Goal: Information Seeking & Learning: Learn about a topic

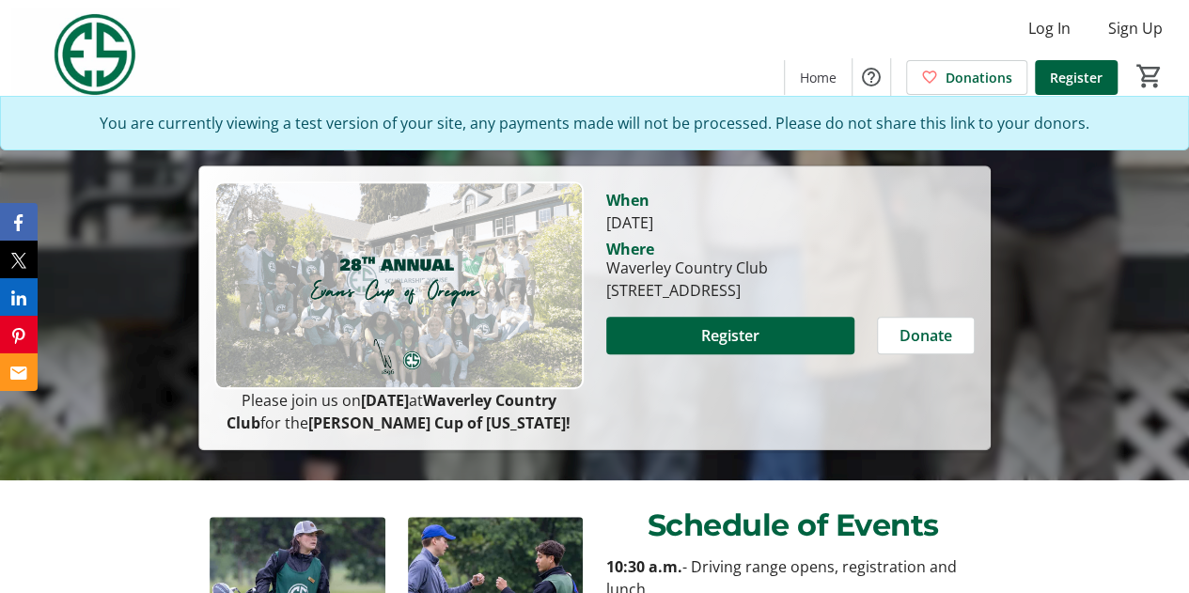
scroll to position [564, 0]
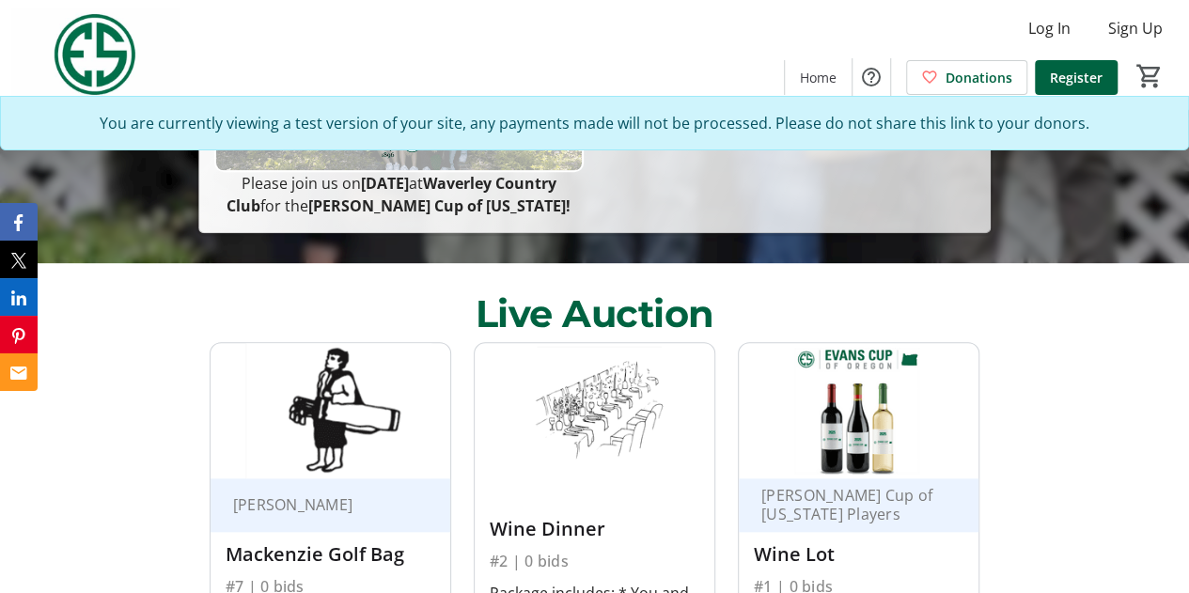
scroll to position [752, 0]
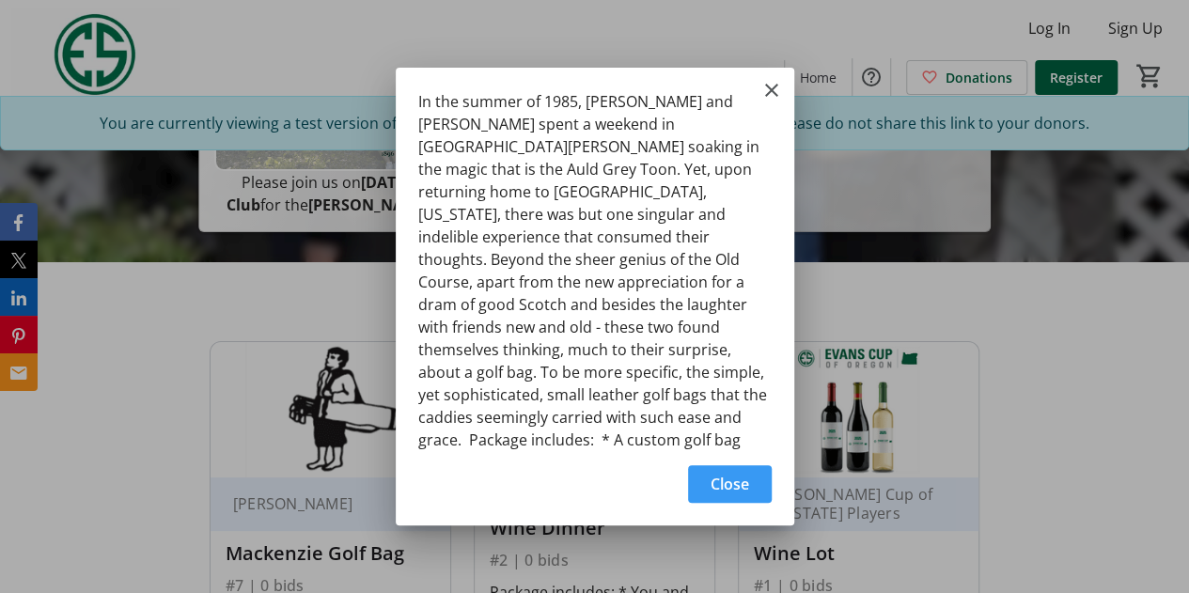
scroll to position [54, 0]
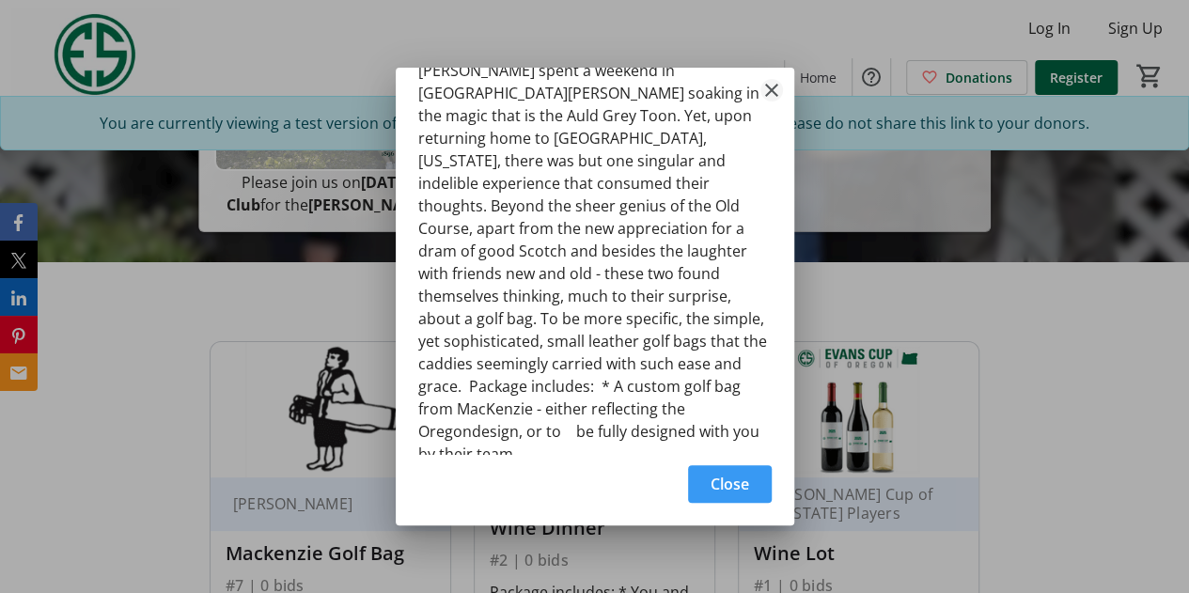
click at [773, 86] on mat-icon "Close" at bounding box center [771, 90] width 23 height 23
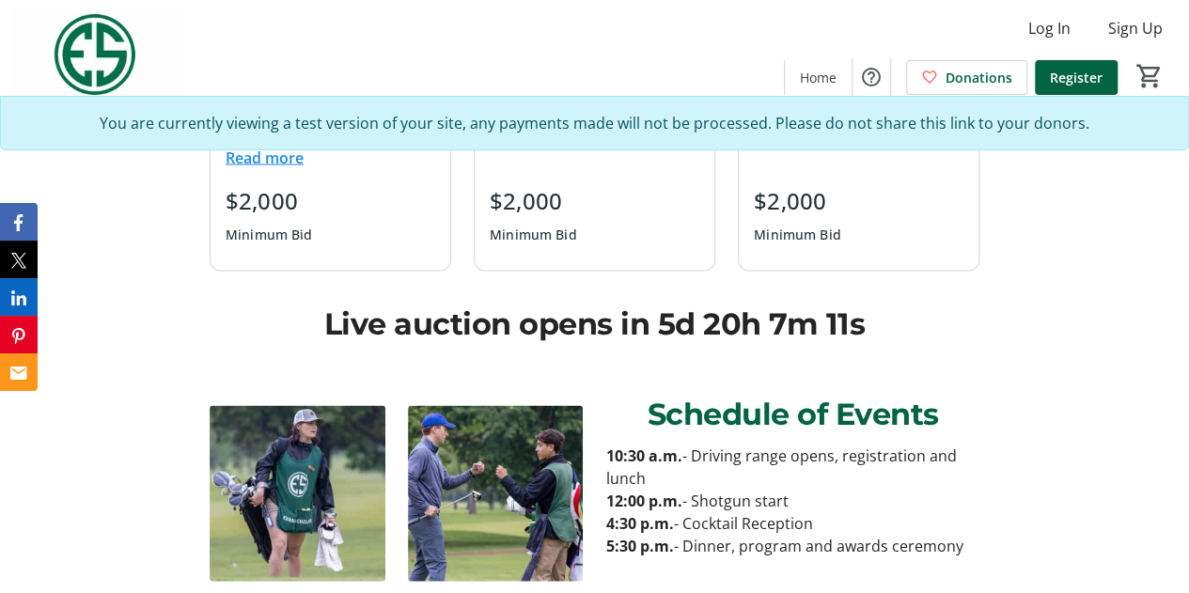
scroll to position [1974, 0]
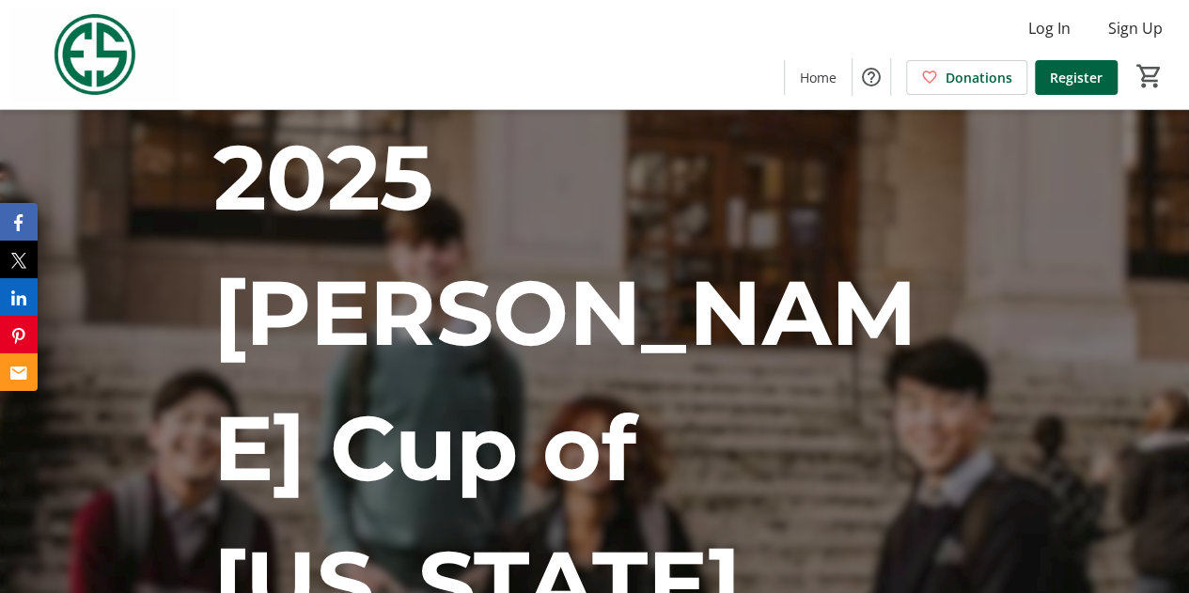
scroll to position [188, 0]
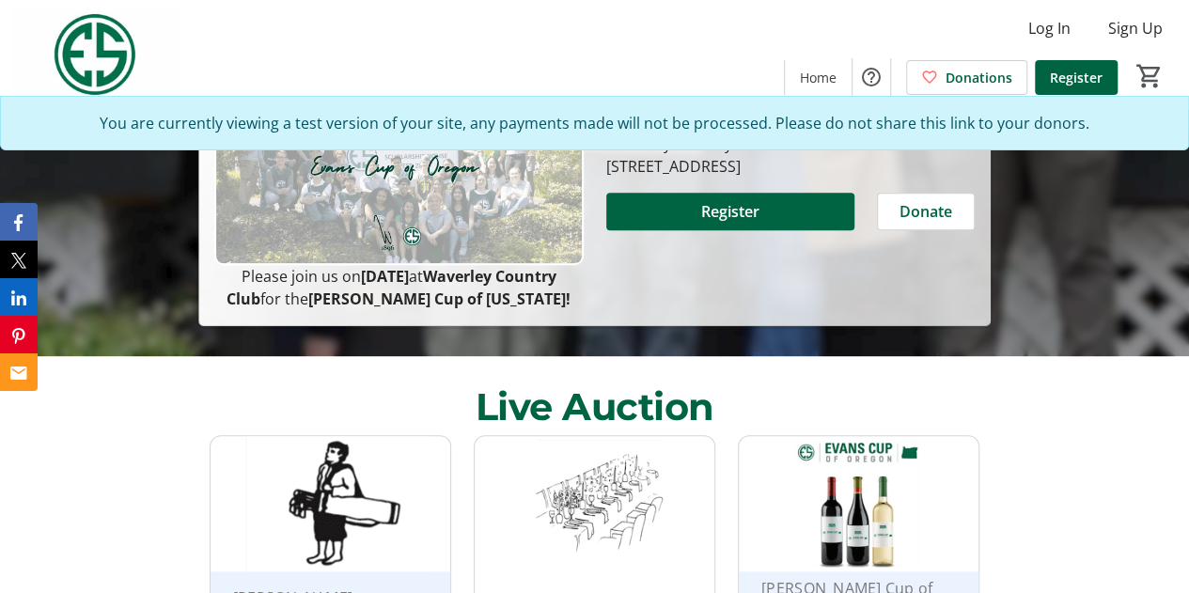
scroll to position [681, 0]
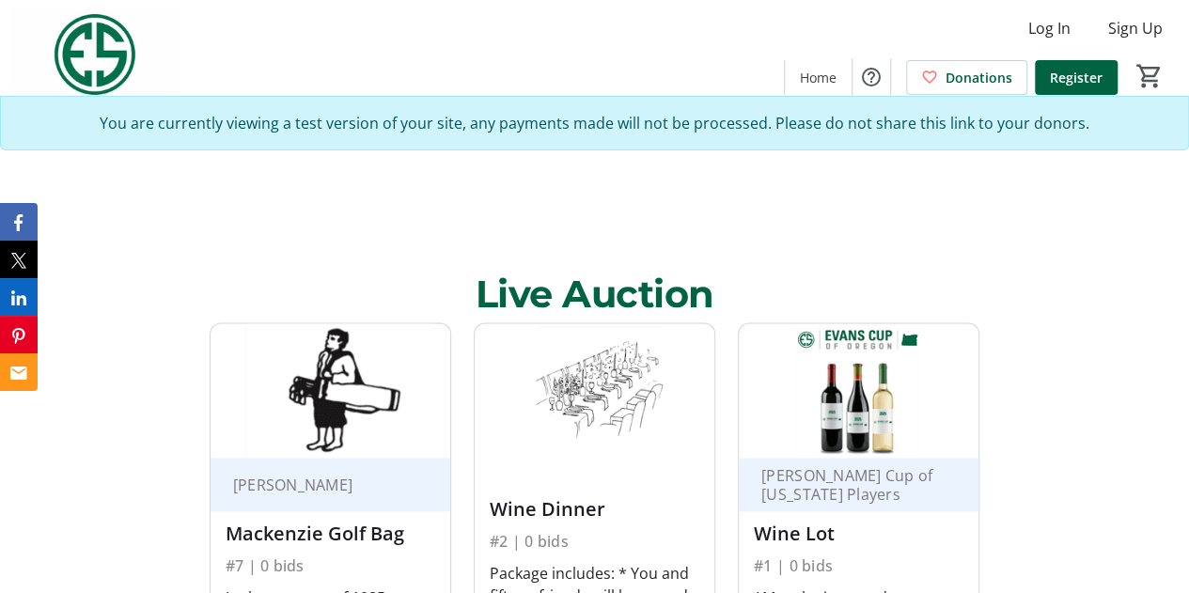
scroll to position [1128, 0]
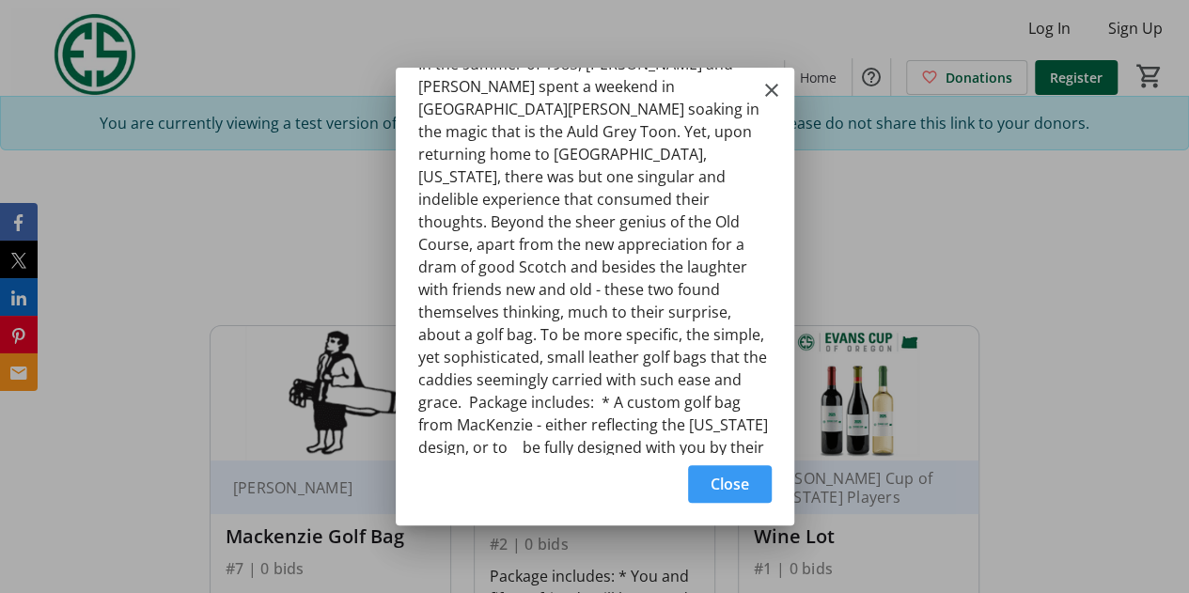
scroll to position [54, 0]
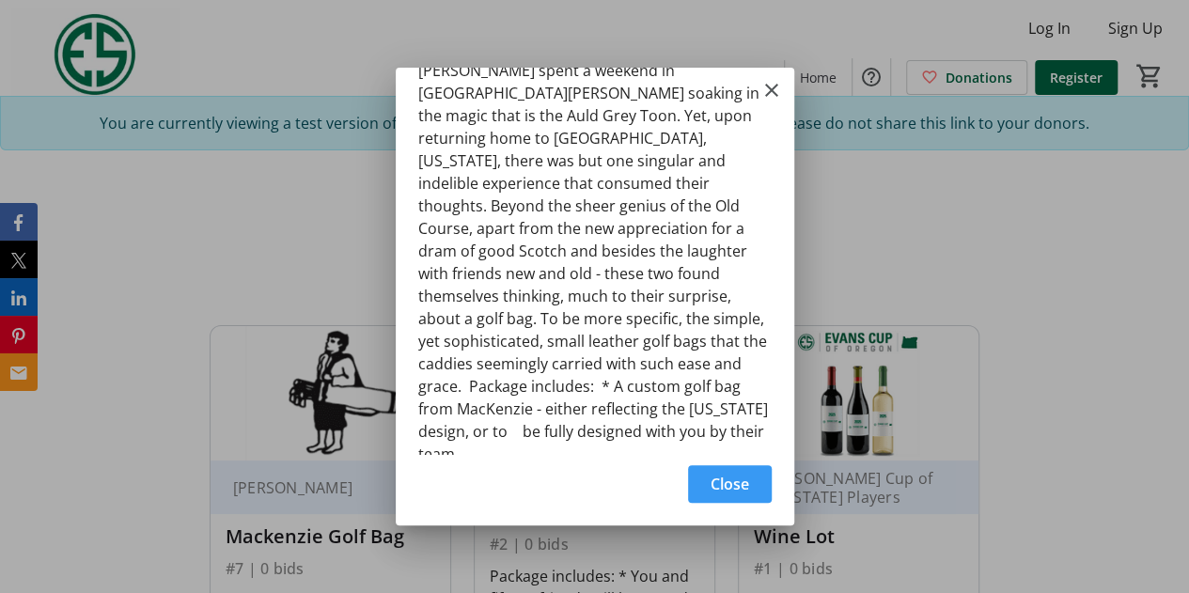
click at [719, 490] on span "Close" at bounding box center [730, 484] width 39 height 23
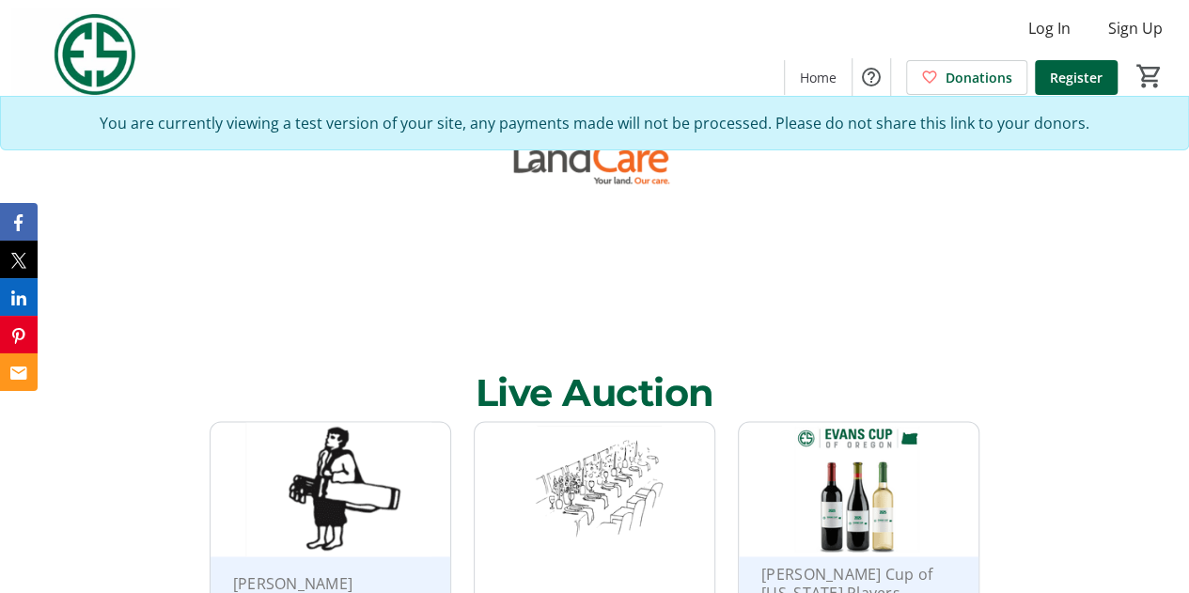
scroll to position [938, 0]
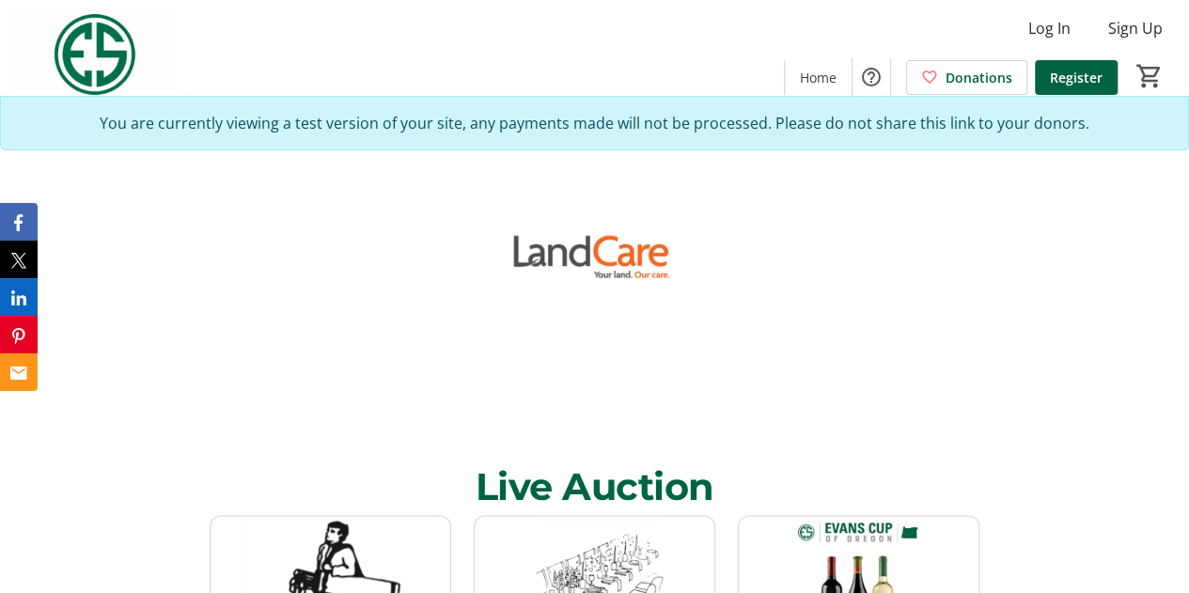
click at [636, 516] on img at bounding box center [595, 583] width 240 height 134
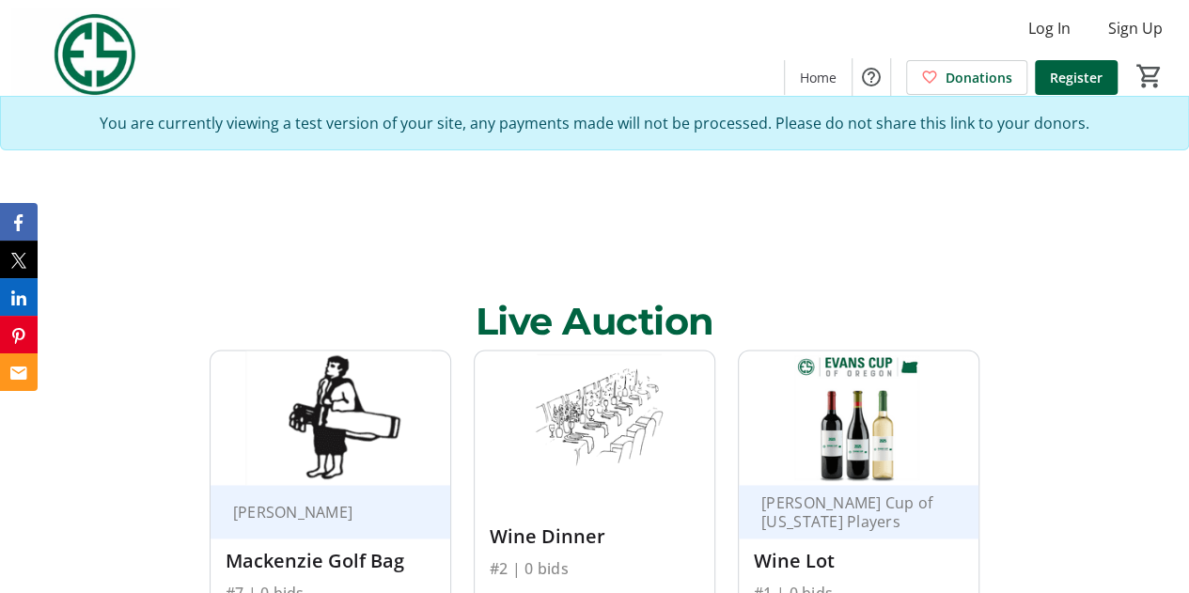
scroll to position [1220, 0]
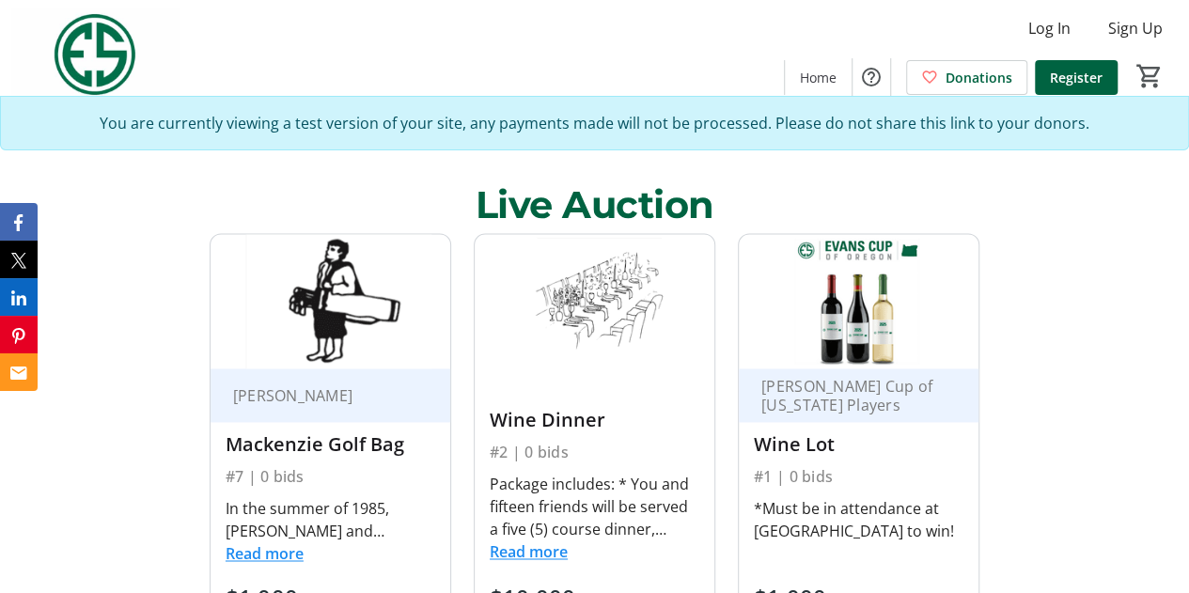
click at [523, 540] on button "Read more" at bounding box center [529, 551] width 78 height 23
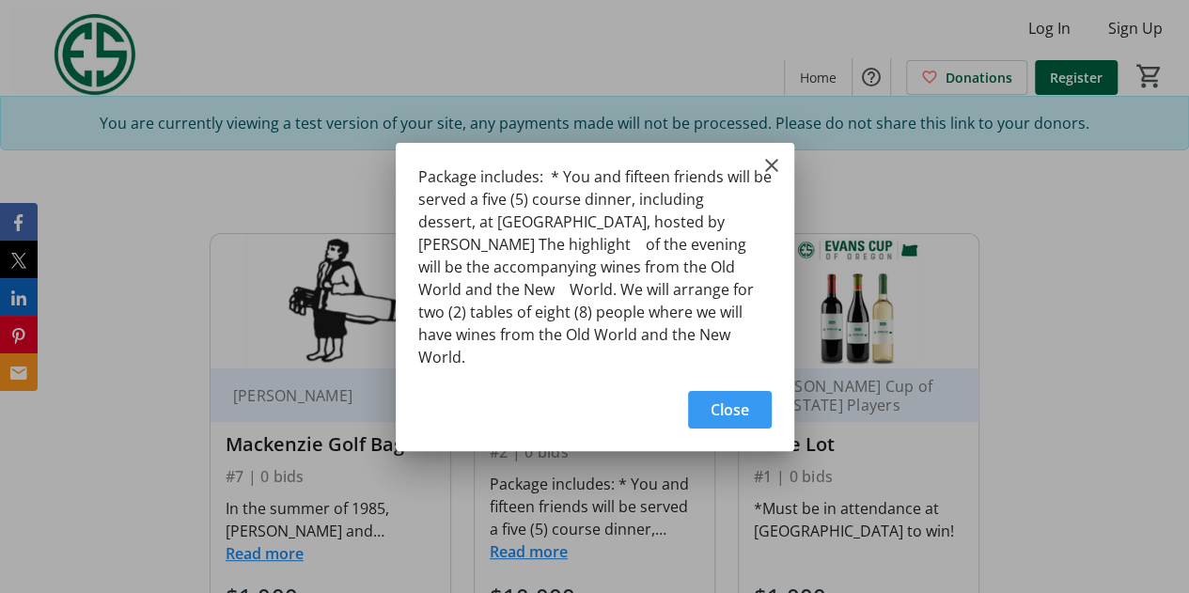
click at [745, 414] on span "button" at bounding box center [730, 409] width 84 height 45
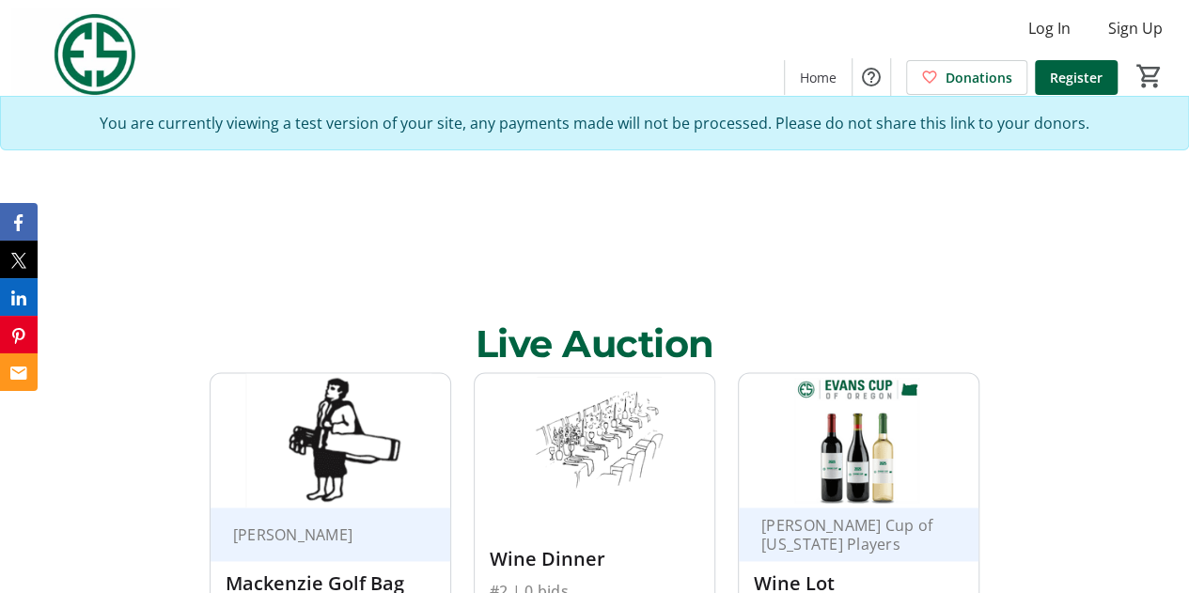
scroll to position [1032, 0]
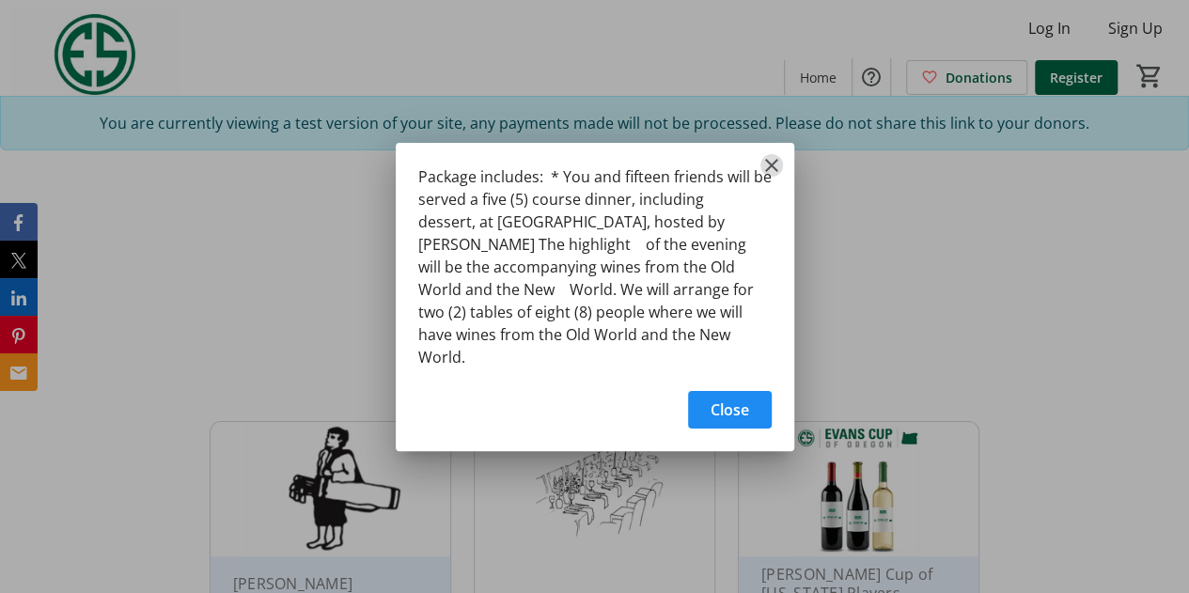
click at [775, 168] on mat-icon "Close" at bounding box center [771, 165] width 23 height 23
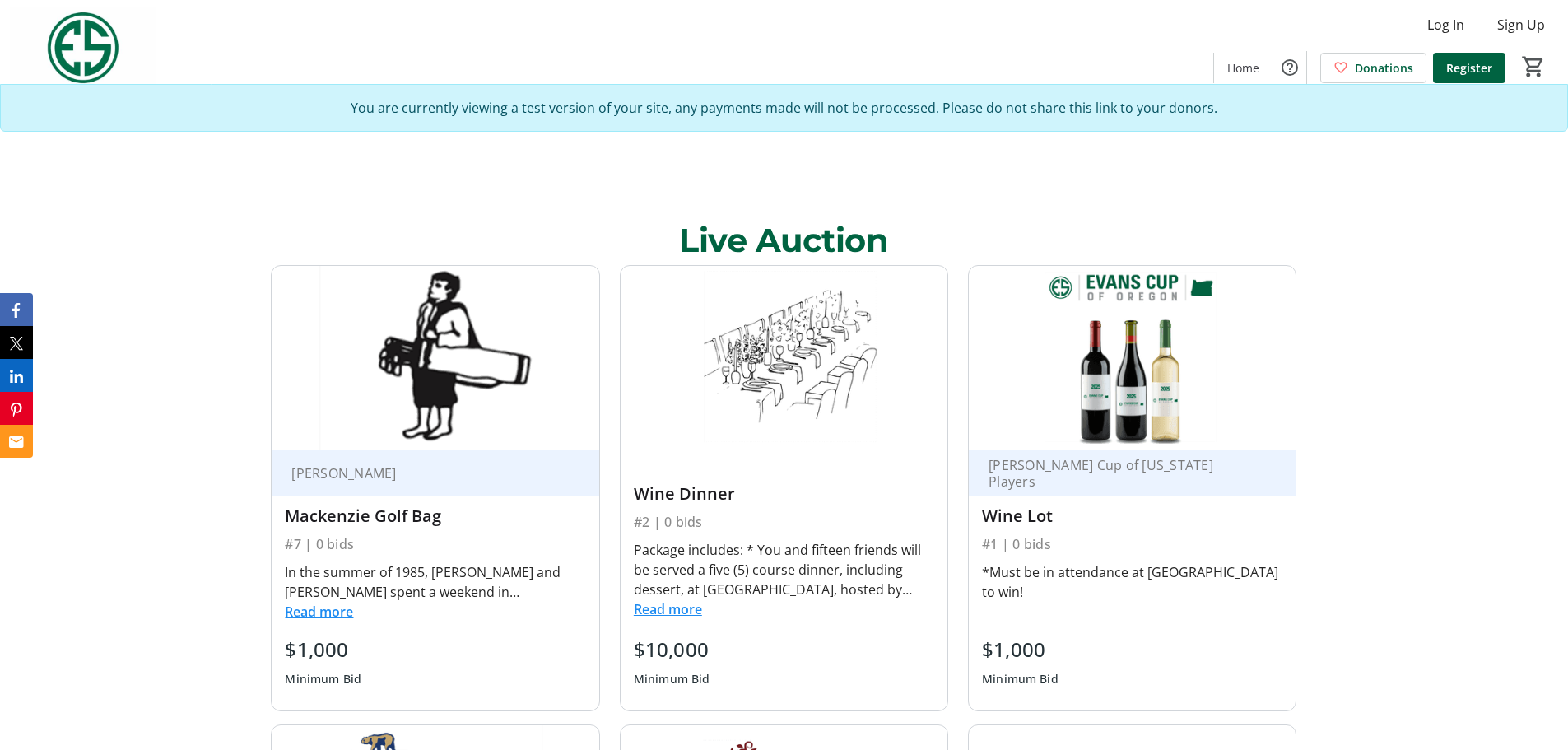
scroll to position [987, 0]
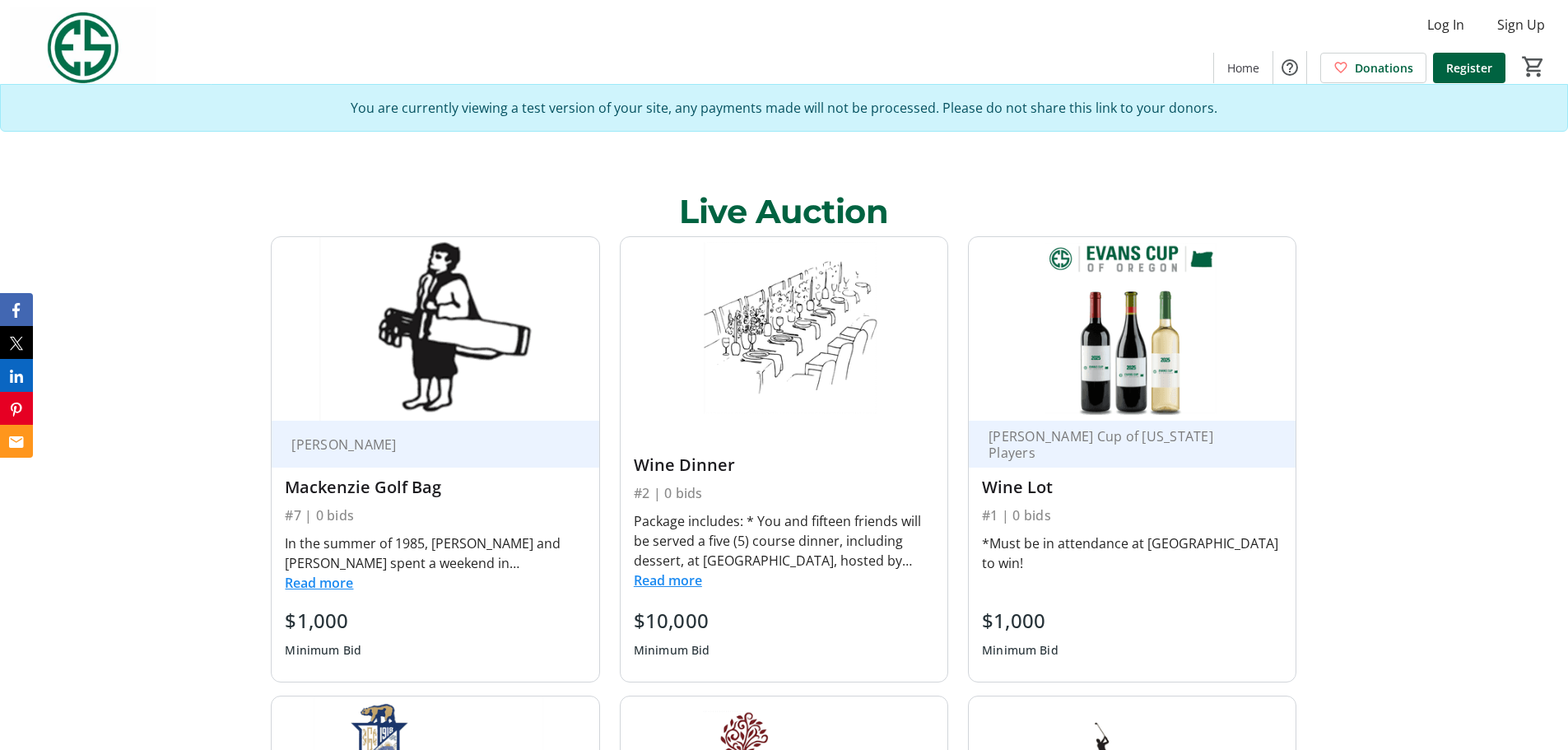
click at [335, 519] on button "Read more" at bounding box center [319, 583] width 68 height 20
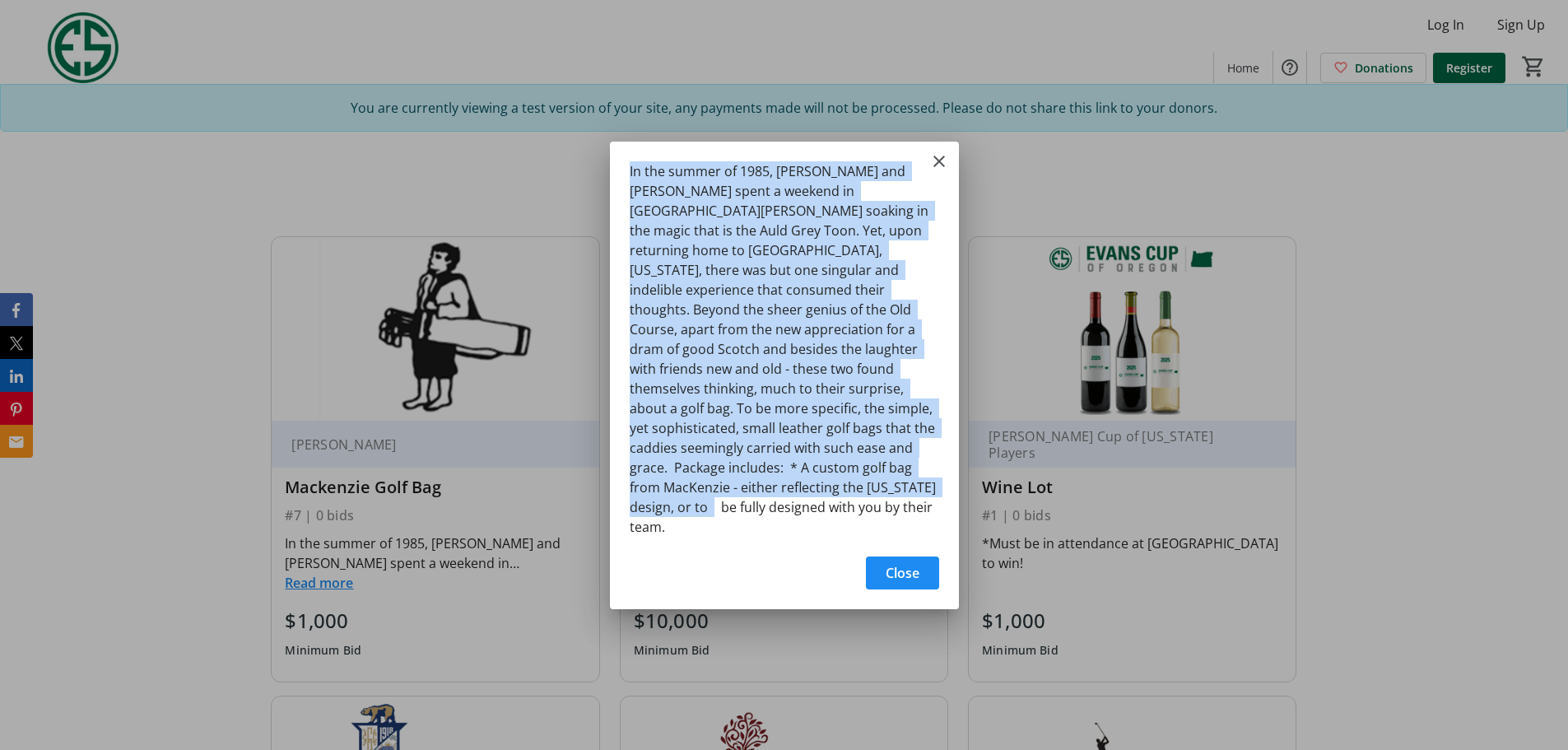
drag, startPoint x: 628, startPoint y: 190, endPoint x: 895, endPoint y: 513, distance: 419.1
click at [895, 513] on div "In the summer of 1985, Peter and David Jacobsen spent a weekend in St. Andrews …" at bounding box center [784, 344] width 349 height 405
copy div "In the summer of 1985, Peter and David Jacobsen spent a weekend in St. Andrews …"
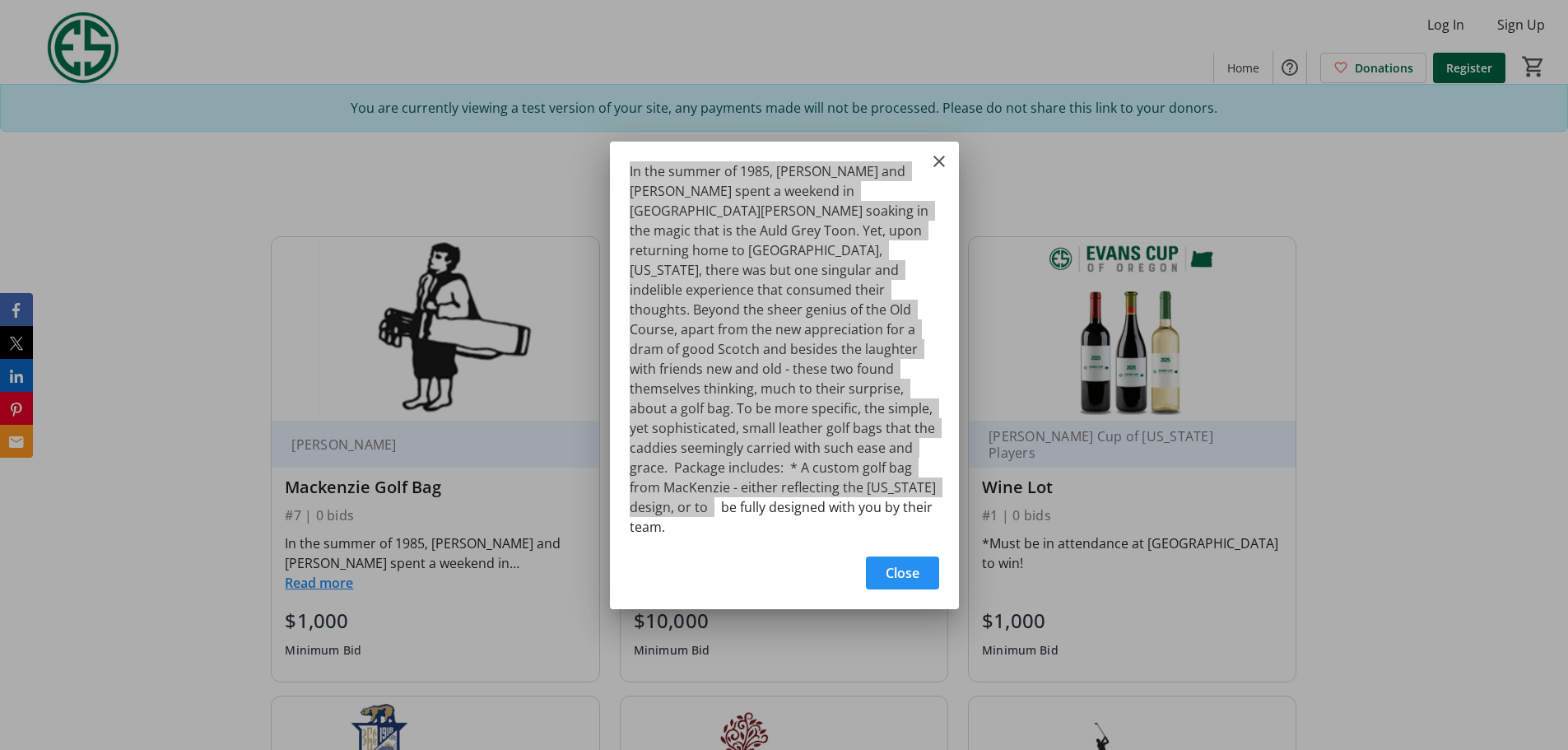
click at [881, 519] on span "button" at bounding box center [903, 573] width 74 height 39
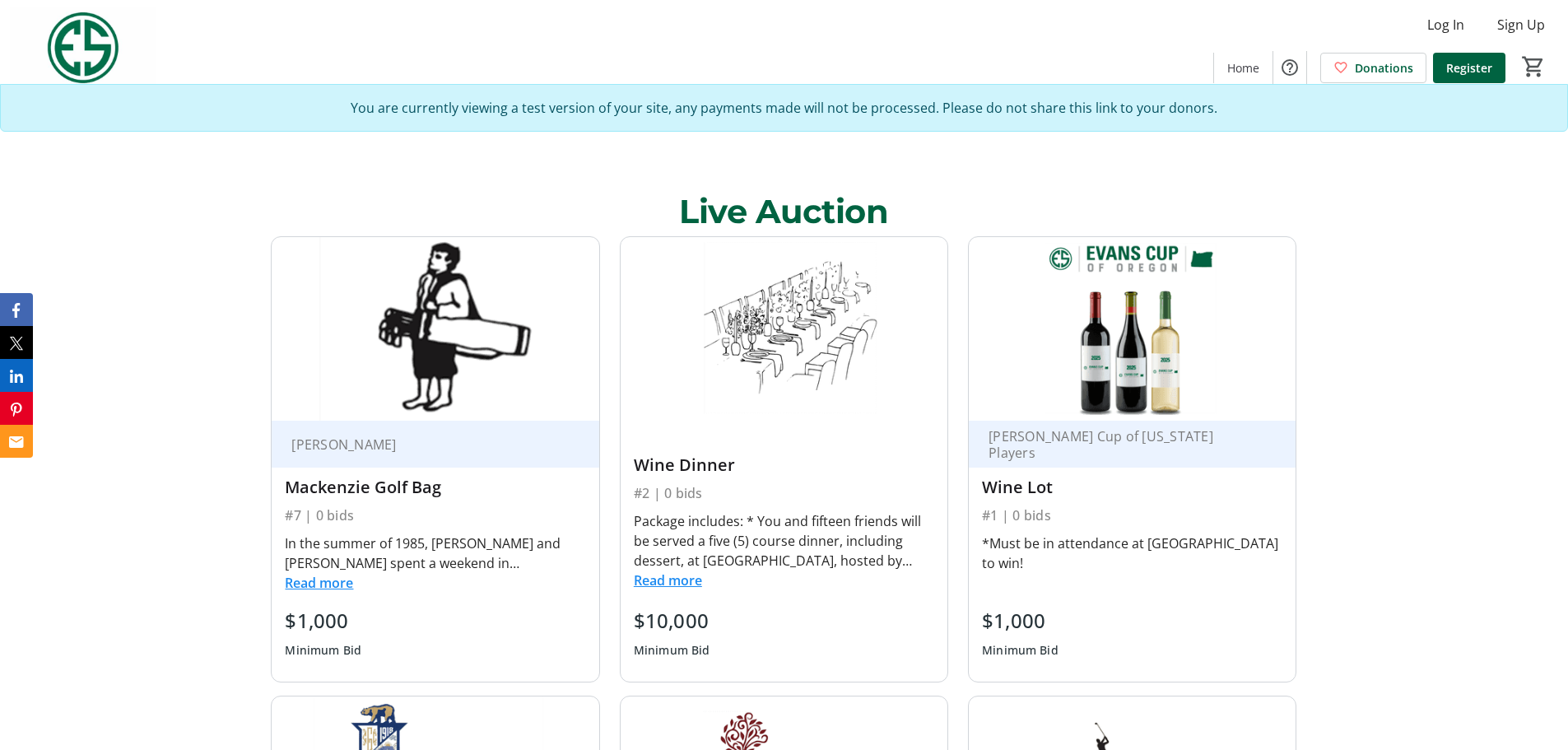
scroll to position [987, 0]
click at [684, 519] on button "Read more" at bounding box center [668, 580] width 68 height 20
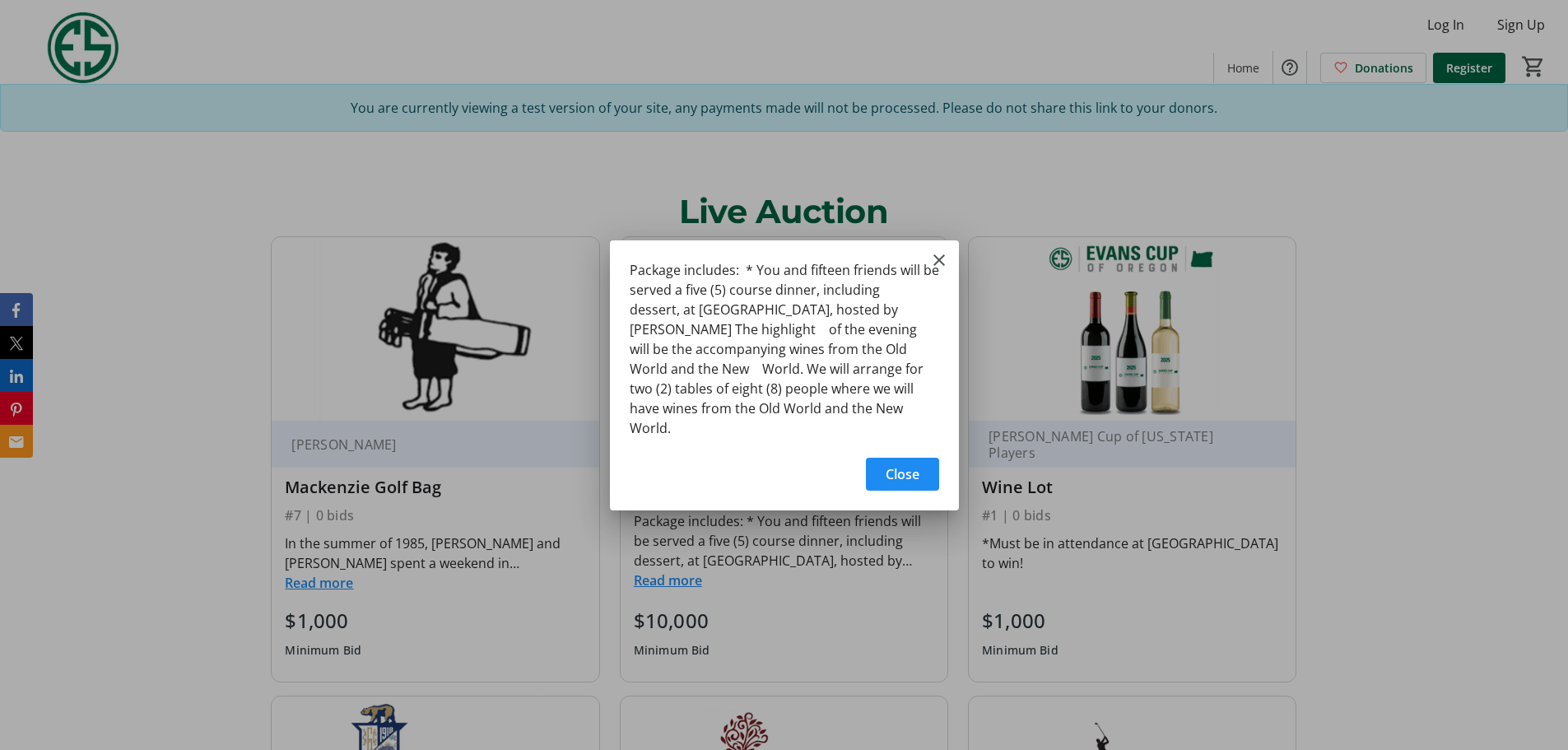
drag, startPoint x: 933, startPoint y: 417, endPoint x: 631, endPoint y: 278, distance: 332.5
click at [631, 278] on div "Package includes: * You and fifteen friends will be served a five (5) course di…" at bounding box center [784, 343] width 349 height 208
copy div "Package includes: * You and fifteen friends will be served a five (5) course di…"
drag, startPoint x: 895, startPoint y: 472, endPoint x: 916, endPoint y: 486, distance: 25.2
click at [895, 472] on span "Close" at bounding box center [902, 474] width 34 height 20
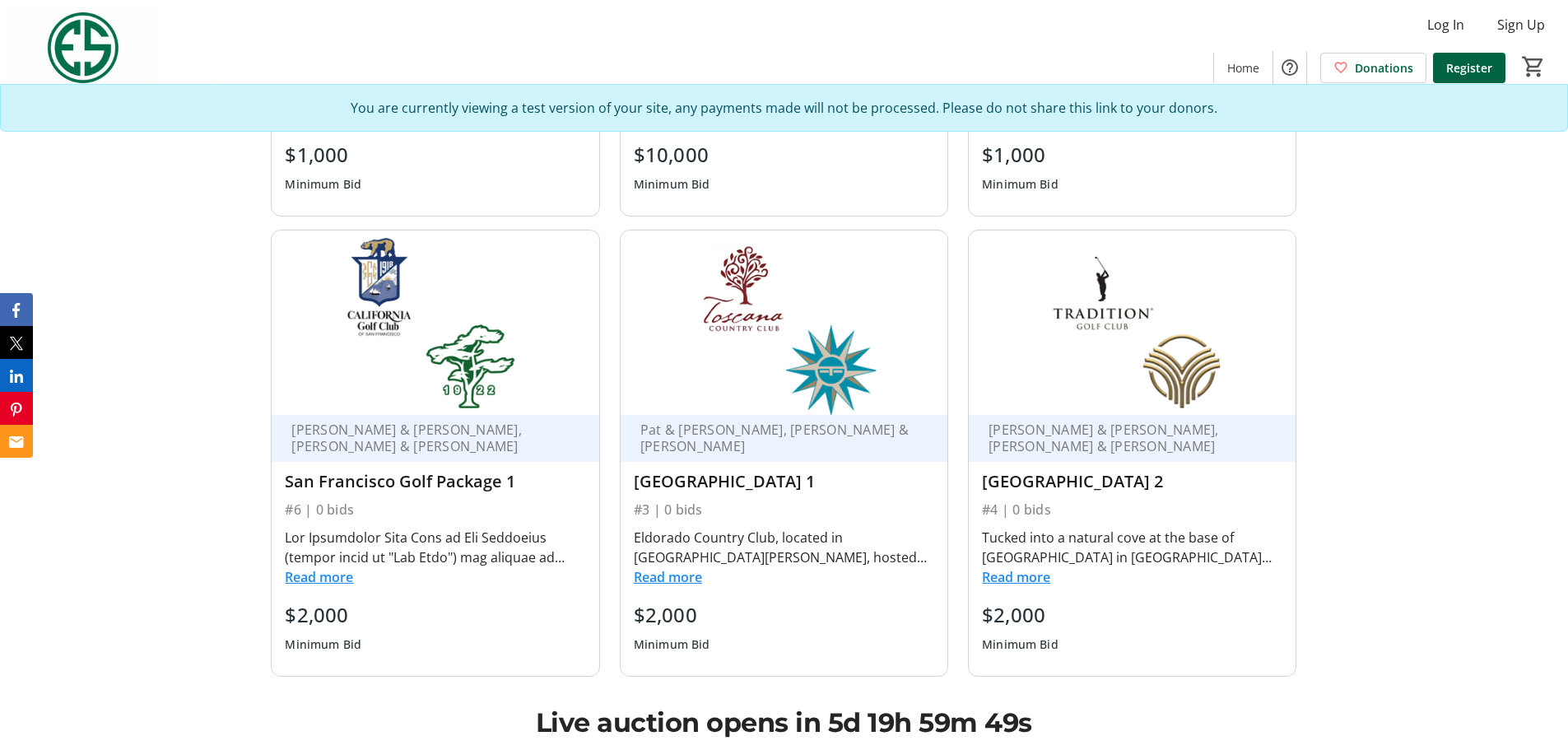
scroll to position [1481, 0]
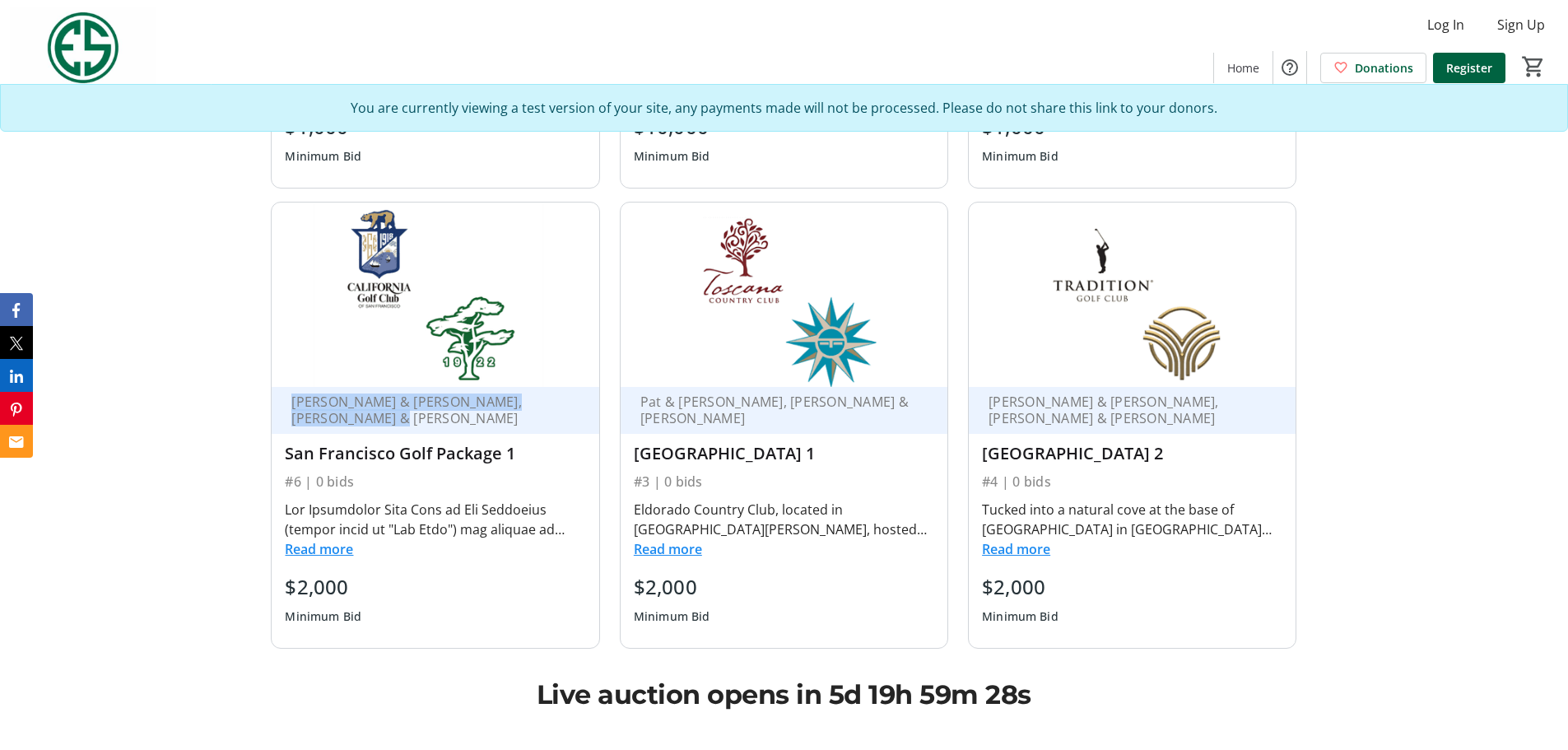
drag, startPoint x: 364, startPoint y: 421, endPoint x: 278, endPoint y: 399, distance: 88.8
click at [278, 399] on div "[PERSON_NAME] & [PERSON_NAME], [PERSON_NAME] & [PERSON_NAME]" at bounding box center [434, 411] width 327 height 47
copy div "[PERSON_NAME] & [PERSON_NAME], [PERSON_NAME] & [PERSON_NAME]"
click at [347, 519] on button "Read more" at bounding box center [319, 549] width 68 height 20
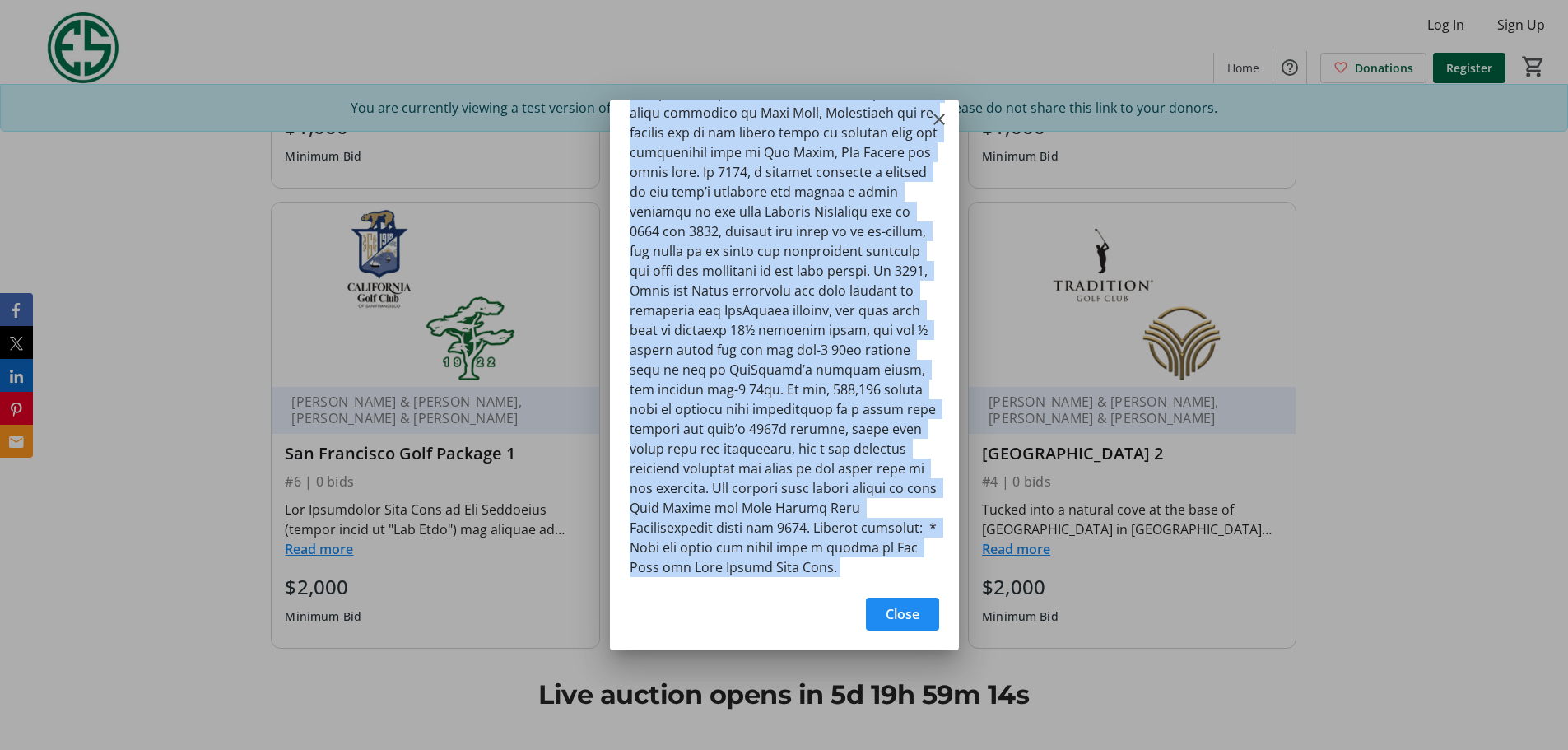
scroll to position [352, 0]
drag, startPoint x: 624, startPoint y: 131, endPoint x: 858, endPoint y: 591, distance: 516.1
click at [858, 519] on tr-shared-ui-information-dialog-ui "Close" at bounding box center [784, 375] width 349 height 550
copy tr-shared-ui-information-dialog-ui "The California Golf Club of San Francisco (better known as "Cal Club") was foun…"
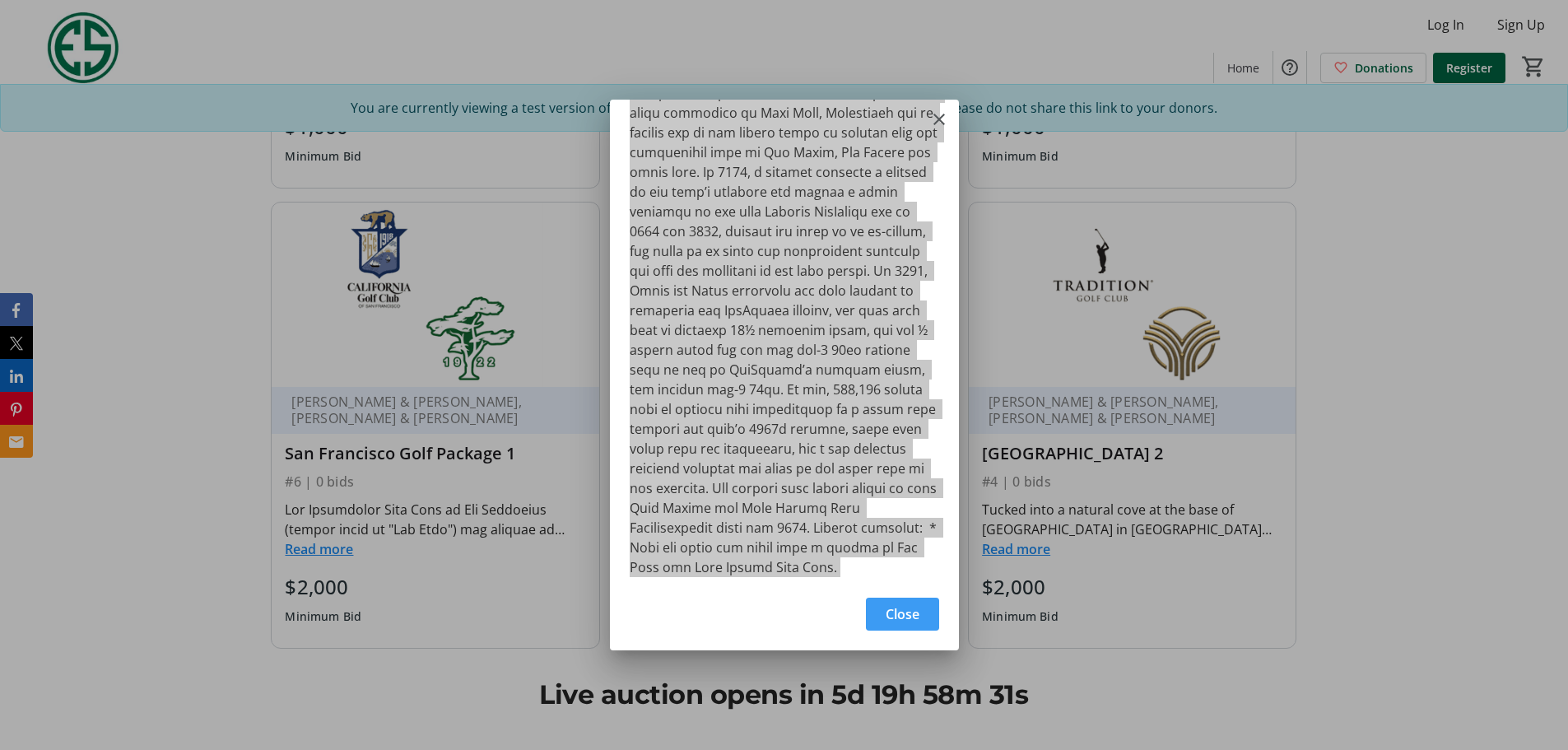
click at [924, 519] on span "button" at bounding box center [903, 614] width 74 height 39
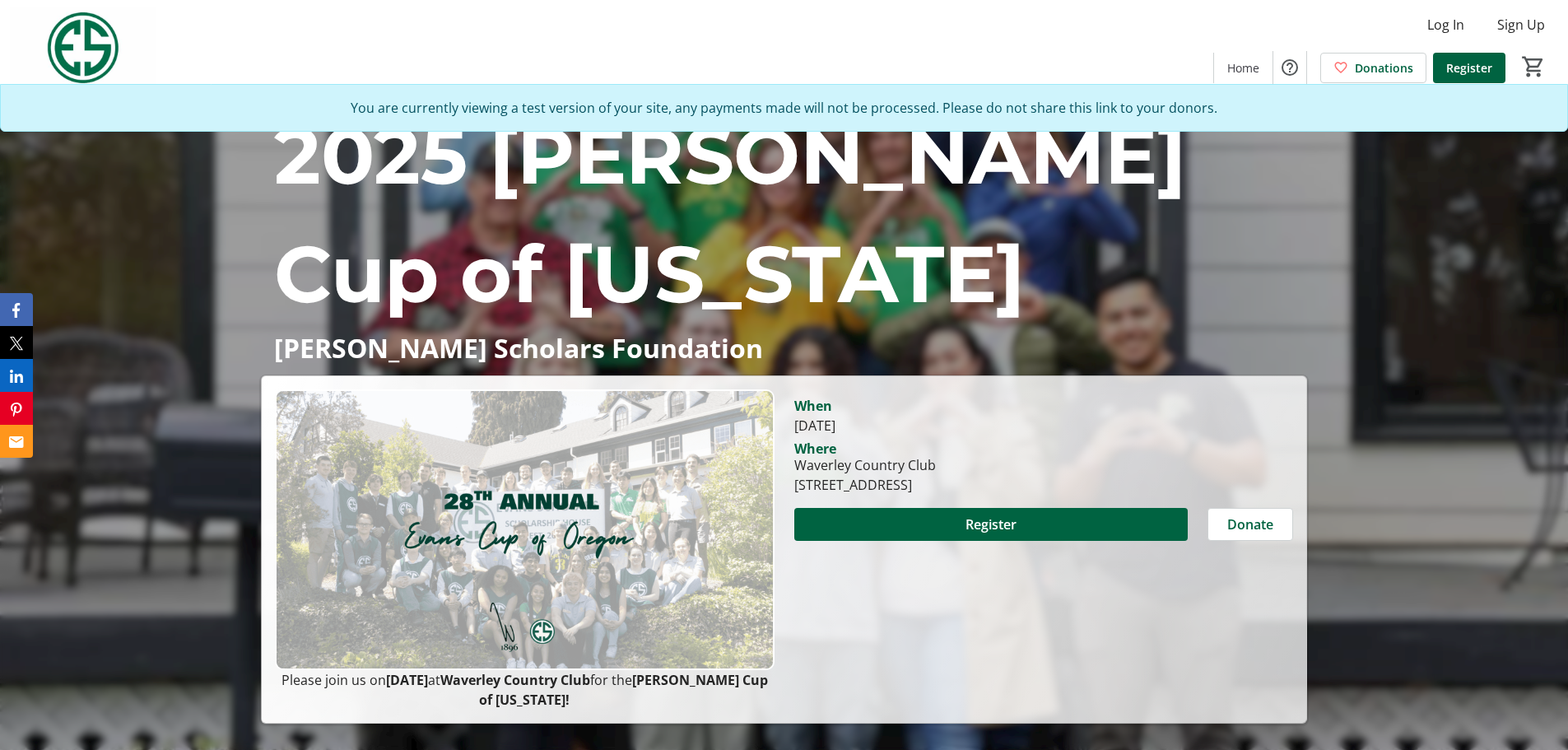
scroll to position [1481, 0]
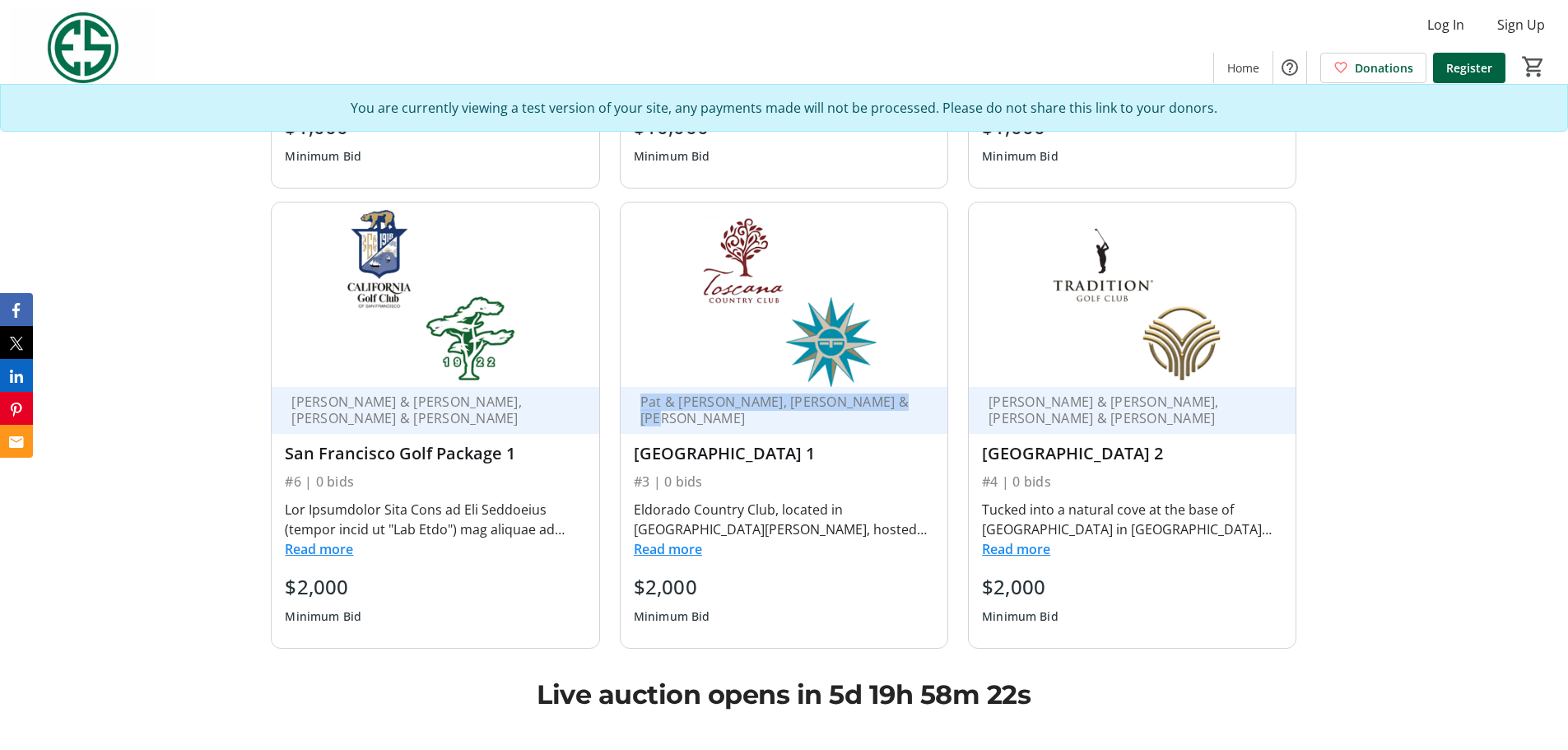
drag, startPoint x: 901, startPoint y: 410, endPoint x: 636, endPoint y: 401, distance: 265.2
click at [636, 401] on div "Pat & [PERSON_NAME], [PERSON_NAME] & [PERSON_NAME]" at bounding box center [784, 411] width 327 height 47
copy div "Pat & [PERSON_NAME], [PERSON_NAME] & [PERSON_NAME]"
click at [682, 519] on button "Read more" at bounding box center [668, 549] width 68 height 20
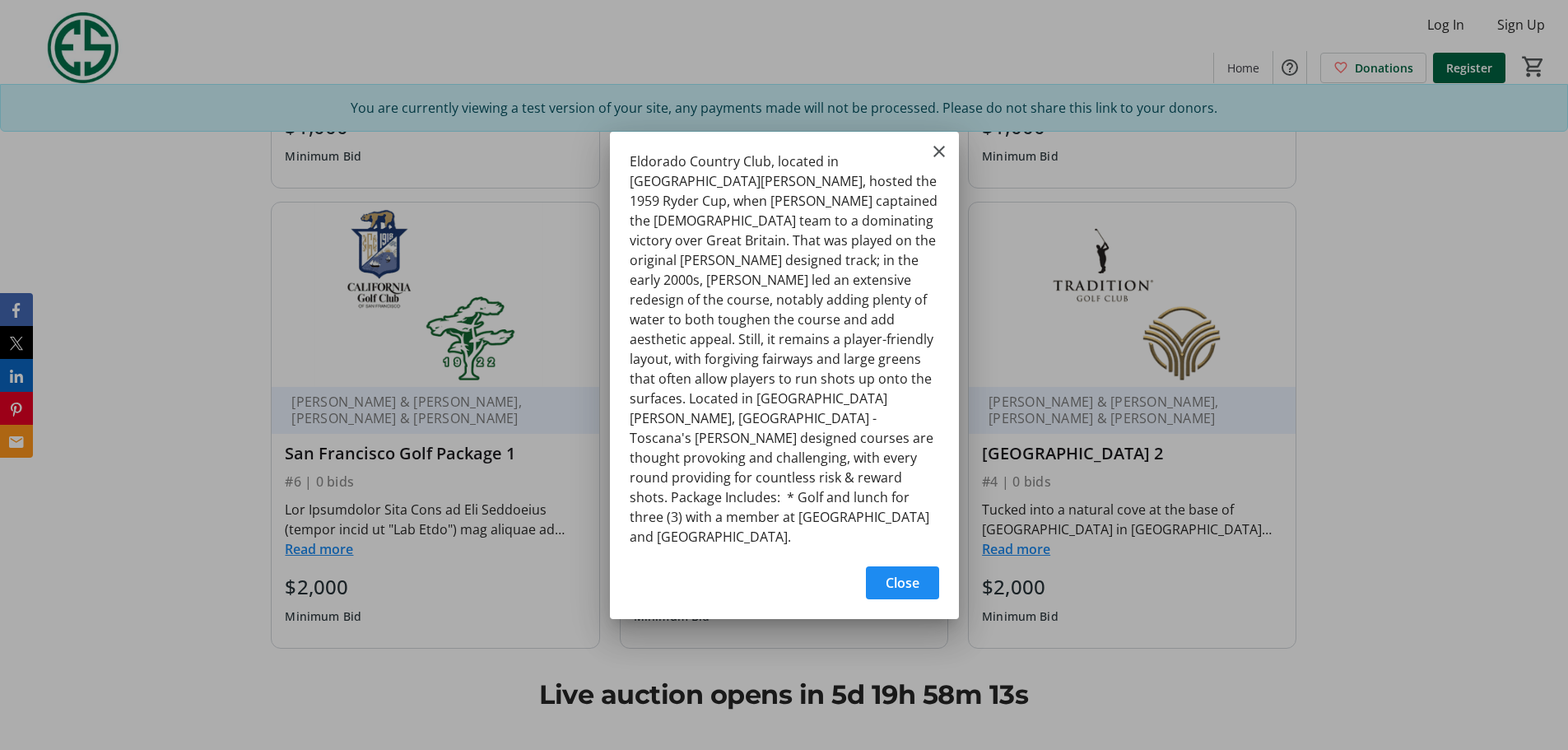
scroll to position [0, 0]
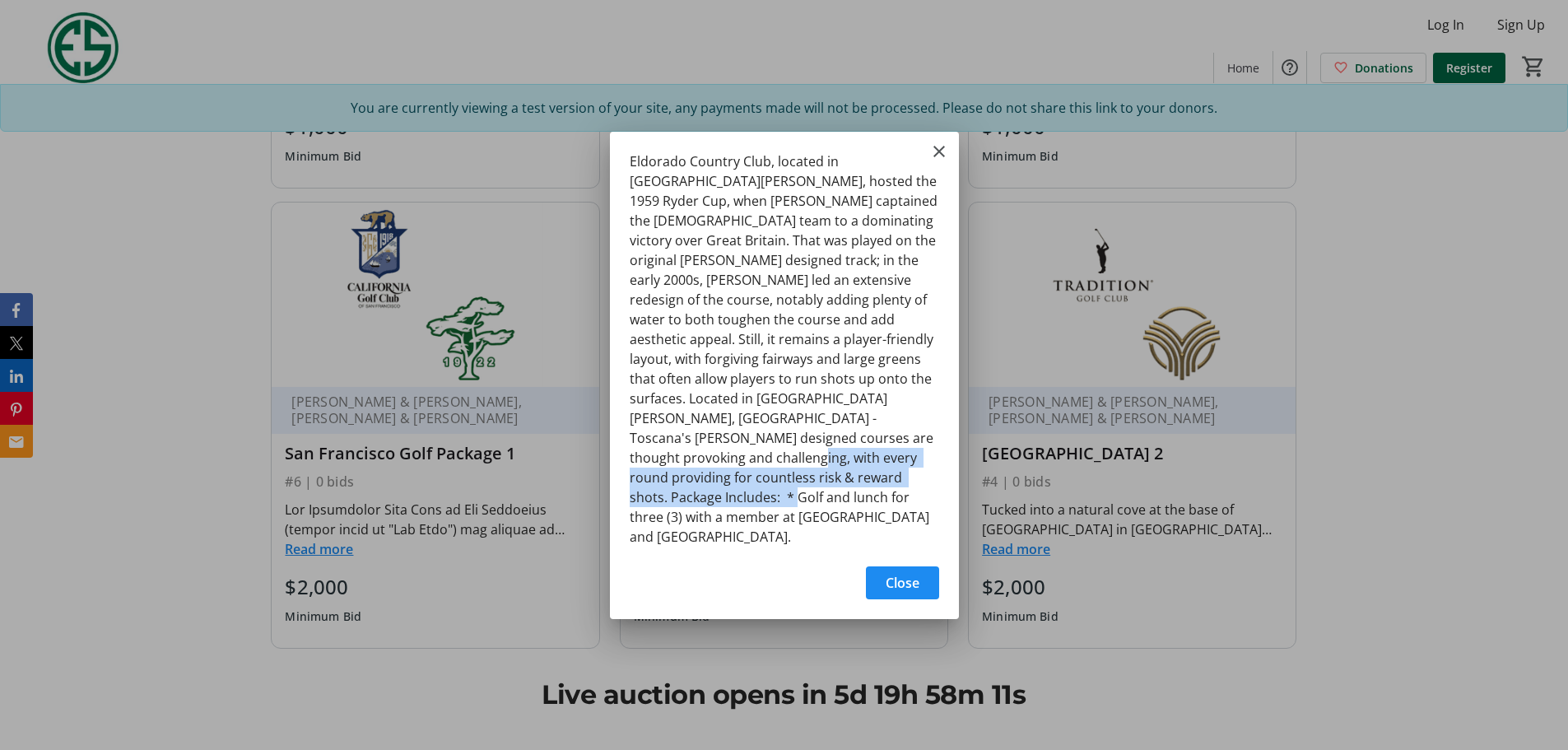
drag, startPoint x: 819, startPoint y: 511, endPoint x: 817, endPoint y: 469, distance: 42.0
click at [817, 469] on div "Eldorado Country Club, located in [GEOGRAPHIC_DATA][PERSON_NAME], hosted the 19…" at bounding box center [784, 343] width 349 height 425
click at [826, 519] on div "Close" at bounding box center [784, 587] width 349 height 62
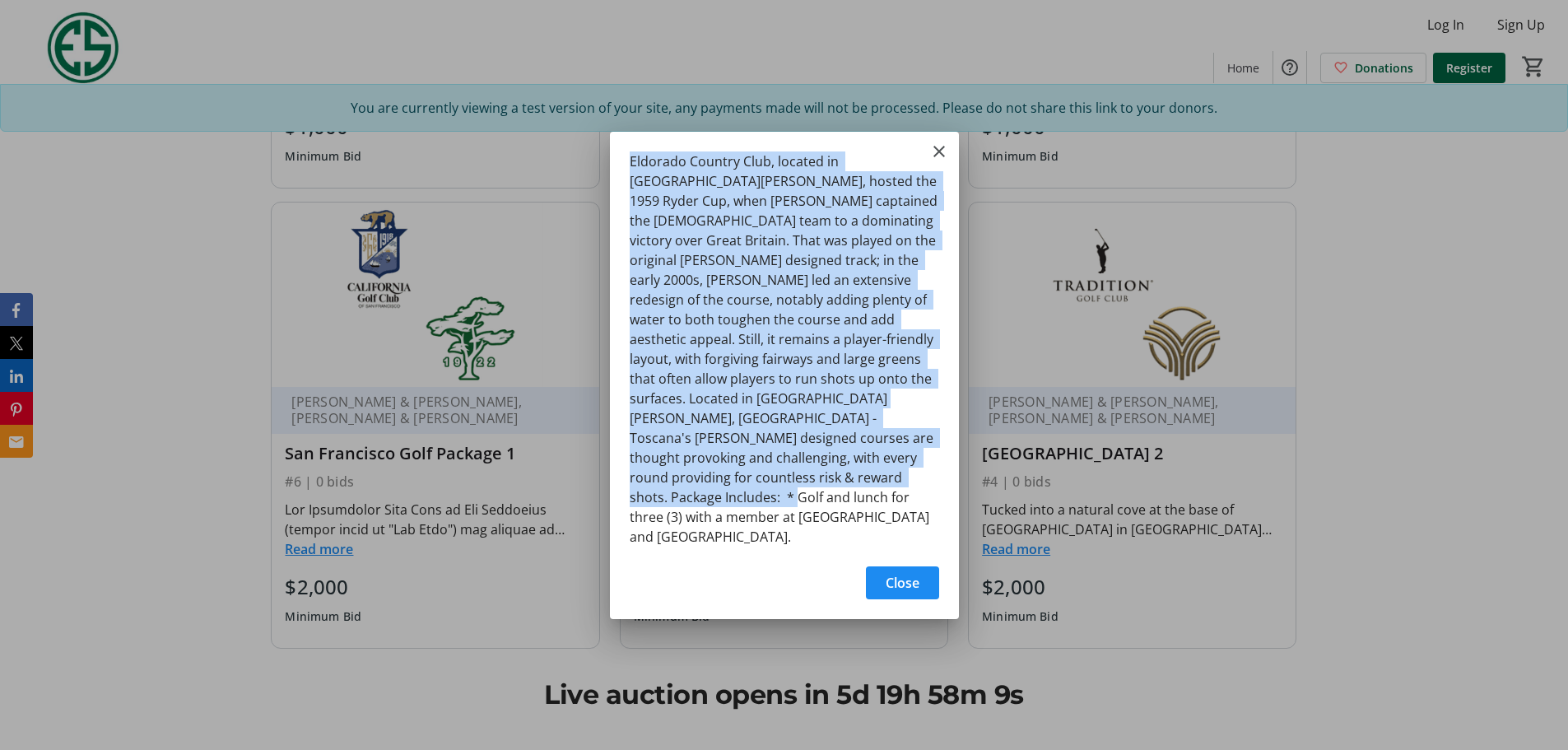
drag, startPoint x: 789, startPoint y: 512, endPoint x: 595, endPoint y: 198, distance: 369.1
click at [595, 198] on div "Eldorado Country Club, located in Indian Wells, hosted the 1959 Ryder Cup, when…" at bounding box center [784, 375] width 1568 height 750
copy div "Eldorado Country Club, located in [GEOGRAPHIC_DATA][PERSON_NAME], hosted the 19…"
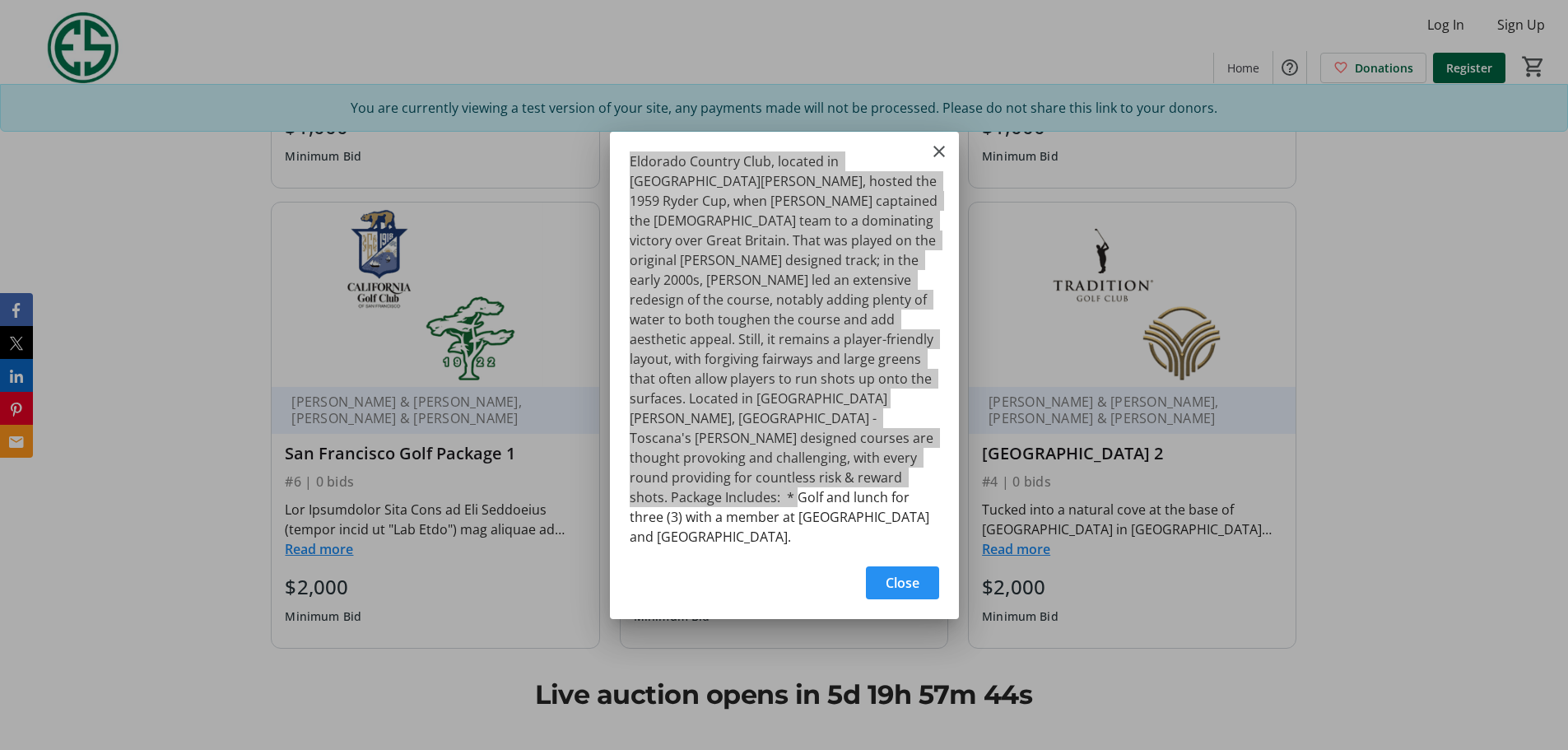
click at [888, 519] on span "Close" at bounding box center [902, 583] width 34 height 20
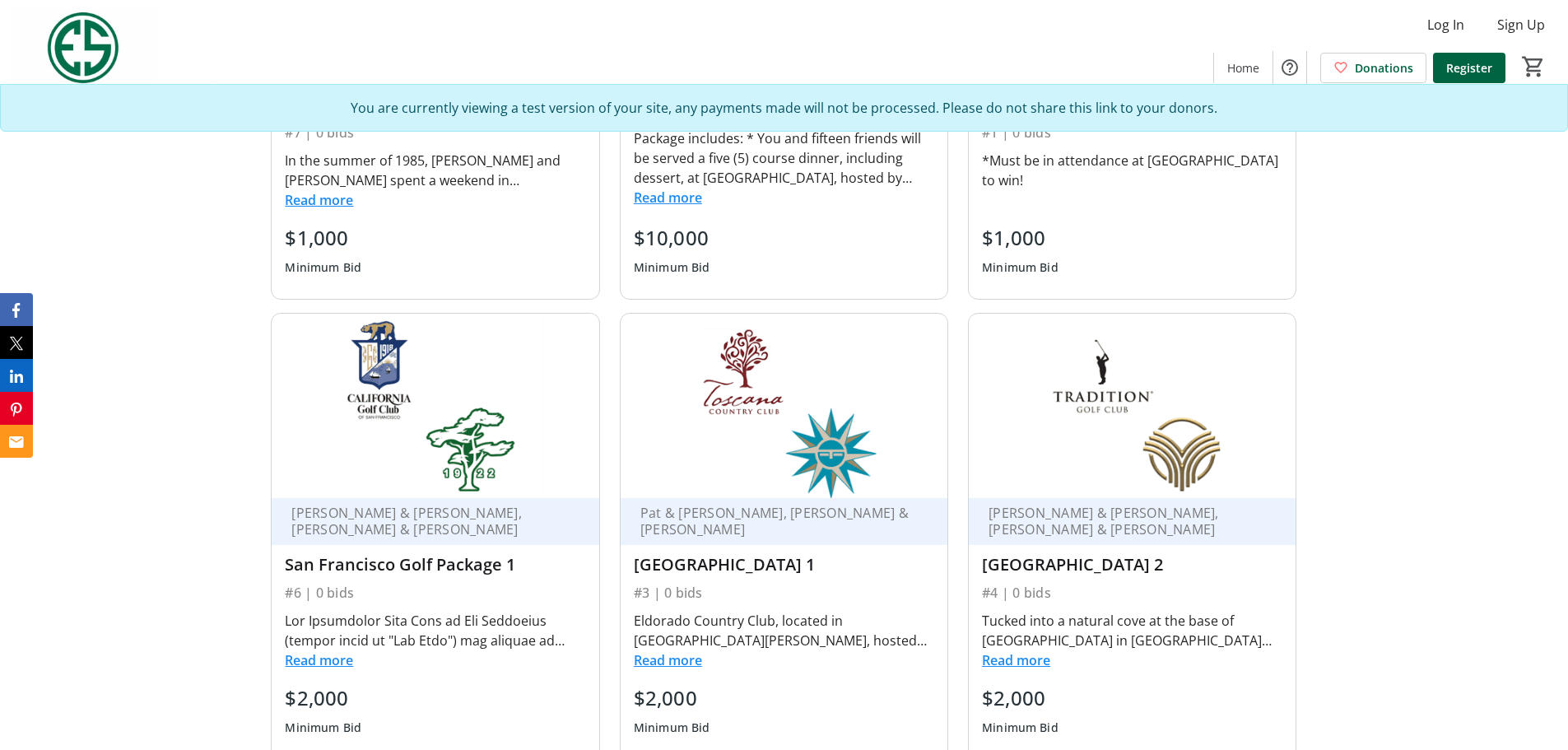
scroll to position [1398, 0]
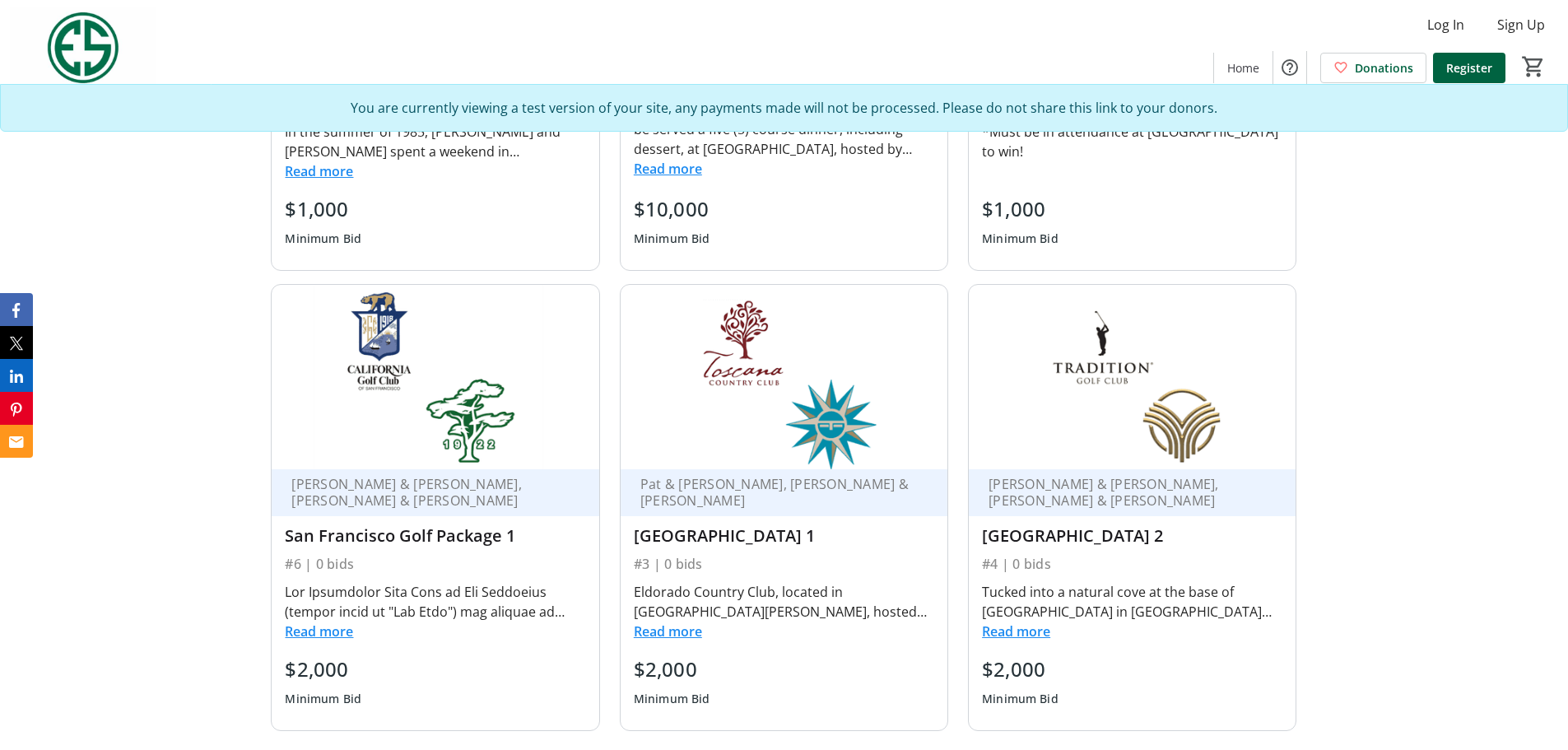
click at [689, 519] on button "Read more" at bounding box center [668, 632] width 68 height 20
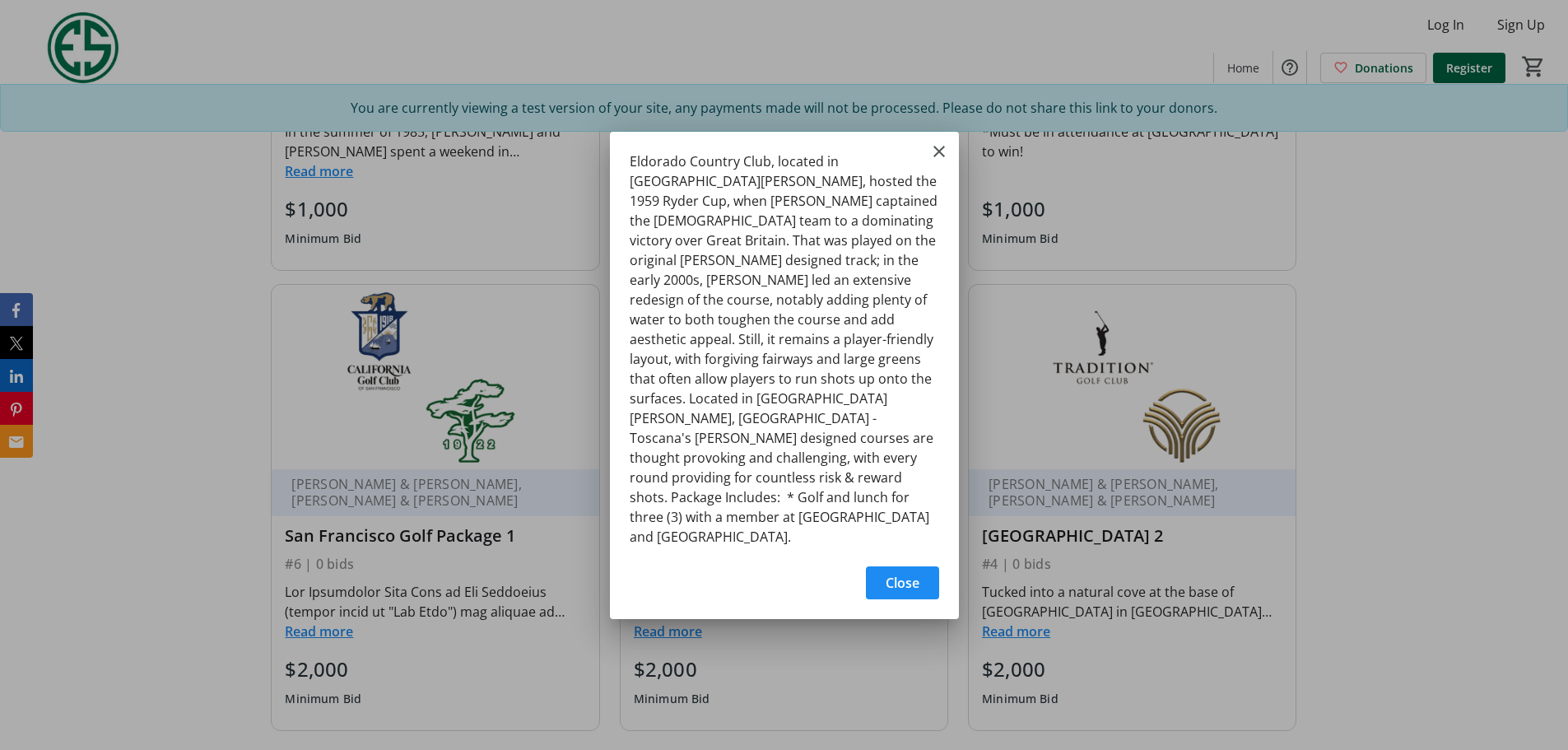
scroll to position [0, 0]
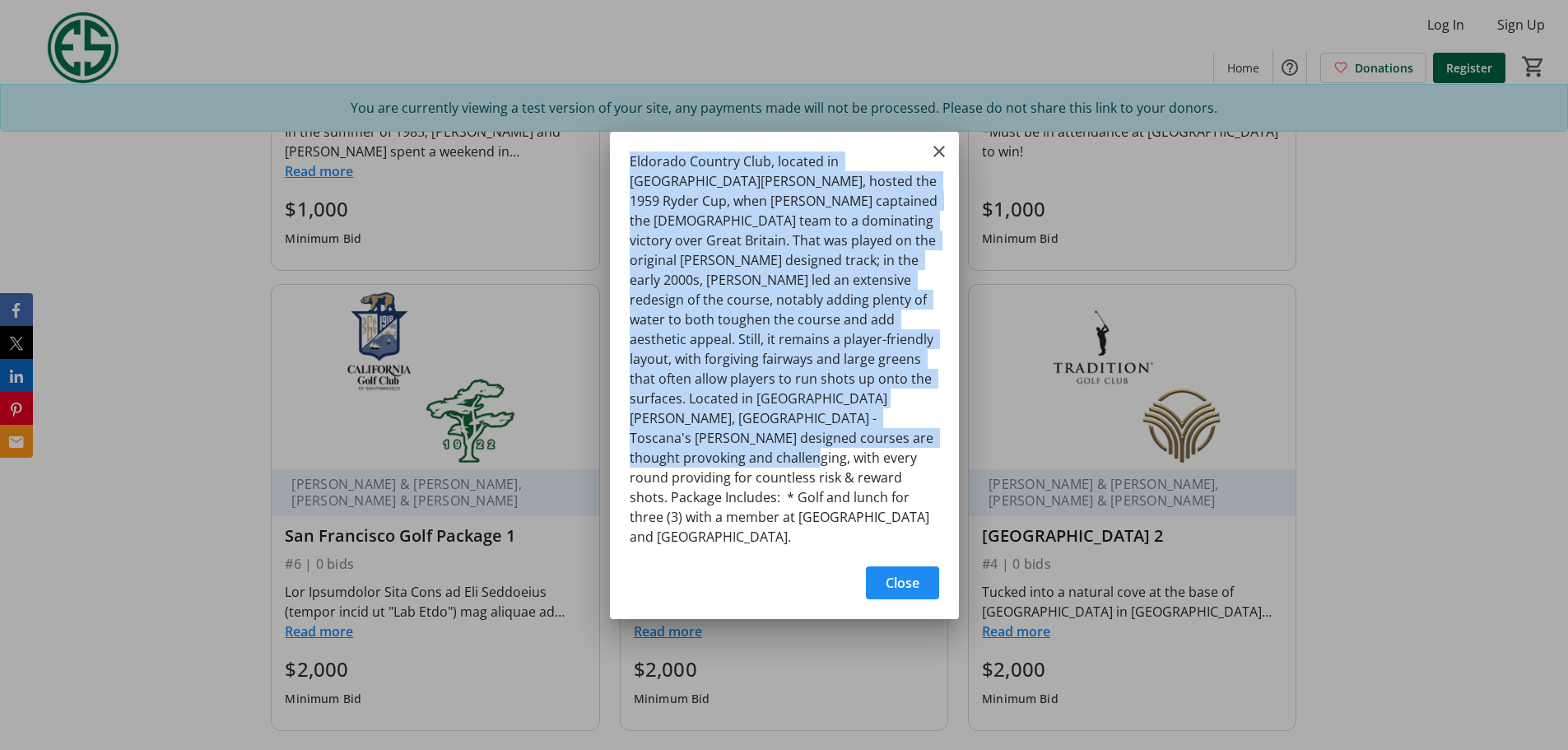
drag, startPoint x: 625, startPoint y: 184, endPoint x: 814, endPoint y: 475, distance: 347.0
click at [814, 475] on div "Eldorado Country Club, located in [GEOGRAPHIC_DATA][PERSON_NAME], hosted the 19…" at bounding box center [784, 343] width 349 height 425
copy div "Eldorado Country Club, located in Indian Wells, hosted the 1959 Ryder Cup, when…"
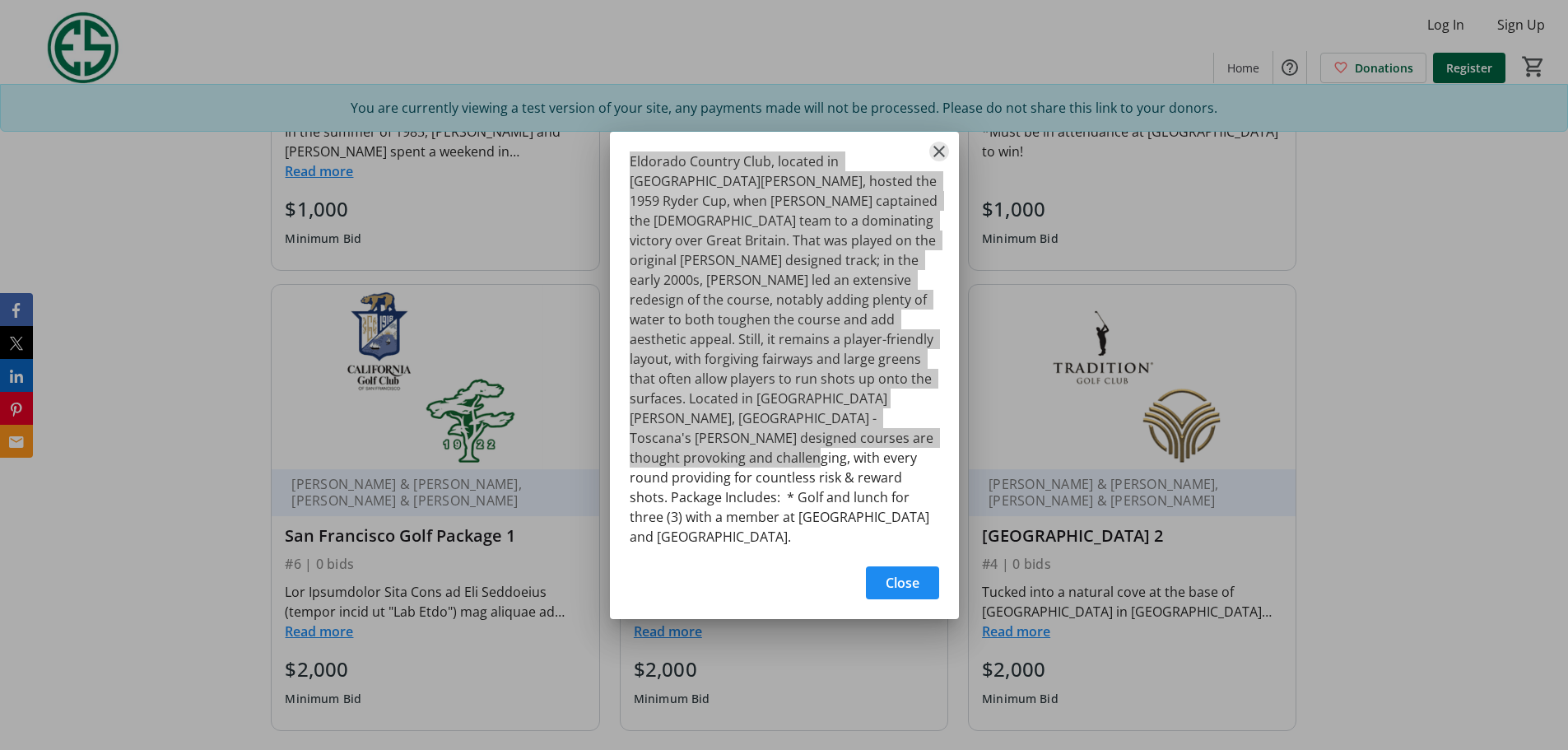
drag, startPoint x: 937, startPoint y: 181, endPoint x: 931, endPoint y: 193, distance: 13.4
click at [937, 161] on mat-icon "Close" at bounding box center [939, 152] width 20 height 20
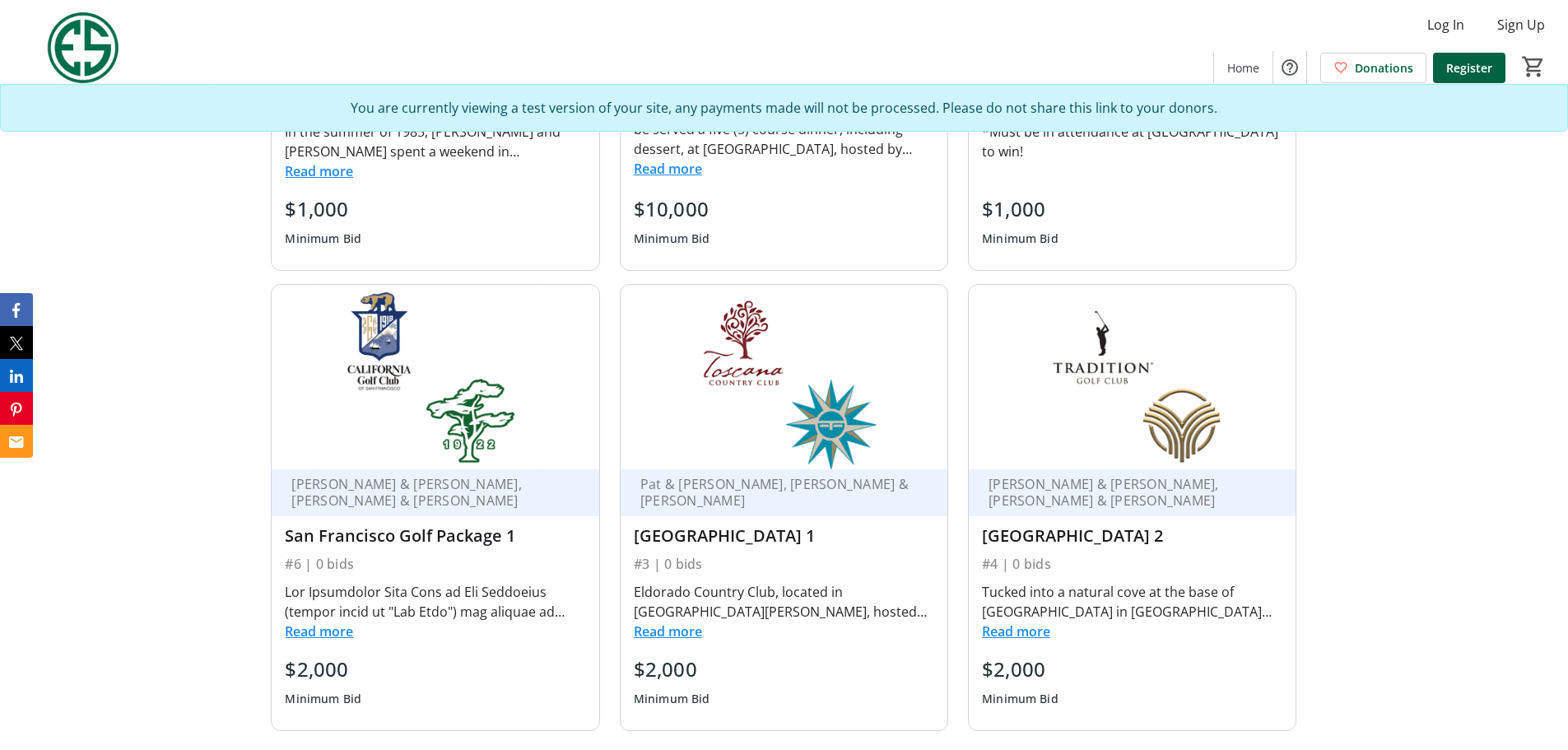
click at [302, 519] on button "Read more" at bounding box center [319, 632] width 68 height 20
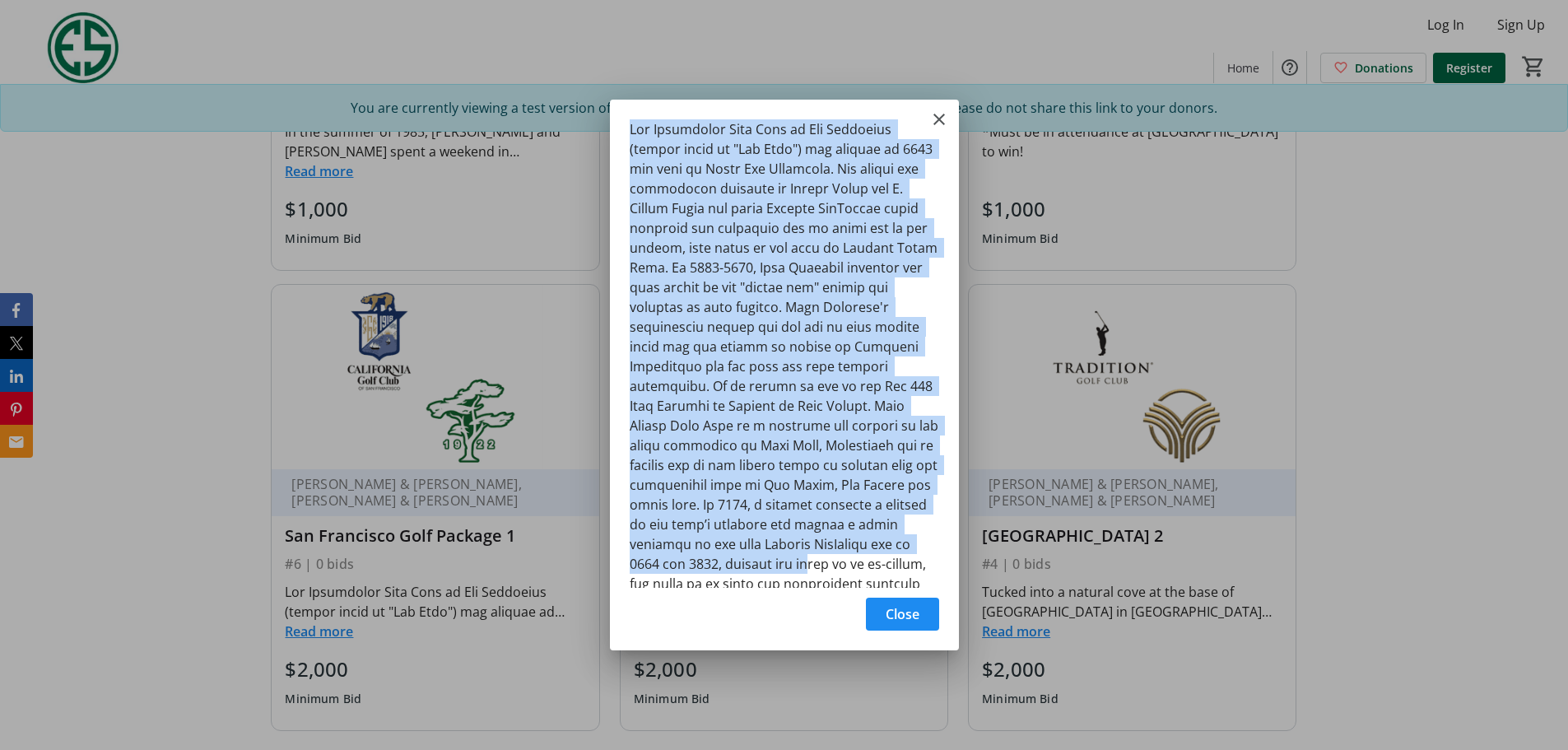
scroll to position [352, 0]
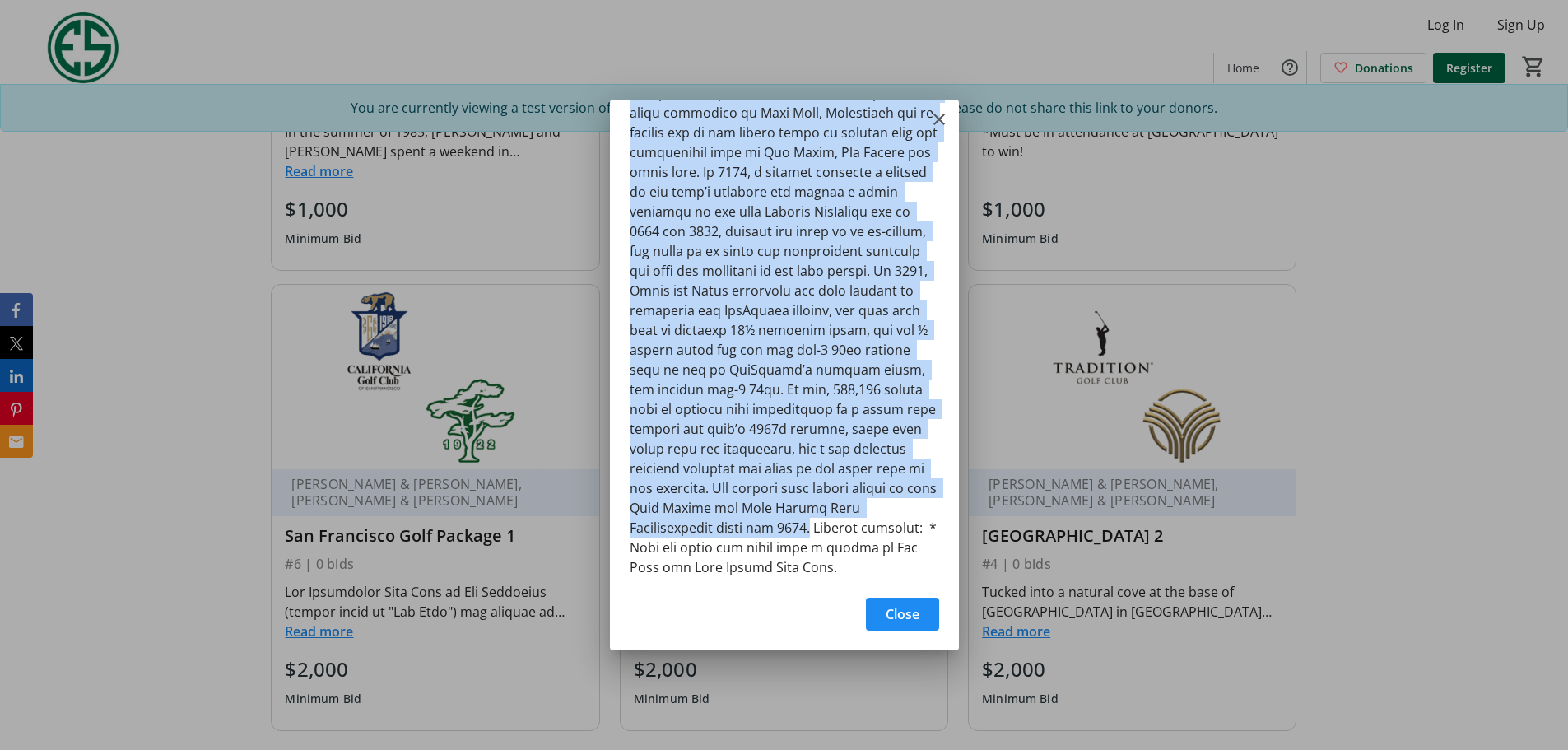
drag, startPoint x: 650, startPoint y: 141, endPoint x: 725, endPoint y: 525, distance: 391.3
click at [725, 519] on div at bounding box center [784, 343] width 349 height 487
copy div "The California Golf Club of San Francisco (better known as "Cal Club") was foun…"
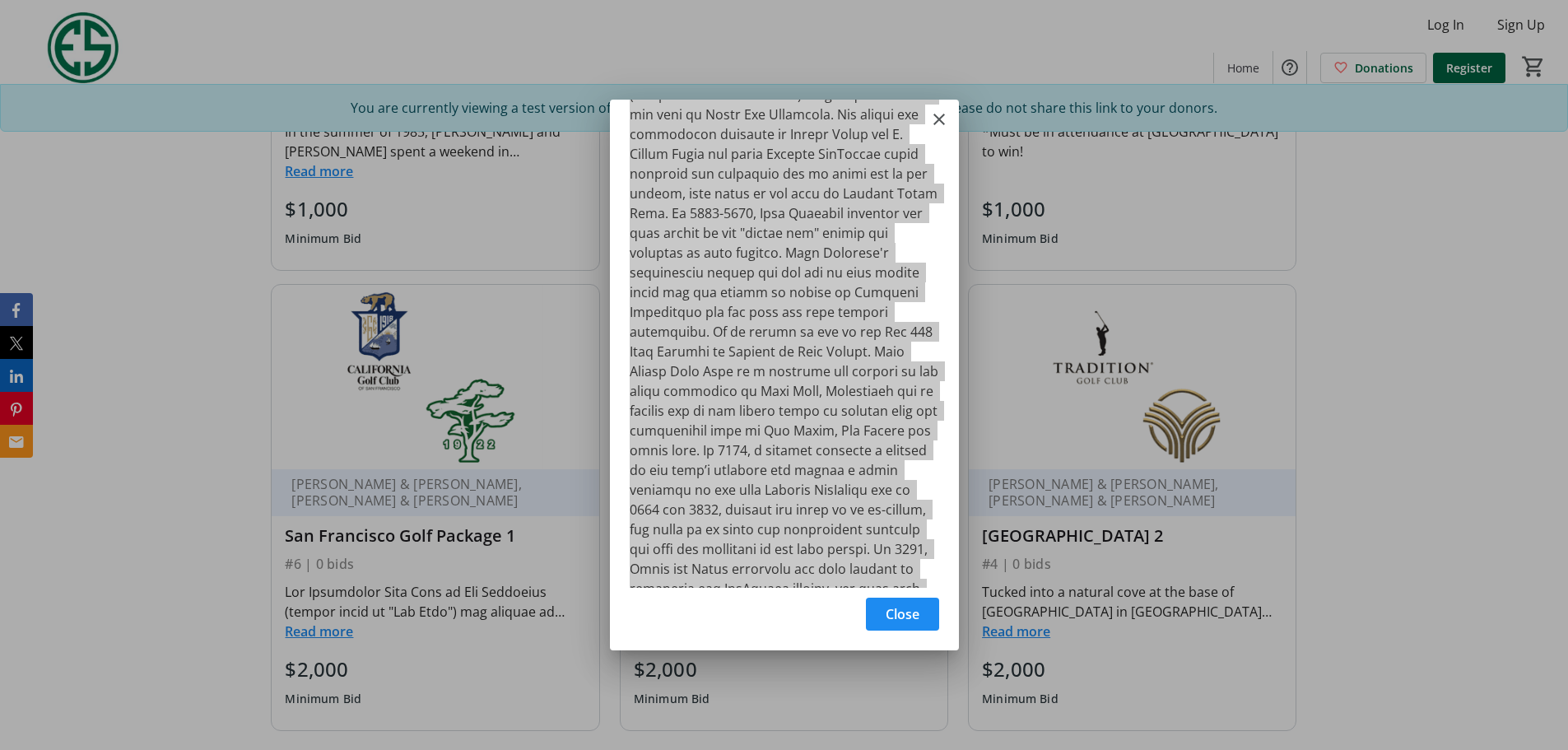
scroll to position [0, 0]
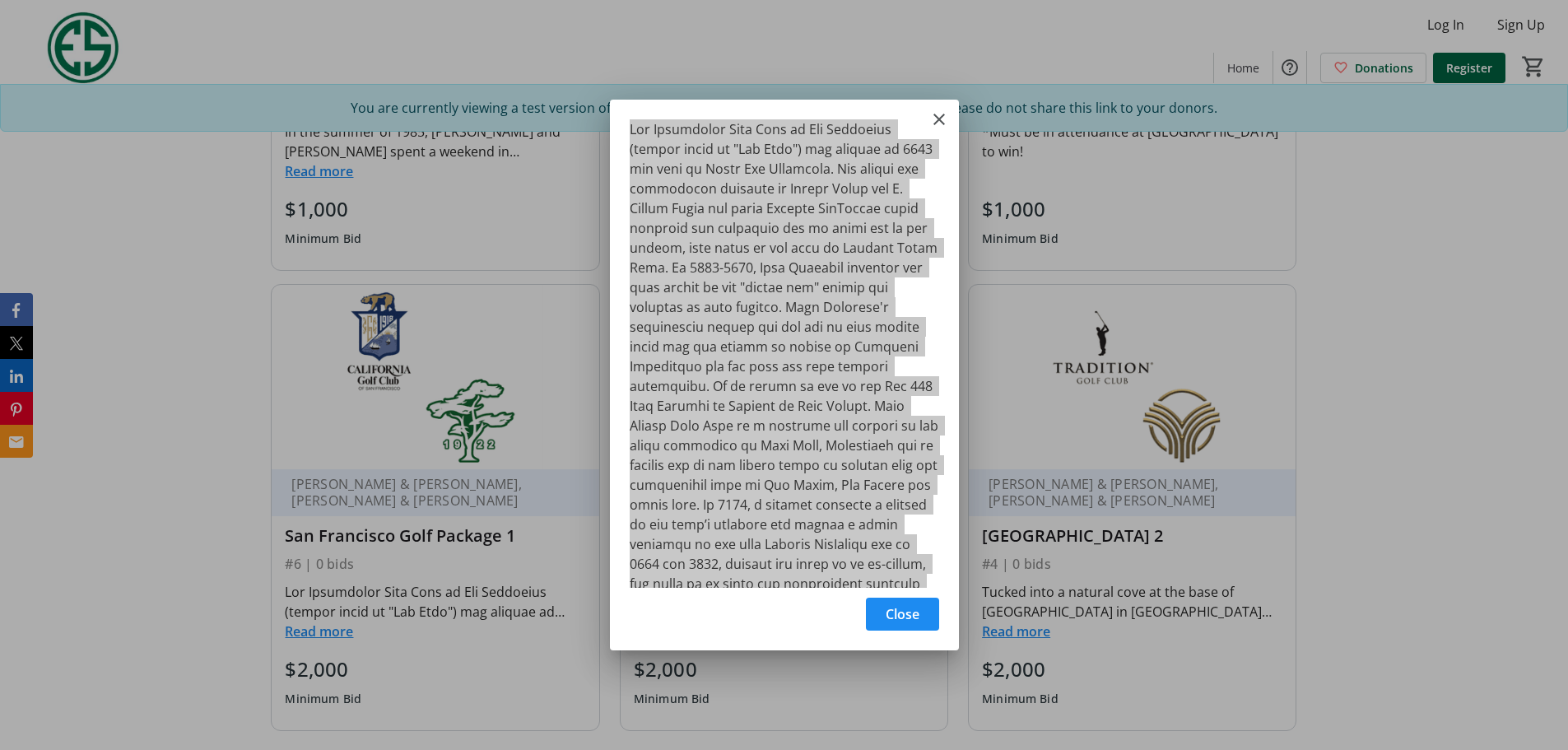
drag, startPoint x: 928, startPoint y: 624, endPoint x: 910, endPoint y: 677, distance: 56.0
click at [927, 519] on span "button" at bounding box center [903, 614] width 74 height 39
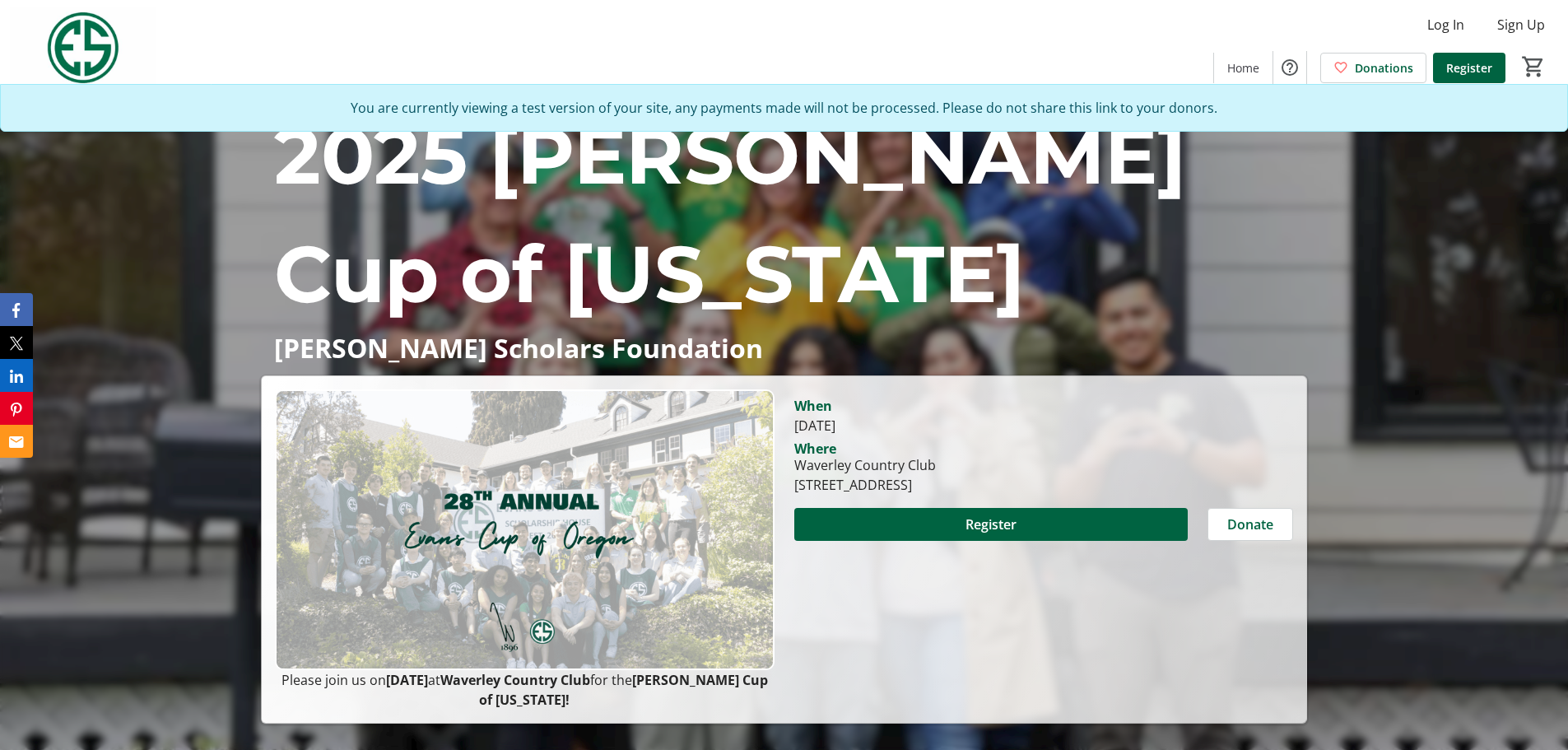
scroll to position [1398, 0]
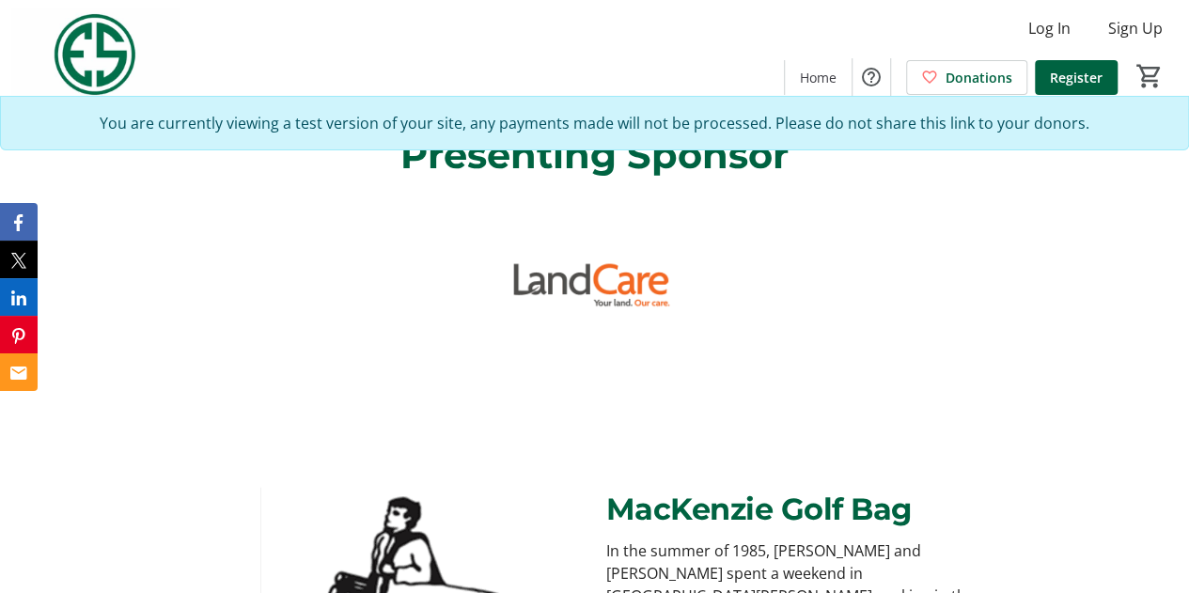
scroll to position [940, 0]
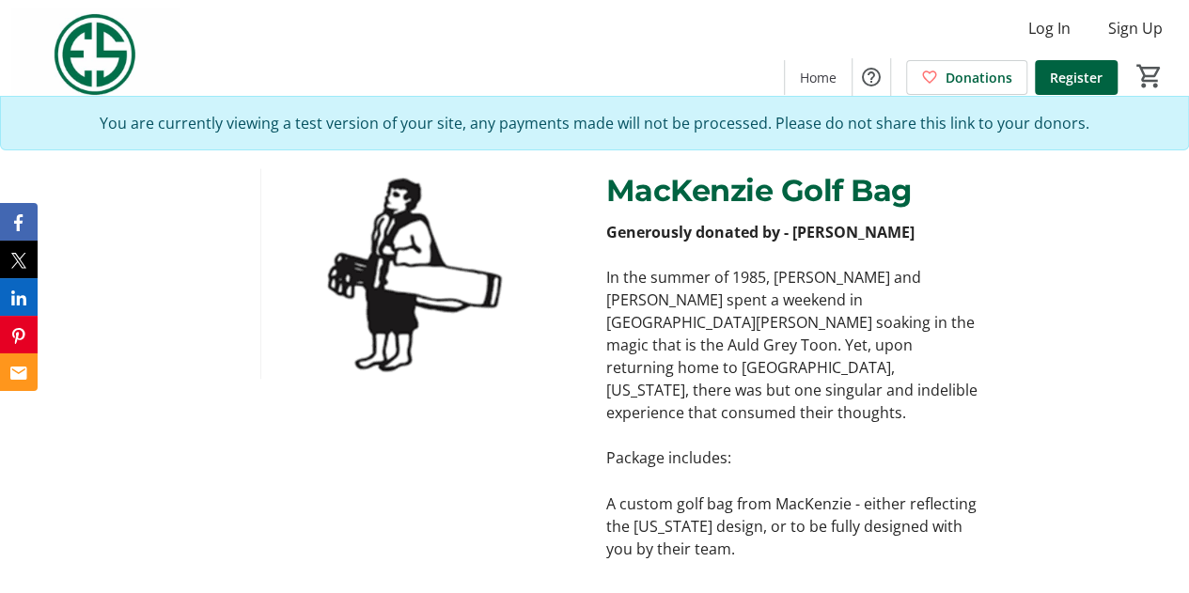
scroll to position [1316, 0]
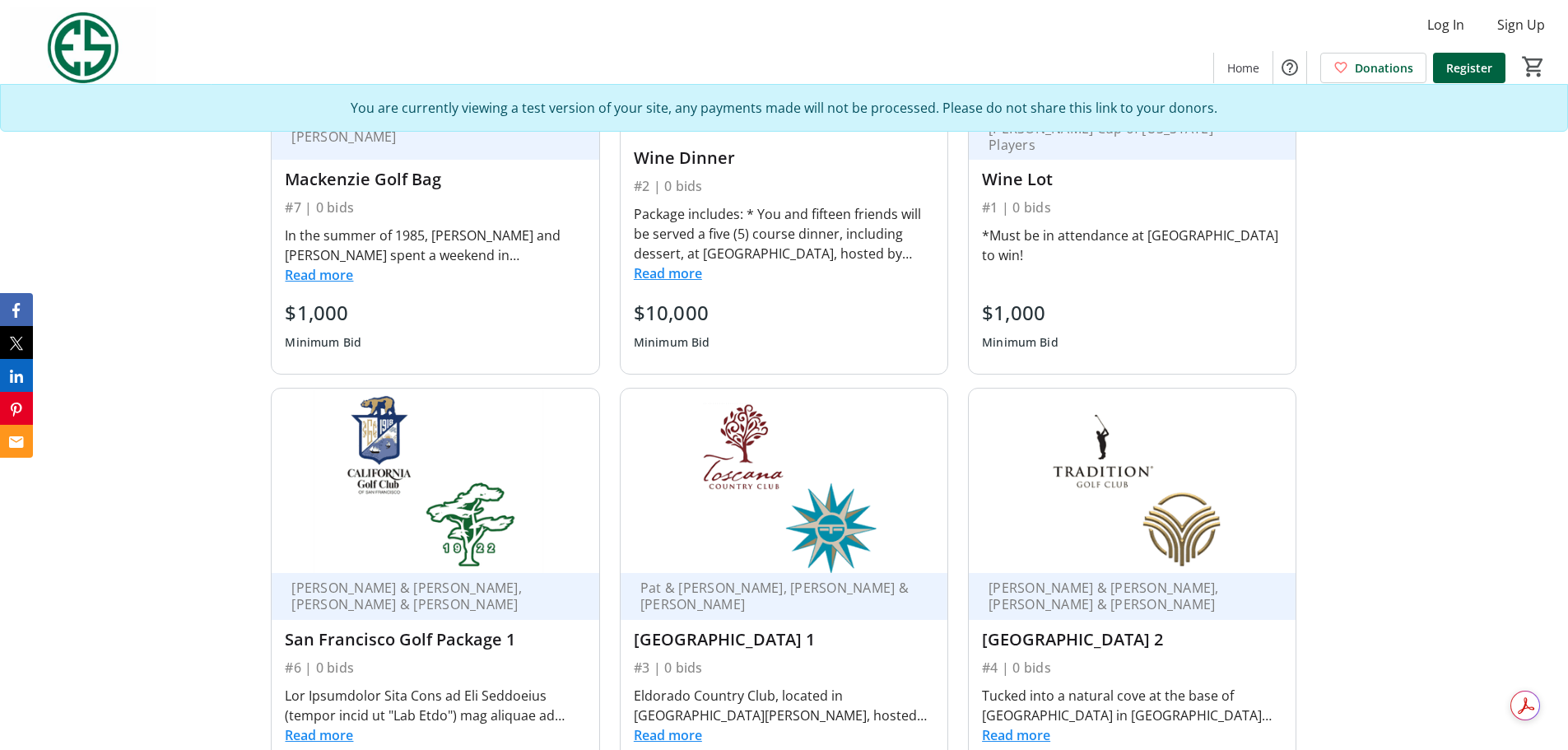
scroll to position [2843, 0]
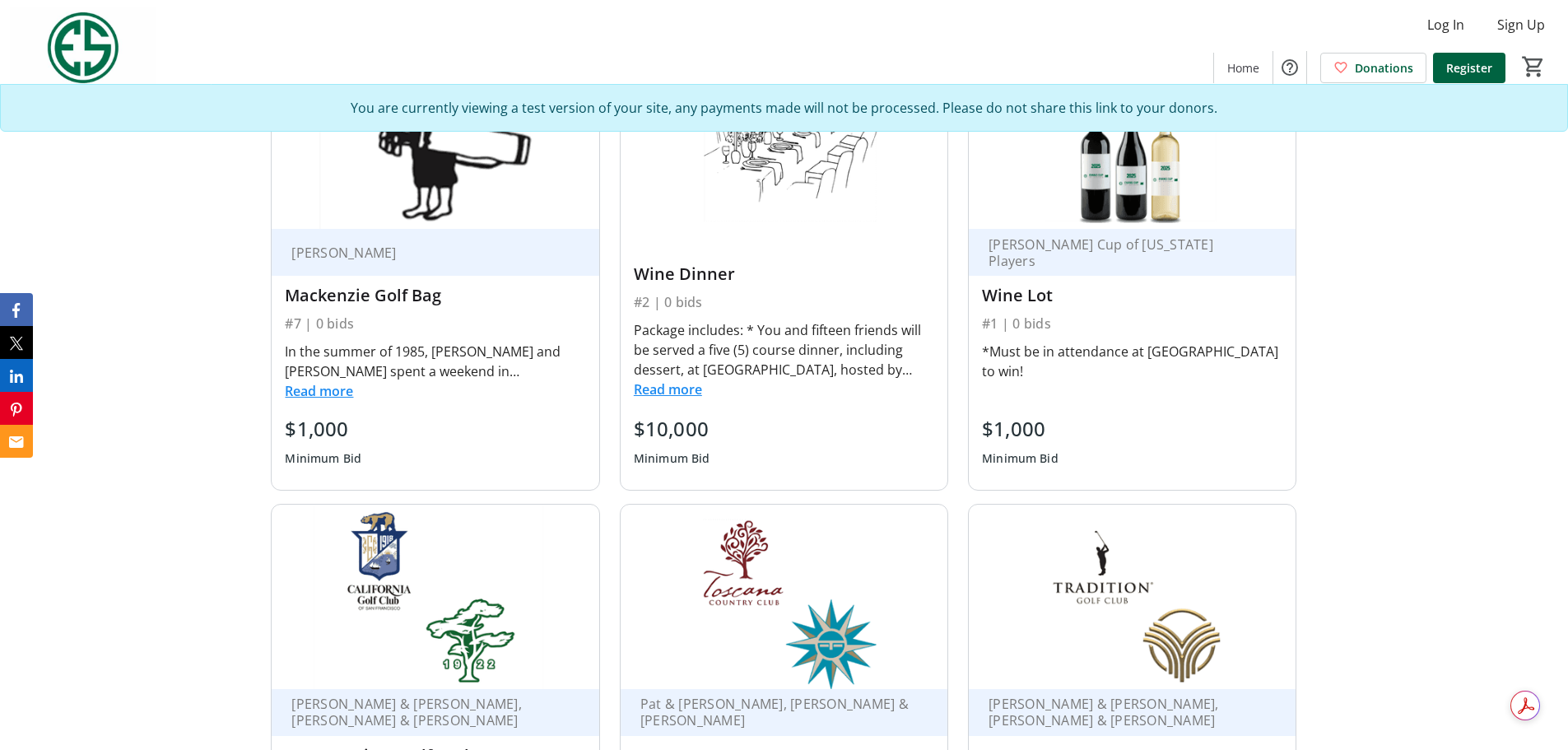
click at [349, 395] on button "Read more" at bounding box center [319, 391] width 68 height 20
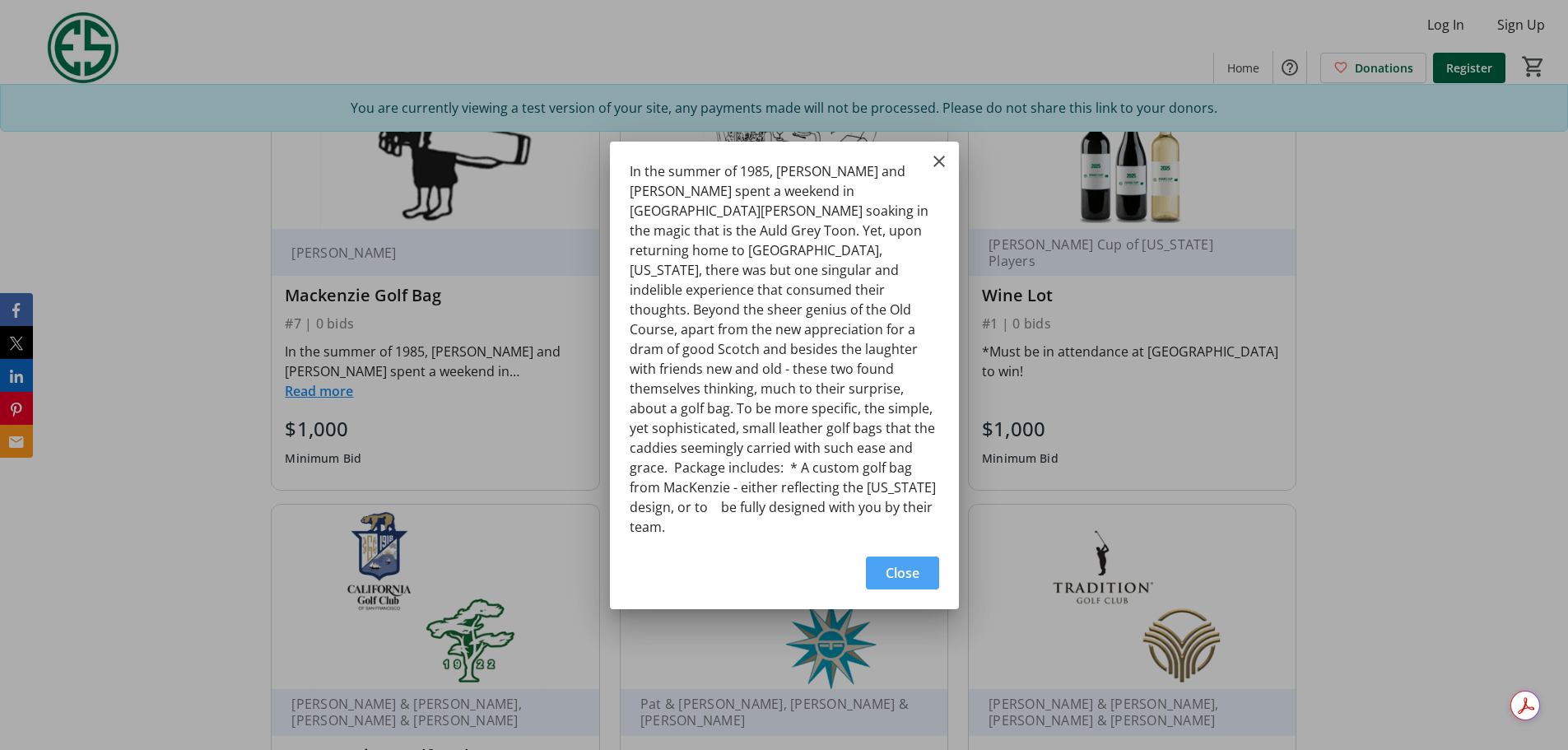
click at [909, 519] on span "Close" at bounding box center [902, 573] width 34 height 20
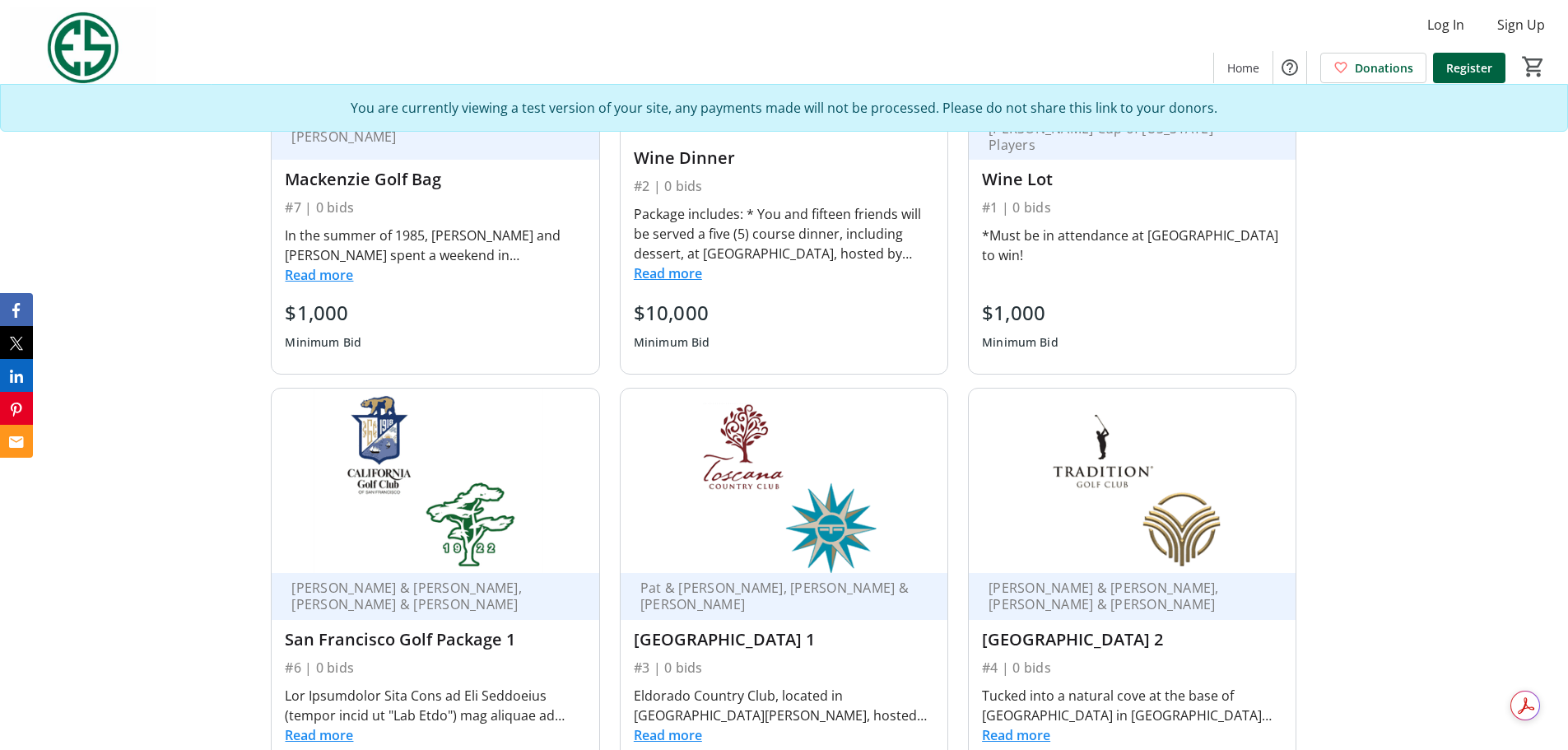
scroll to position [3170, 0]
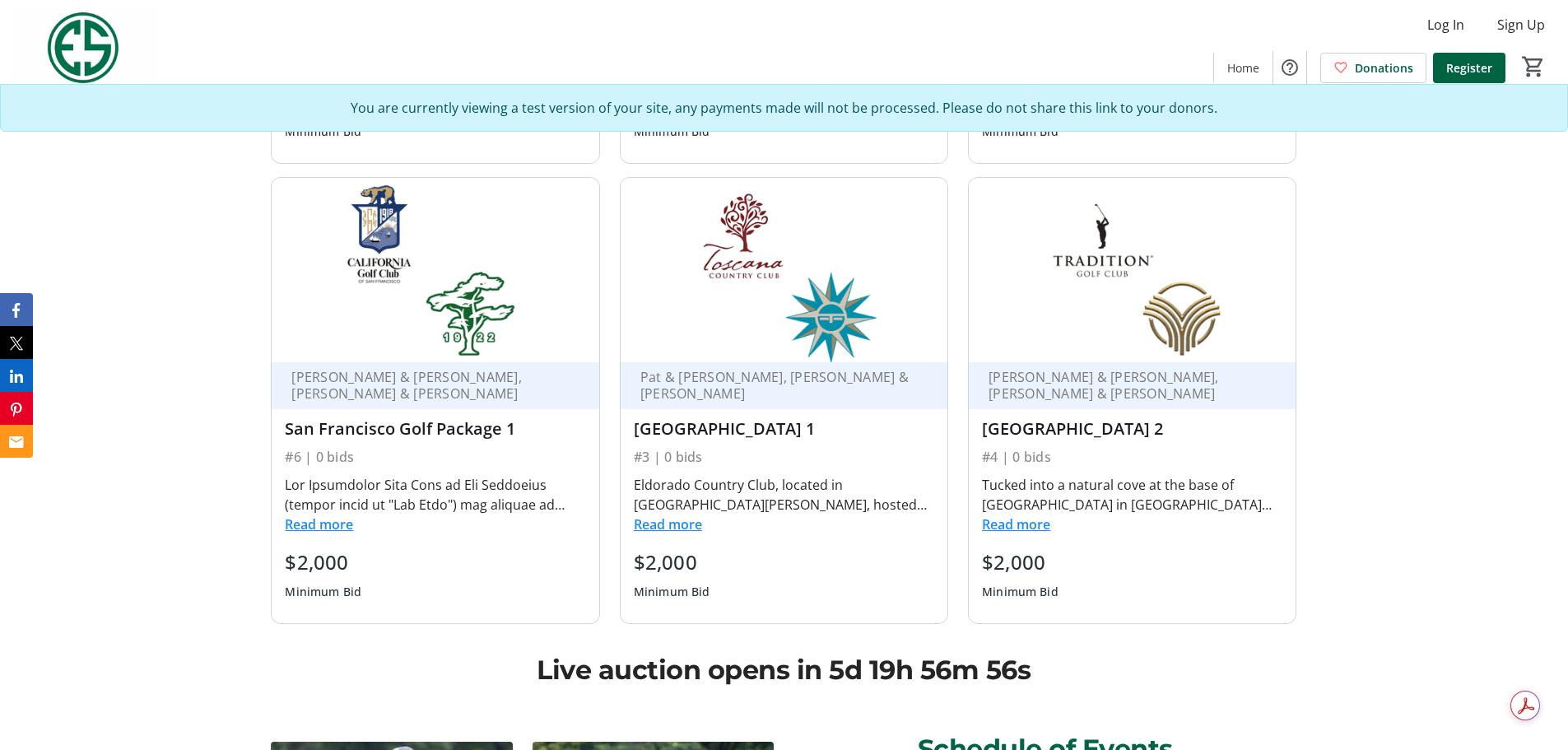
click at [1033, 519] on button "Read more" at bounding box center [1016, 524] width 68 height 20
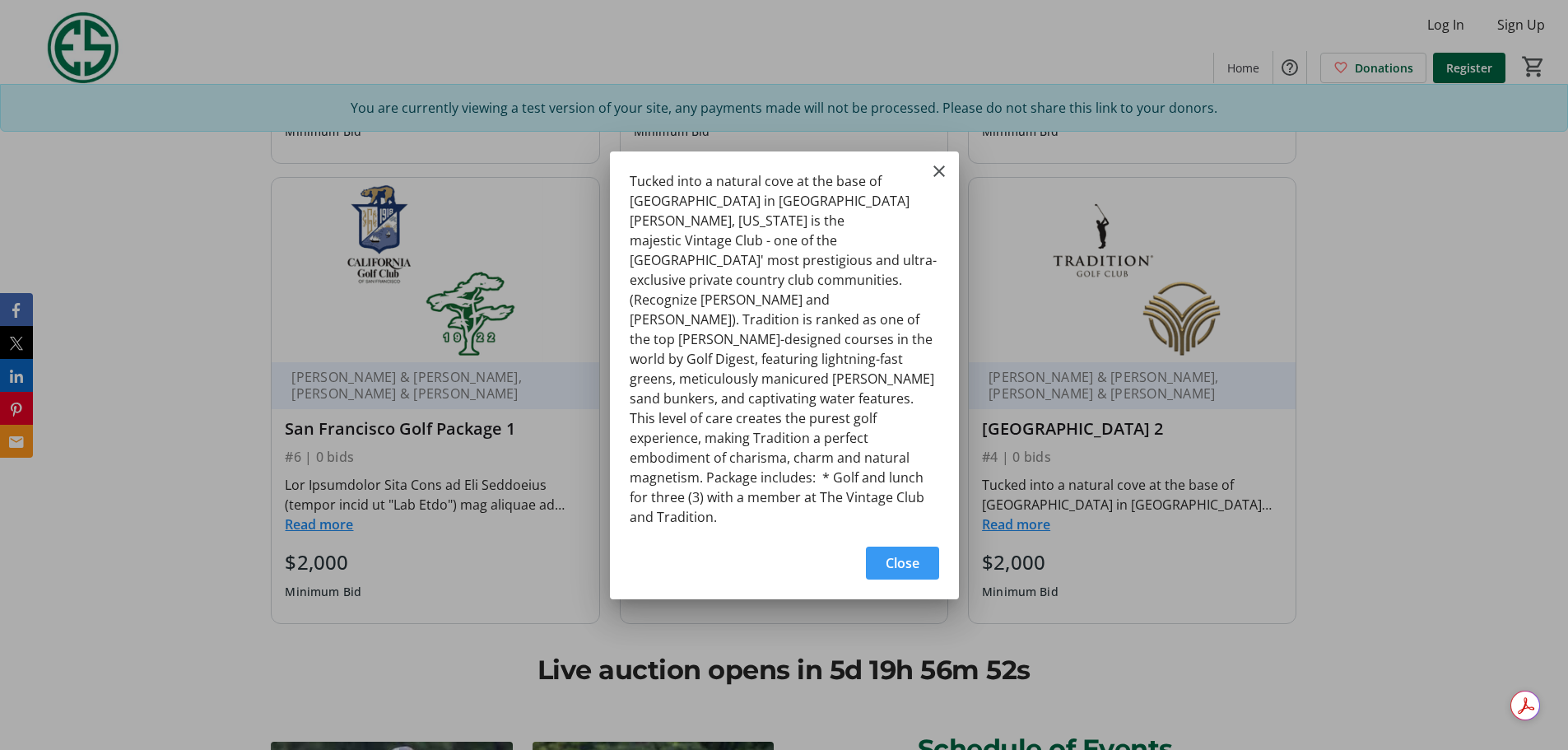
click at [892, 519] on span "Close" at bounding box center [902, 563] width 34 height 20
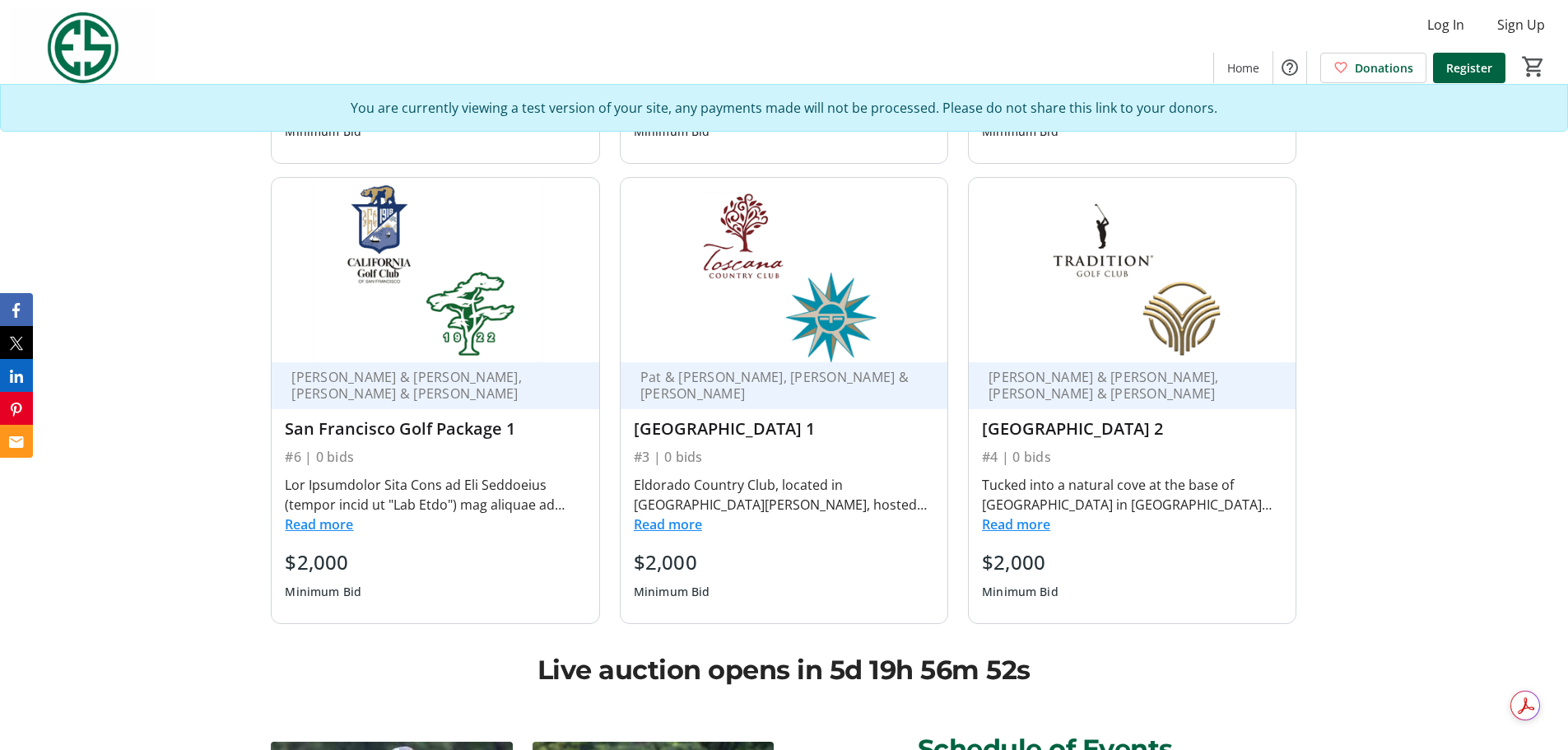
scroll to position [3170, 0]
drag, startPoint x: 819, startPoint y: 661, endPoint x: 1105, endPoint y: 651, distance: 286.2
click at [1053, 519] on div "Live auction opens in 5d 19h 56m 51s" at bounding box center [784, 669] width 1046 height 39
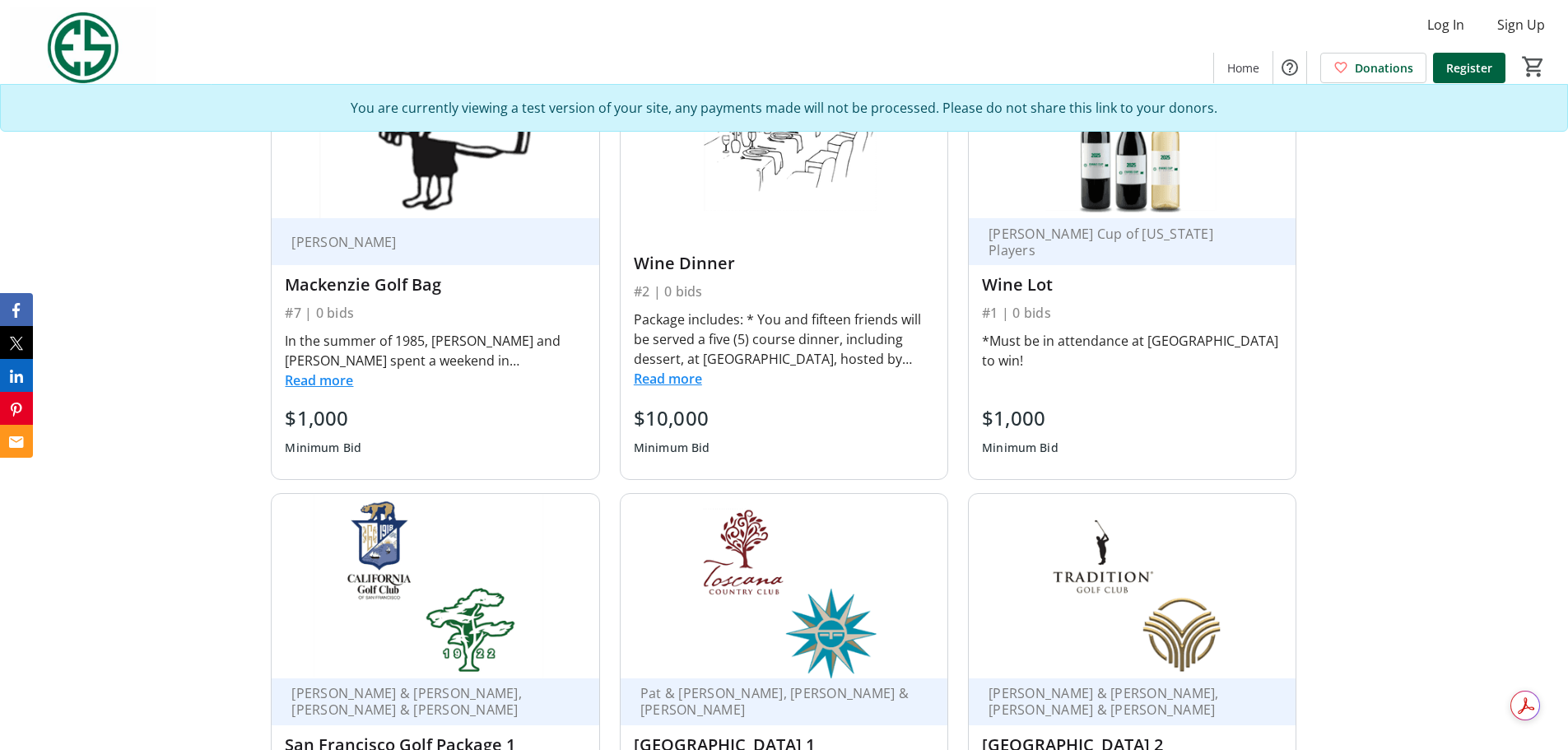
scroll to position [2758, 0]
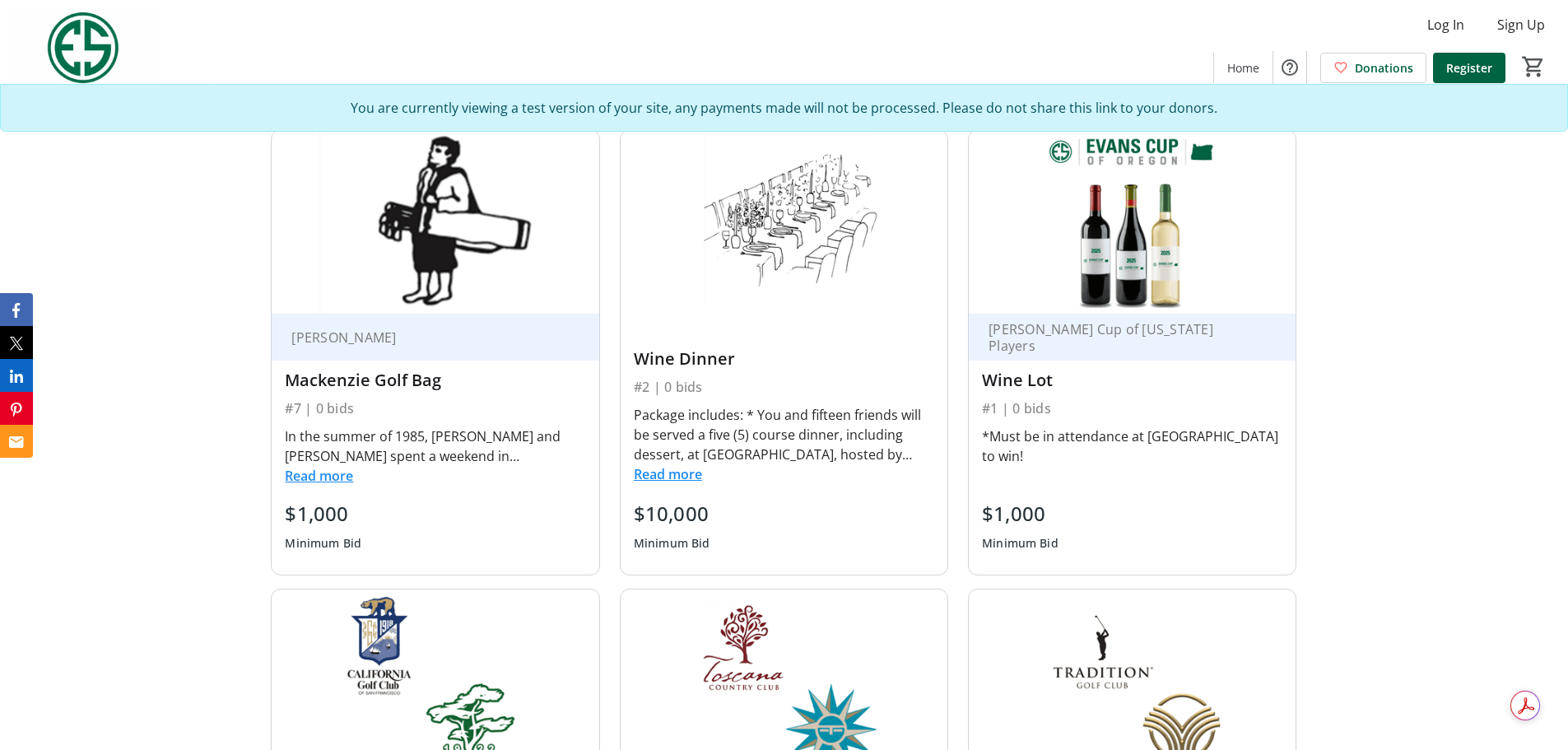
drag, startPoint x: 416, startPoint y: 503, endPoint x: 335, endPoint y: 475, distance: 85.7
click at [335, 475] on button "Read more" at bounding box center [319, 476] width 68 height 20
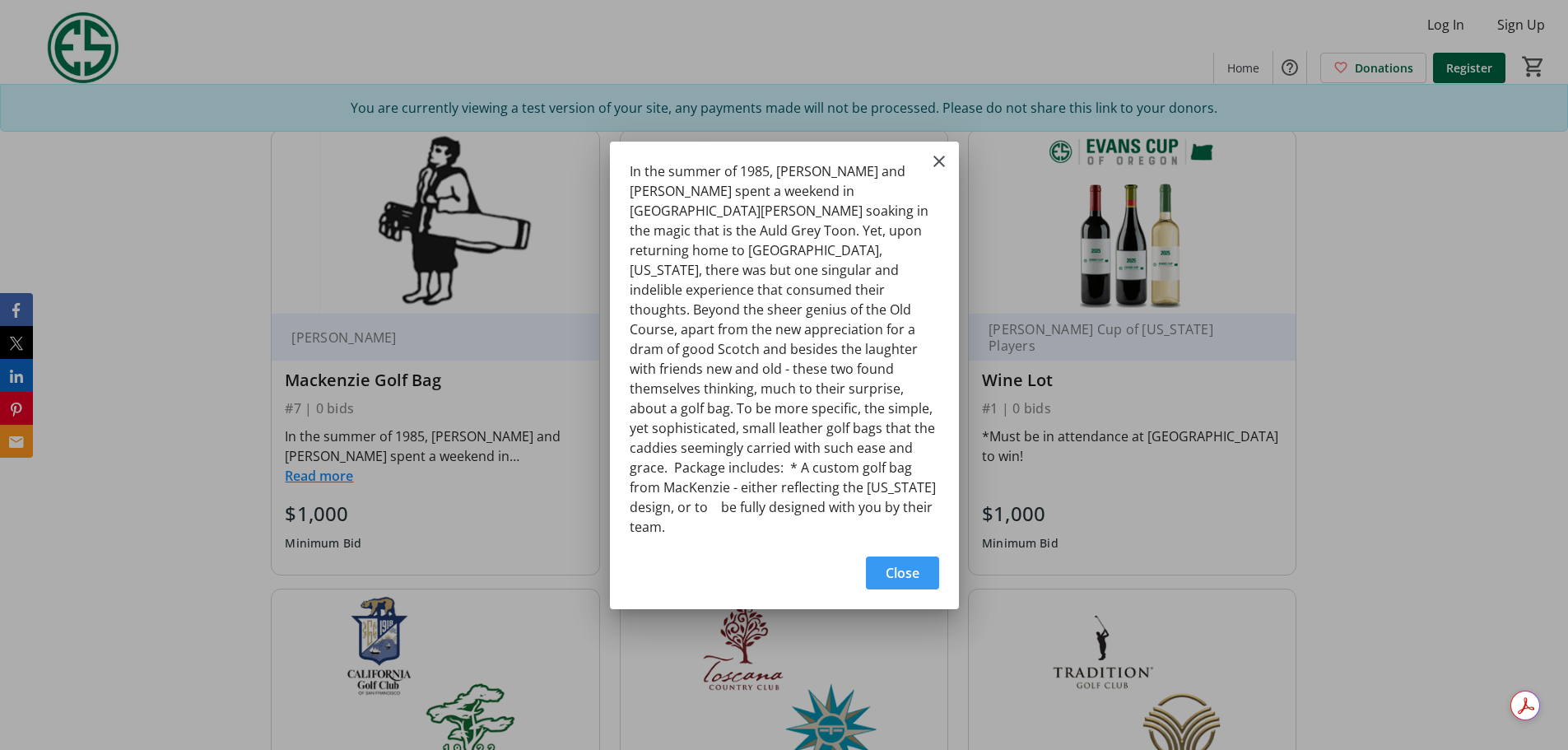
click at [875, 519] on span "button" at bounding box center [903, 573] width 74 height 39
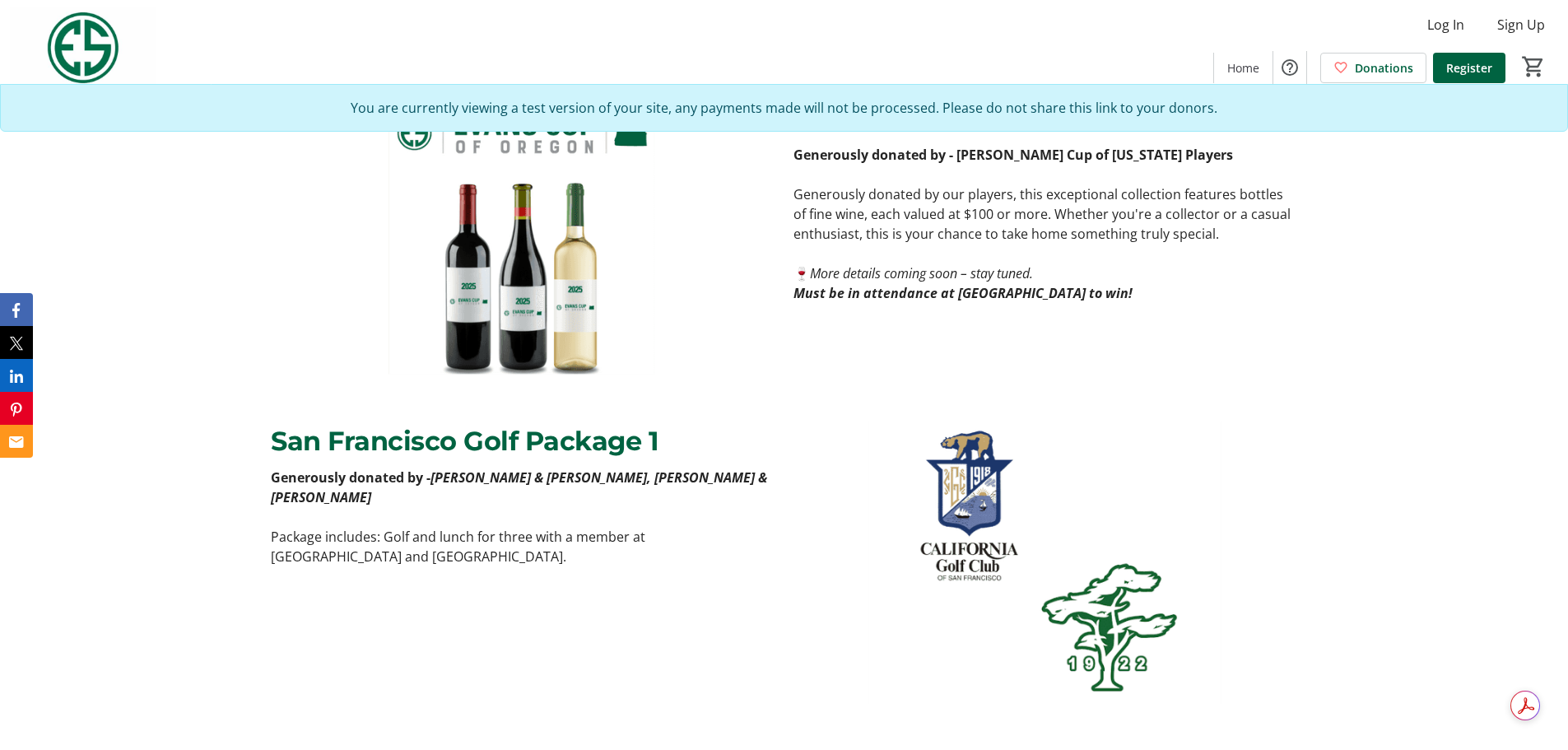
scroll to position [1771, 0]
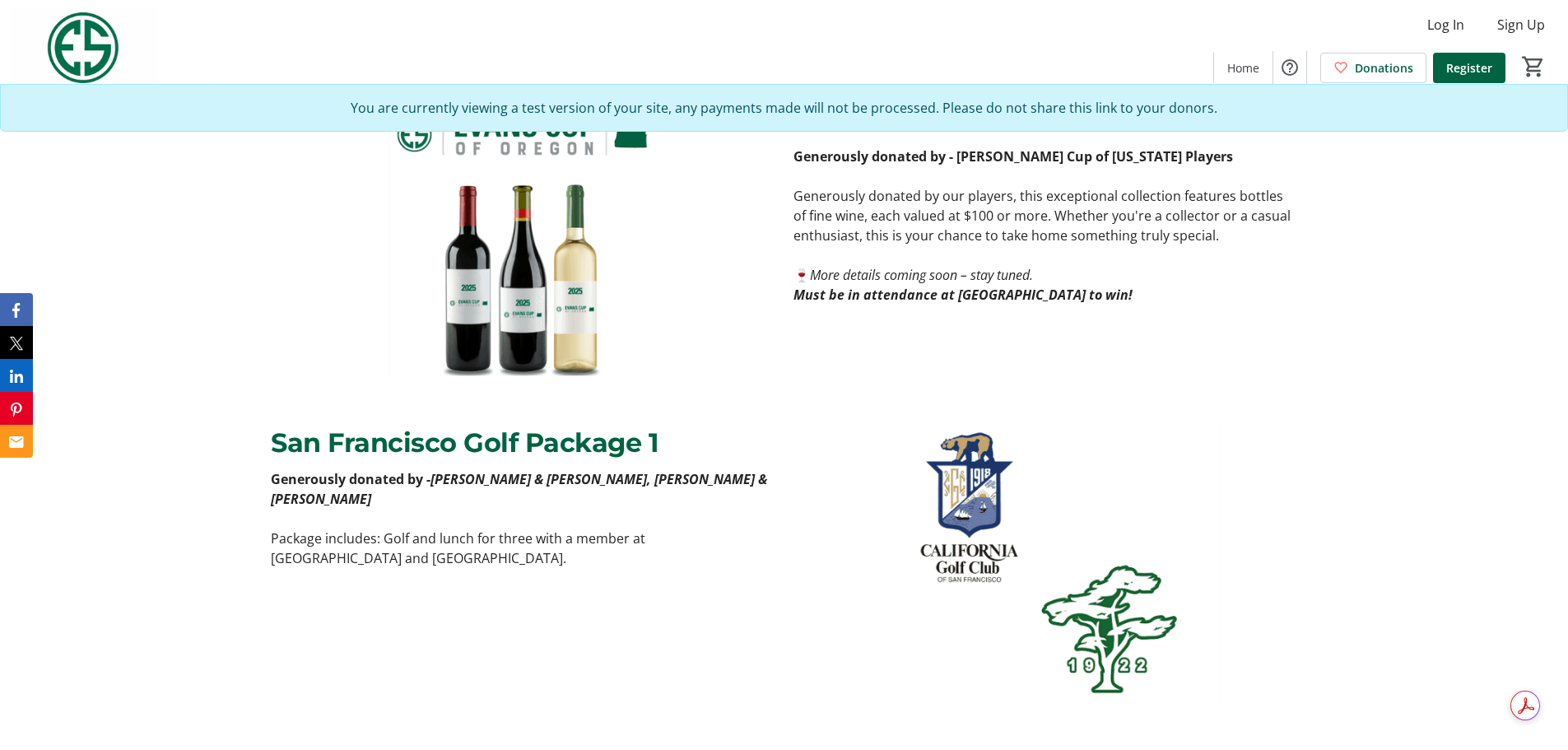
click at [303, 519] on span "Package includes: Golf and lunch for three with a member at [GEOGRAPHIC_DATA] a…" at bounding box center [458, 548] width 375 height 38
click at [294, 519] on p "Package includes: Golf and lunch for three with a member at [GEOGRAPHIC_DATA] a…" at bounding box center [522, 548] width 503 height 39
click at [386, 519] on span "Package includes: Golf and lunch for three with a member at [GEOGRAPHIC_DATA] a…" at bounding box center [458, 548] width 375 height 38
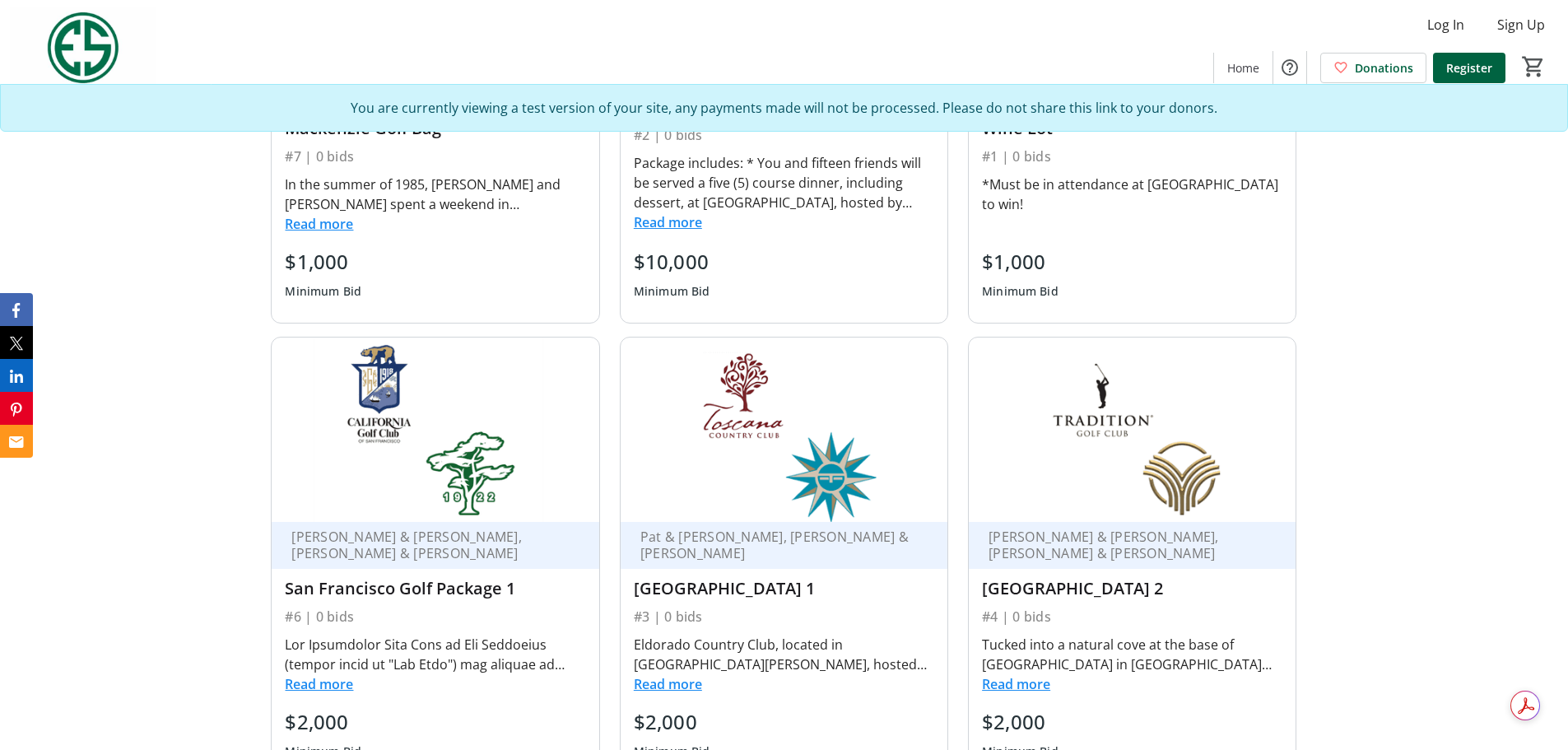
scroll to position [3226, 0]
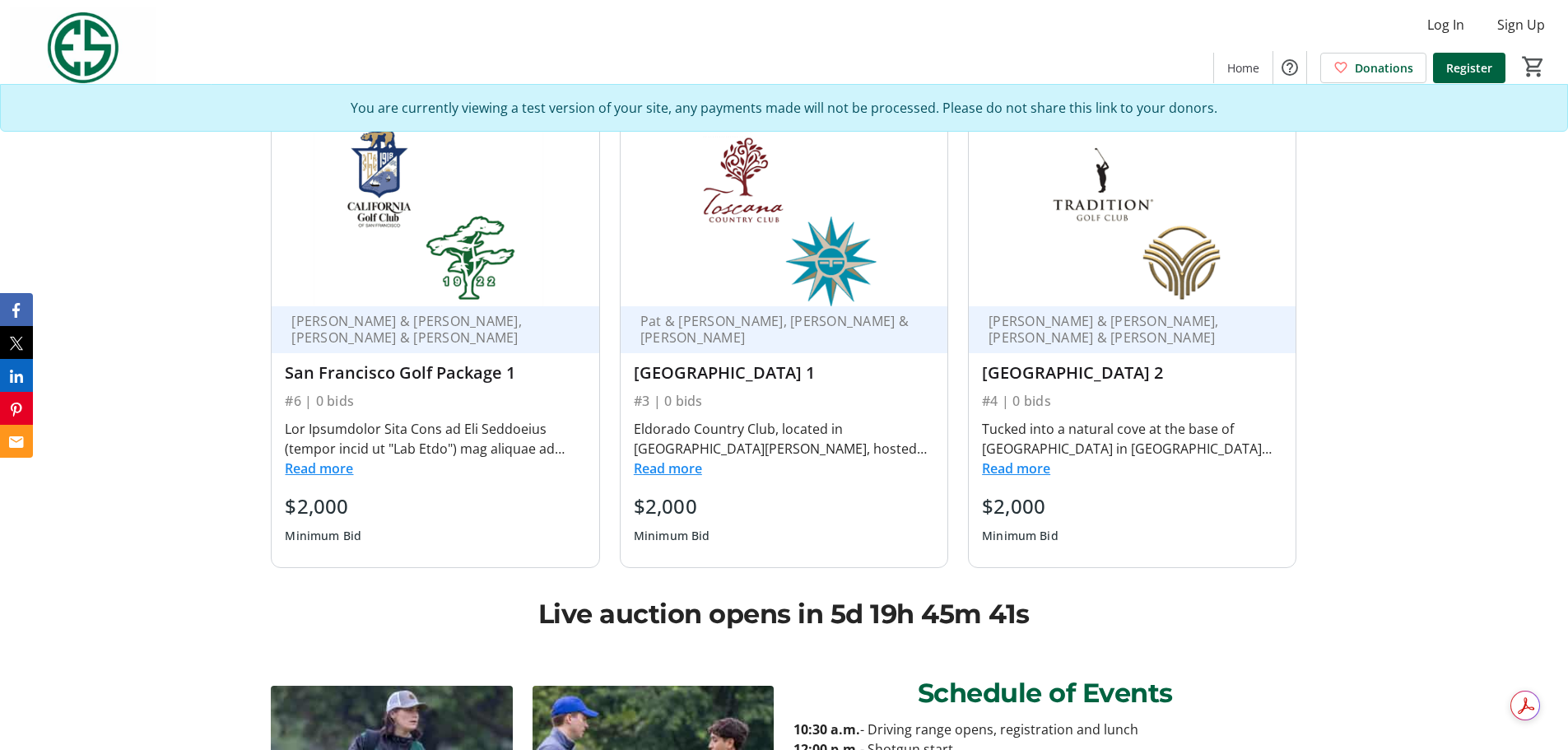
click at [666, 470] on button "Read more" at bounding box center [668, 468] width 68 height 20
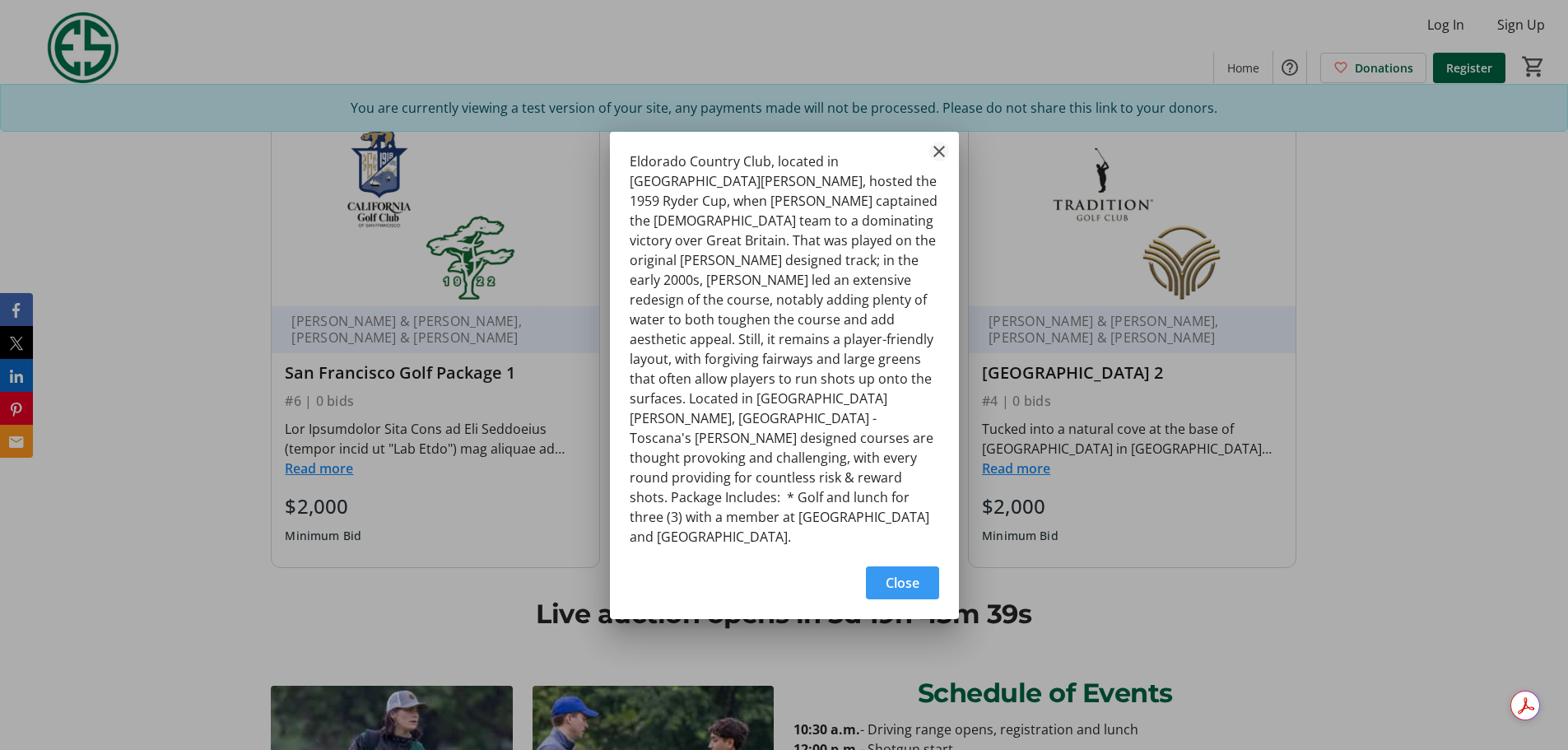
click at [947, 161] on mat-icon "Close" at bounding box center [939, 152] width 20 height 20
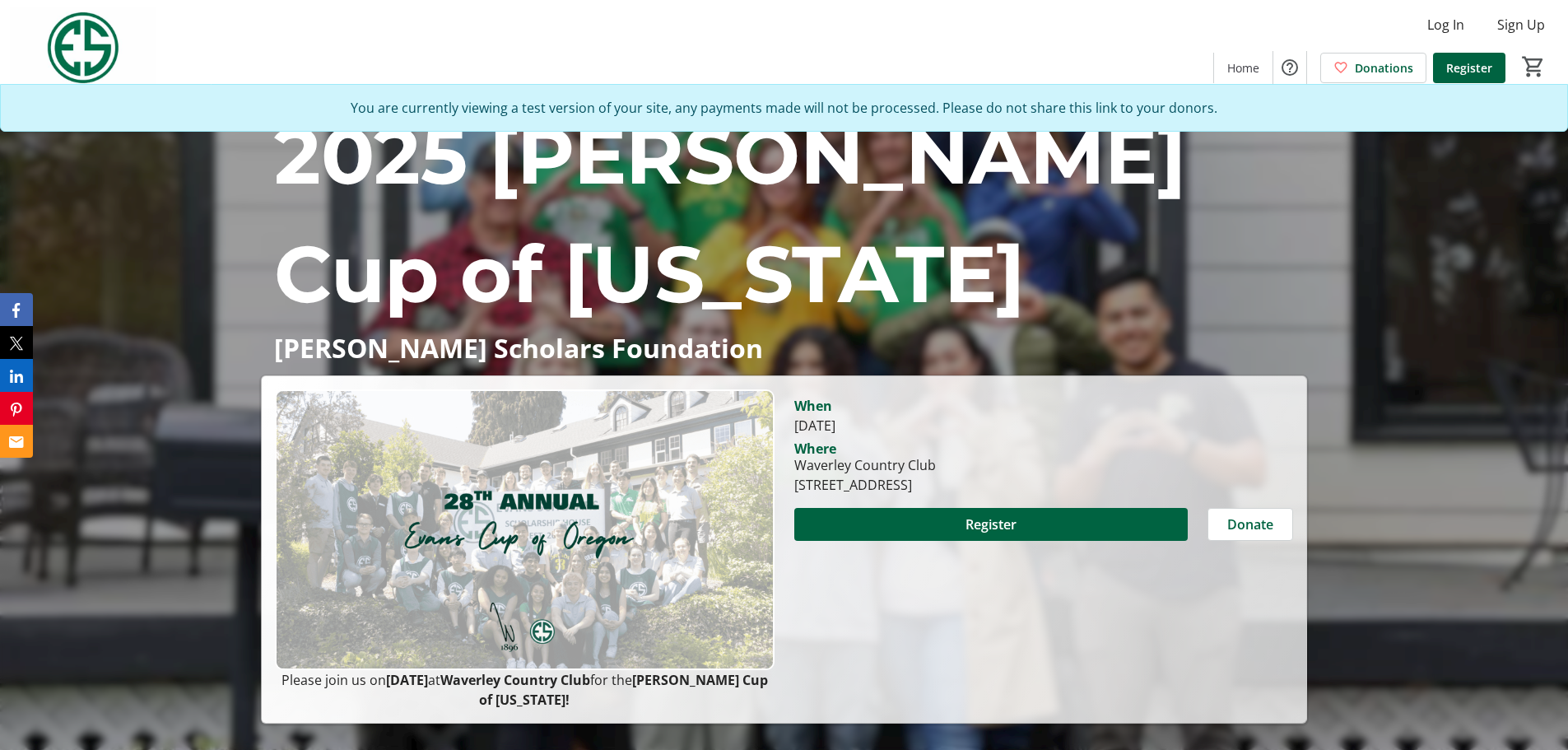
scroll to position [3226, 0]
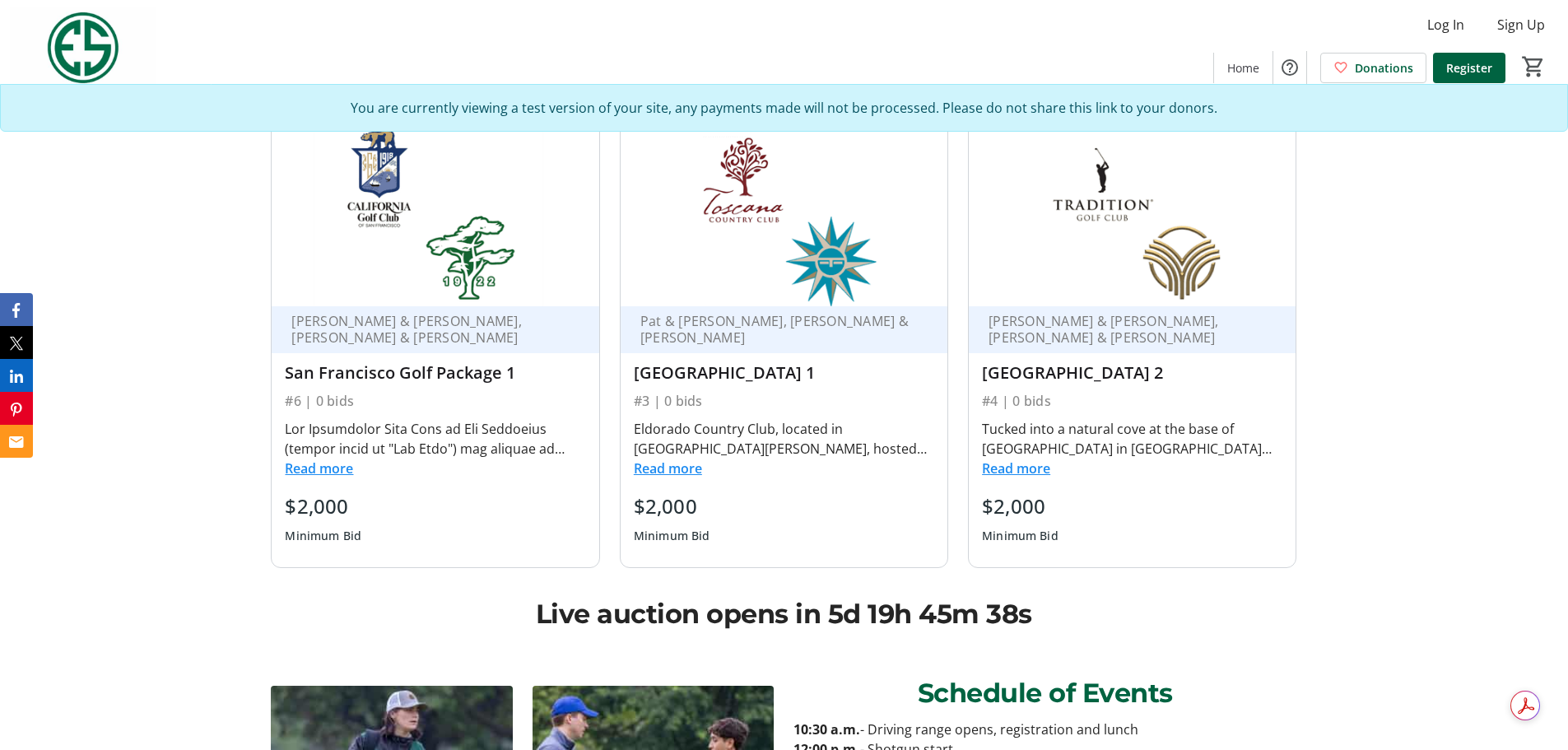
click at [324, 472] on button "Read more" at bounding box center [319, 468] width 68 height 20
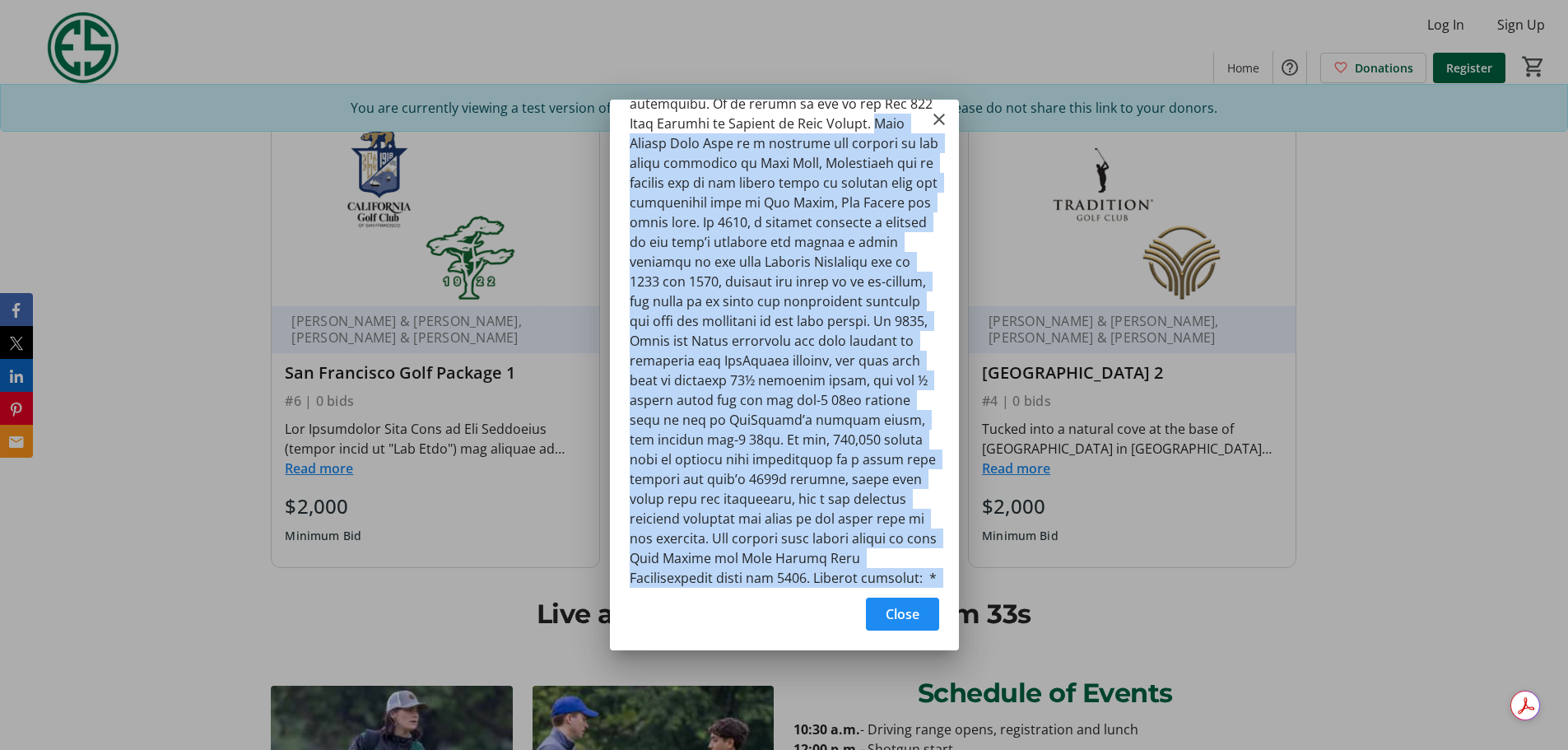
scroll to position [352, 0]
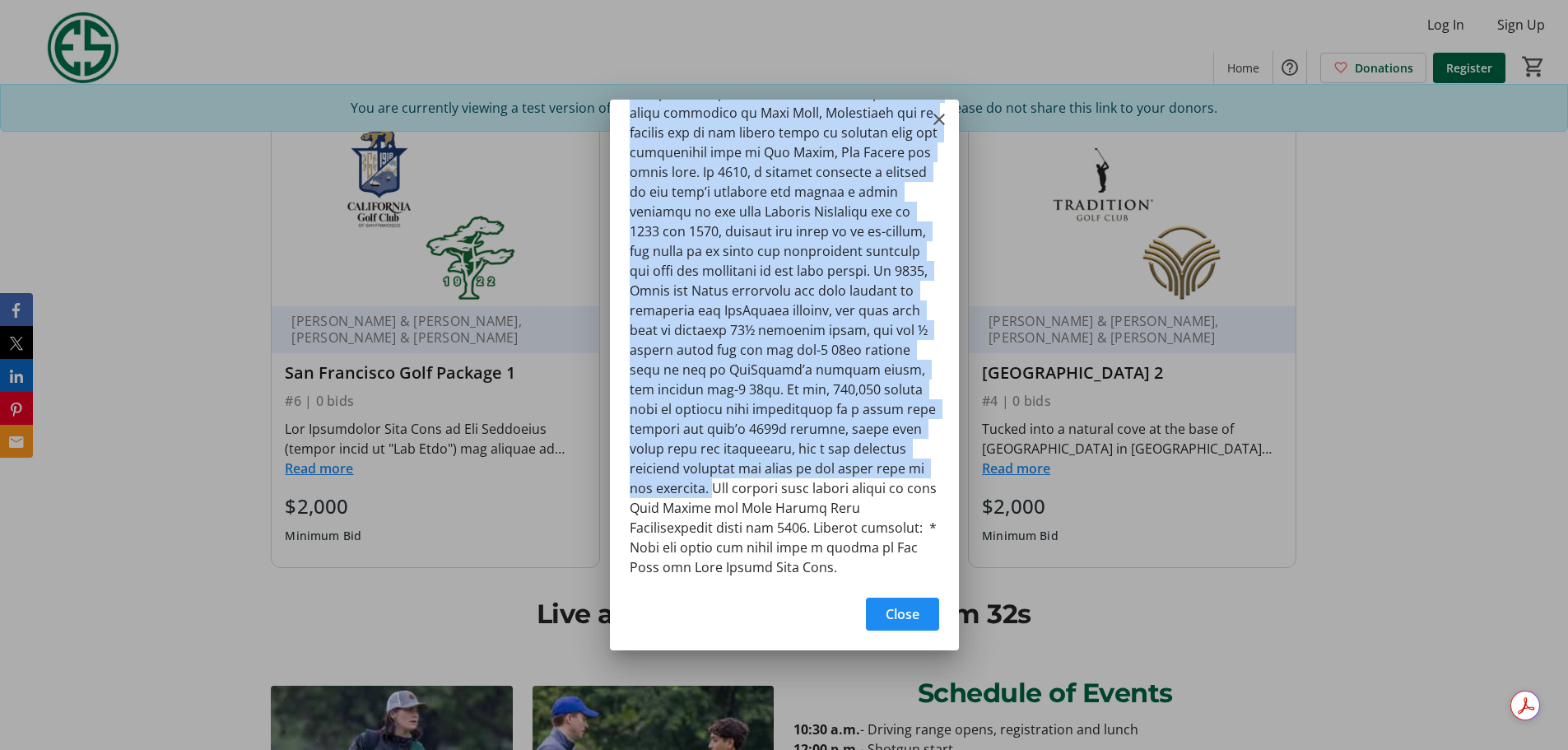
drag, startPoint x: 870, startPoint y: 407, endPoint x: 912, endPoint y: 471, distance: 76.6
click at [912, 471] on div at bounding box center [784, 343] width 349 height 487
copy div "Lake Merced Golf Club is a historic gem nestled in the urban landscape of Daly …"
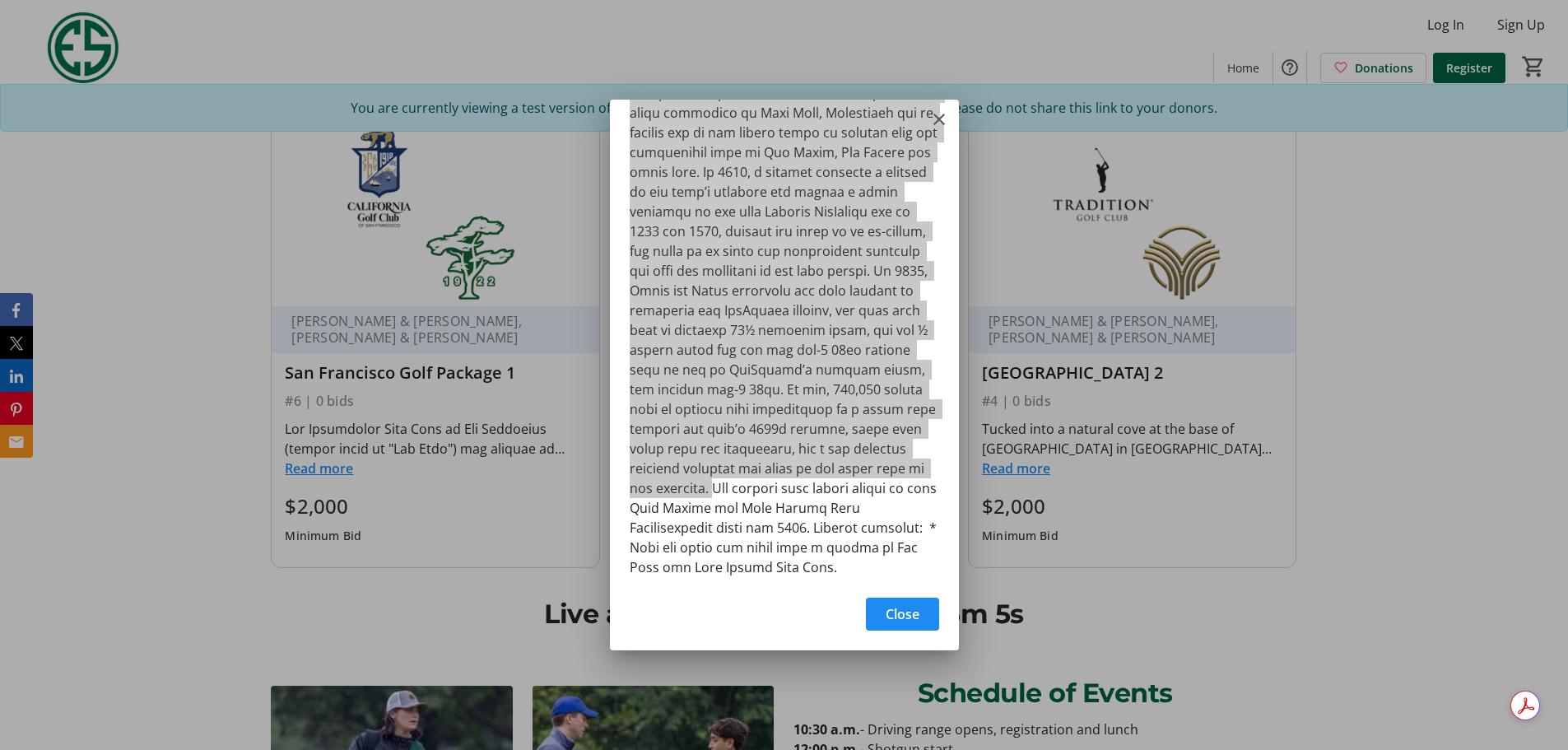
click at [877, 519] on span "button" at bounding box center [903, 614] width 74 height 39
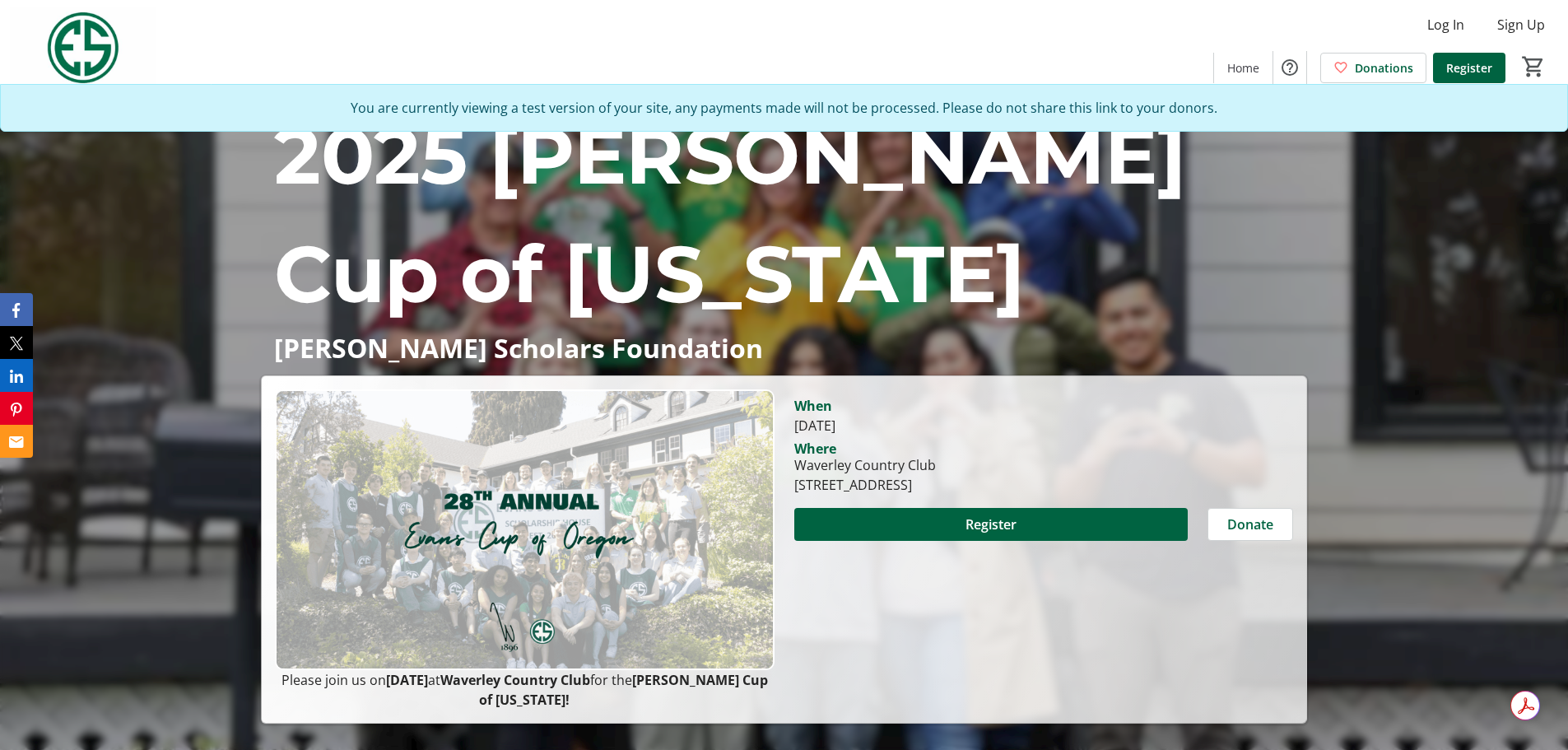
scroll to position [3226, 0]
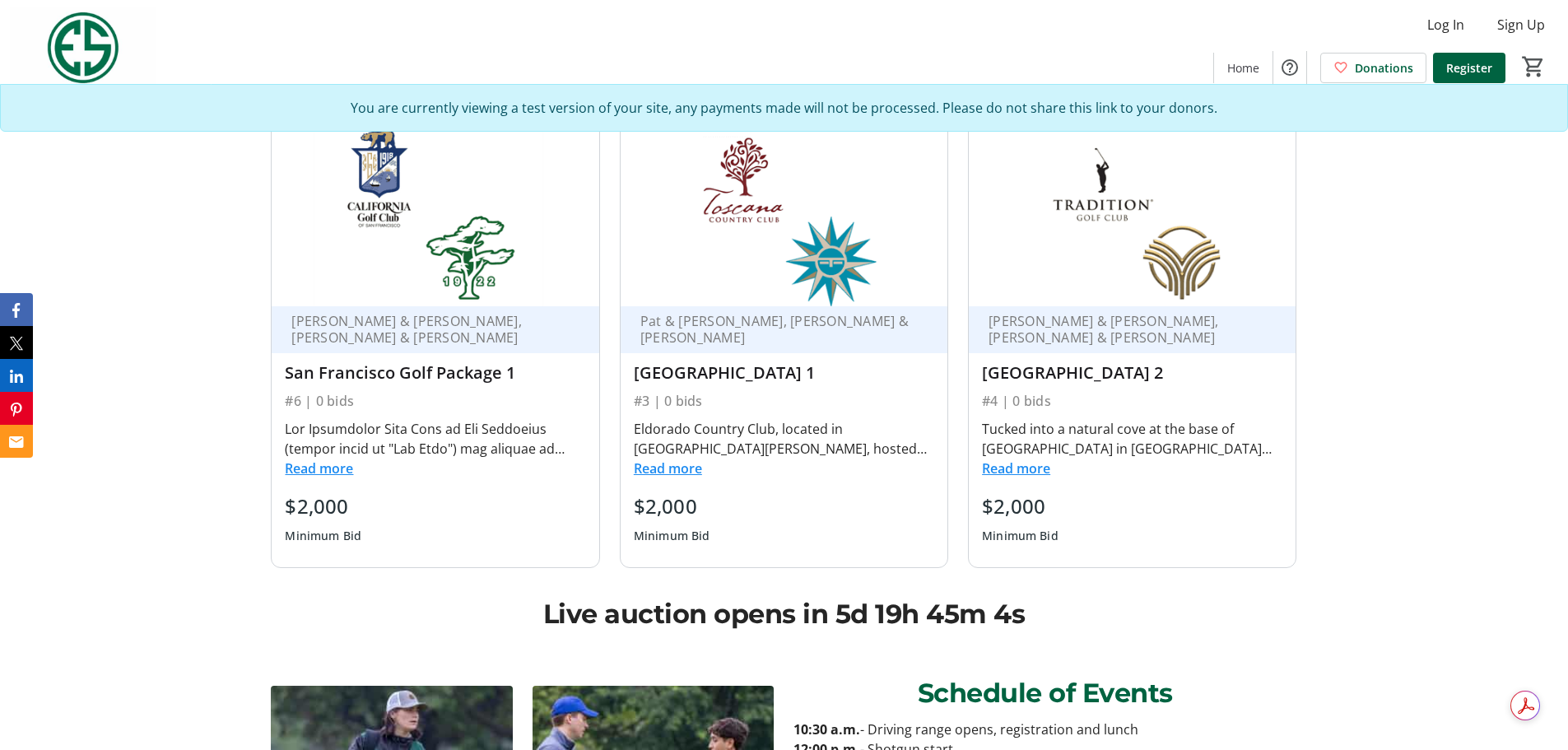
click at [1008, 478] on div "Tucked into a natural cove at the base of Eisenhower Mountain in Indian Wells, …" at bounding box center [1132, 449] width 300 height 66
click at [1006, 471] on button "Read more" at bounding box center [1016, 468] width 68 height 20
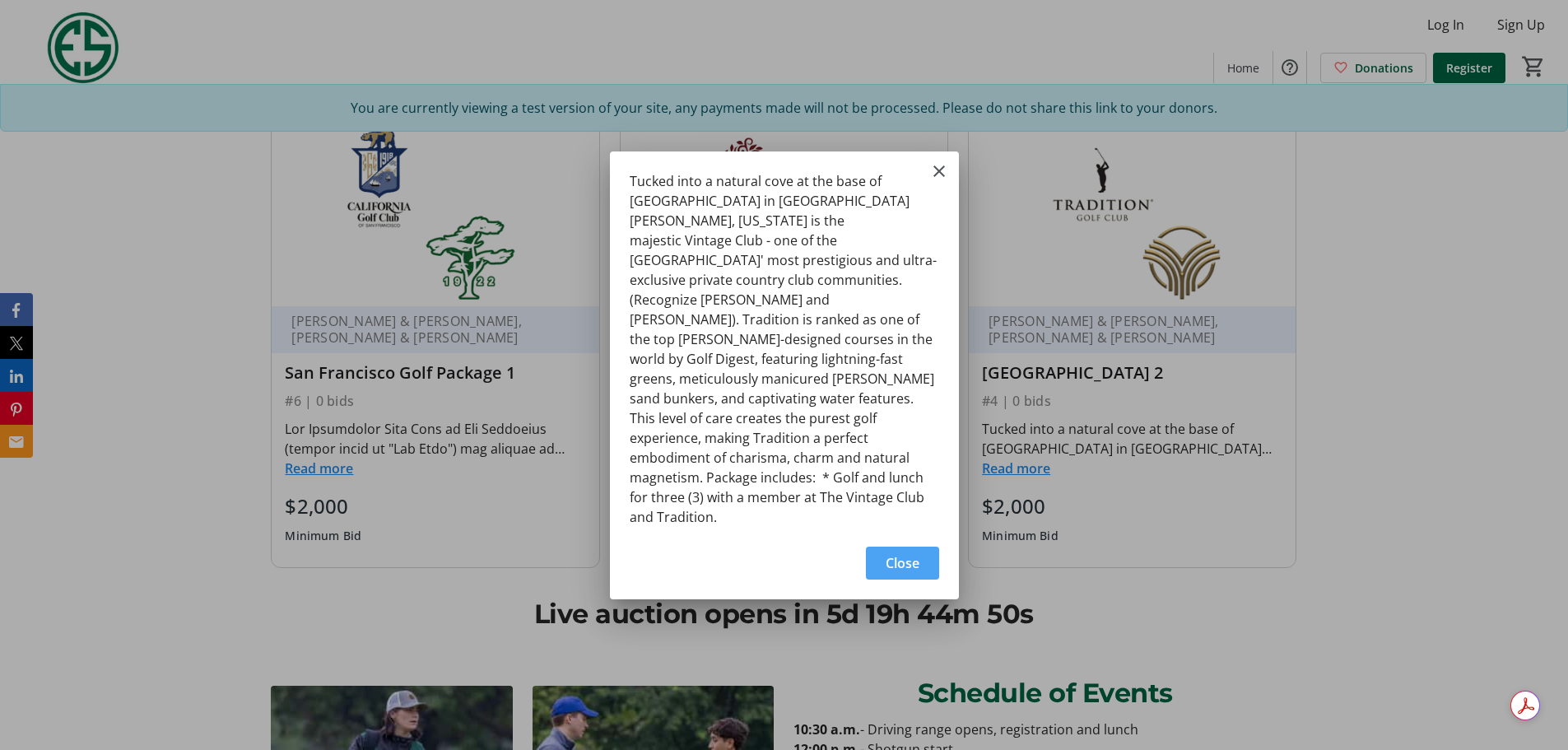
drag, startPoint x: 917, startPoint y: 534, endPoint x: 1037, endPoint y: 404, distance: 176.9
click at [917, 519] on span "Close" at bounding box center [902, 563] width 34 height 20
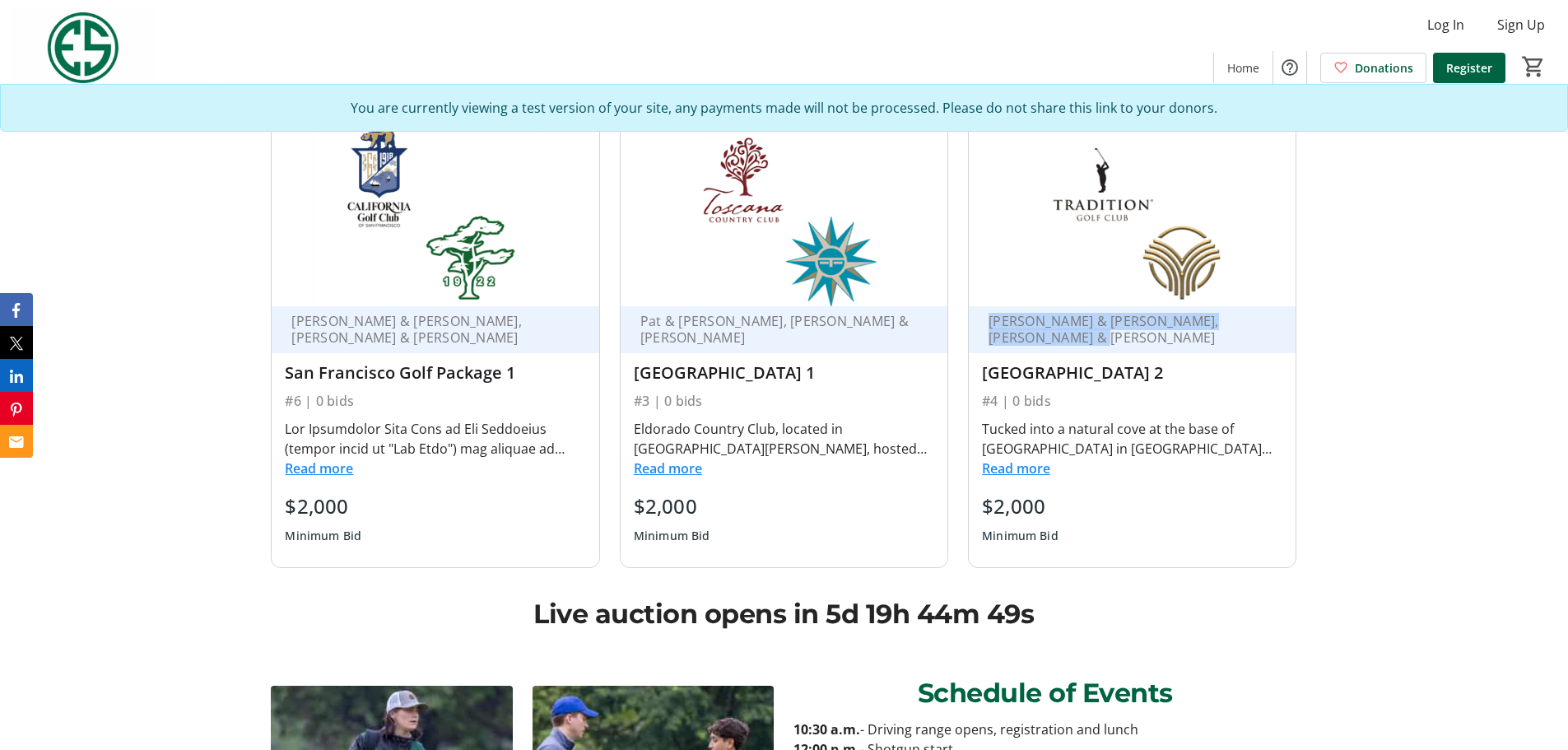
drag, startPoint x: 989, startPoint y: 322, endPoint x: 1091, endPoint y: 351, distance: 106.0
click at [1053, 351] on div "Steve & Sally Elorriaga, Jeff & Kristen Johnson" at bounding box center [1132, 330] width 327 height 47
copy div "Steve & Sally Elorriaga, Jeff & Kristen Johnson"
click at [1035, 472] on button "Read more" at bounding box center [1016, 468] width 68 height 20
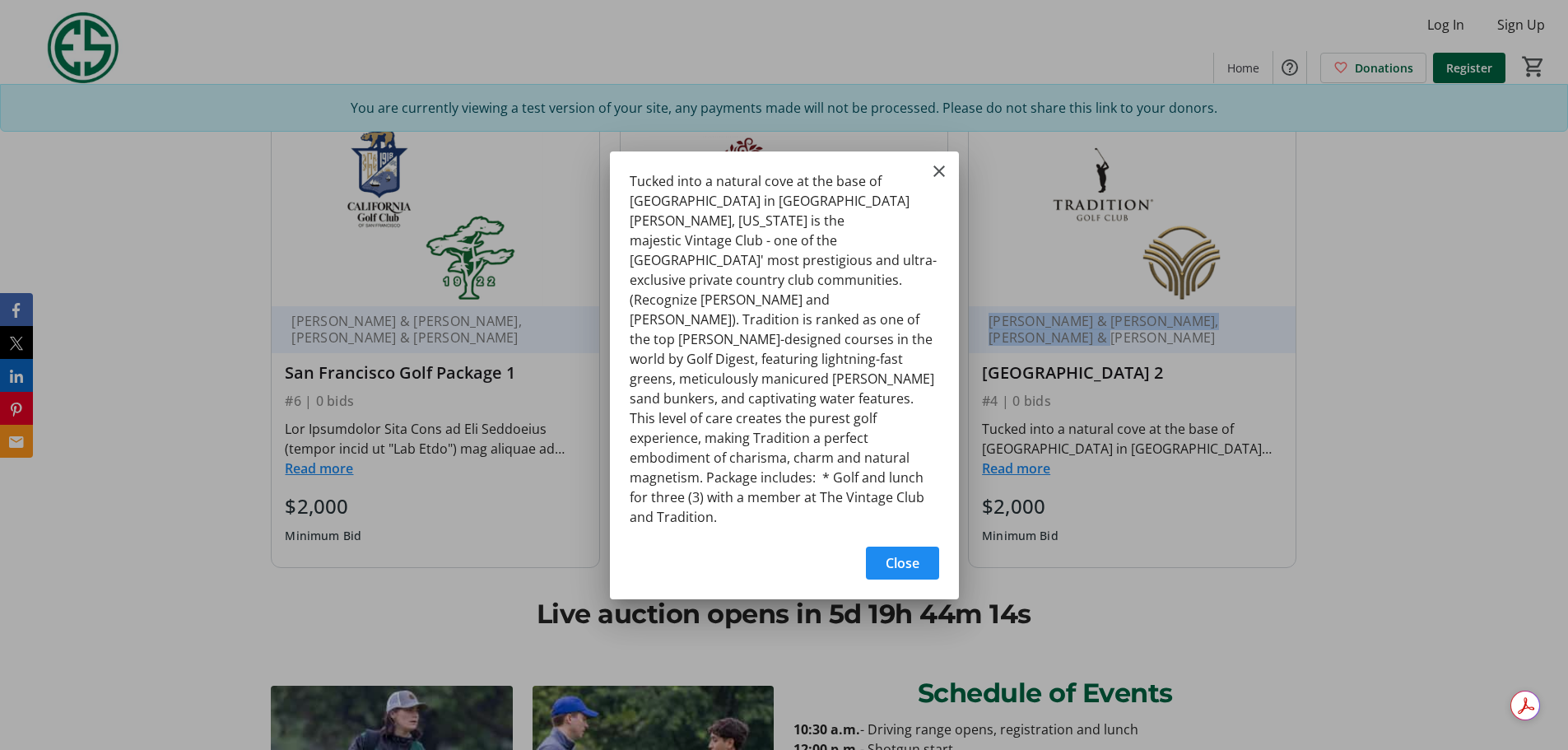
scroll to position [0, 0]
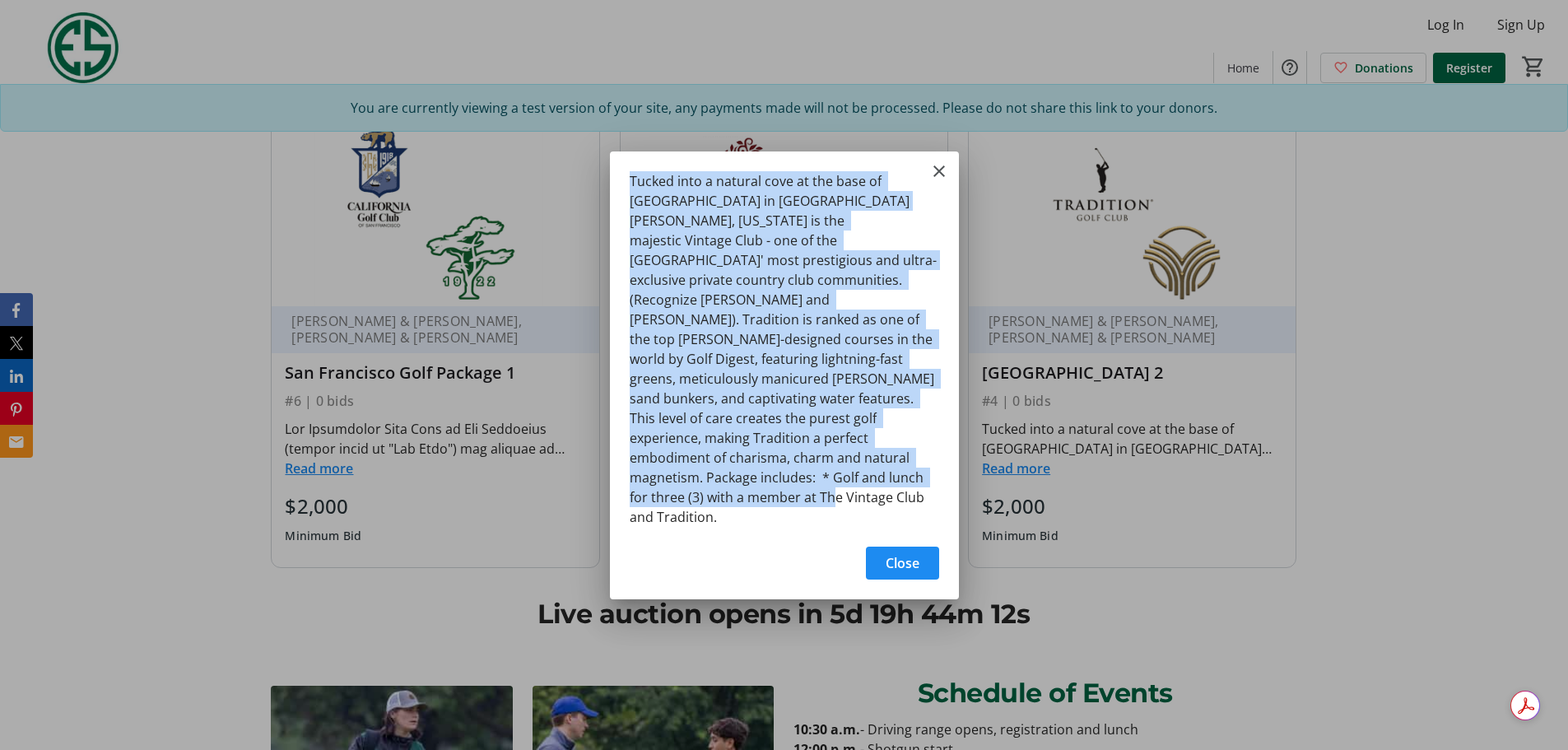
drag, startPoint x: 710, startPoint y: 227, endPoint x: 897, endPoint y: 499, distance: 330.1
click at [897, 499] on div "Tucked into a natural cove at the base of Eisenhower Mountain in Indian Wells, …" at bounding box center [784, 344] width 349 height 386
copy div "Tucked into a natural cove at the base of Eisenhower Mountain in Indian Wells, …"
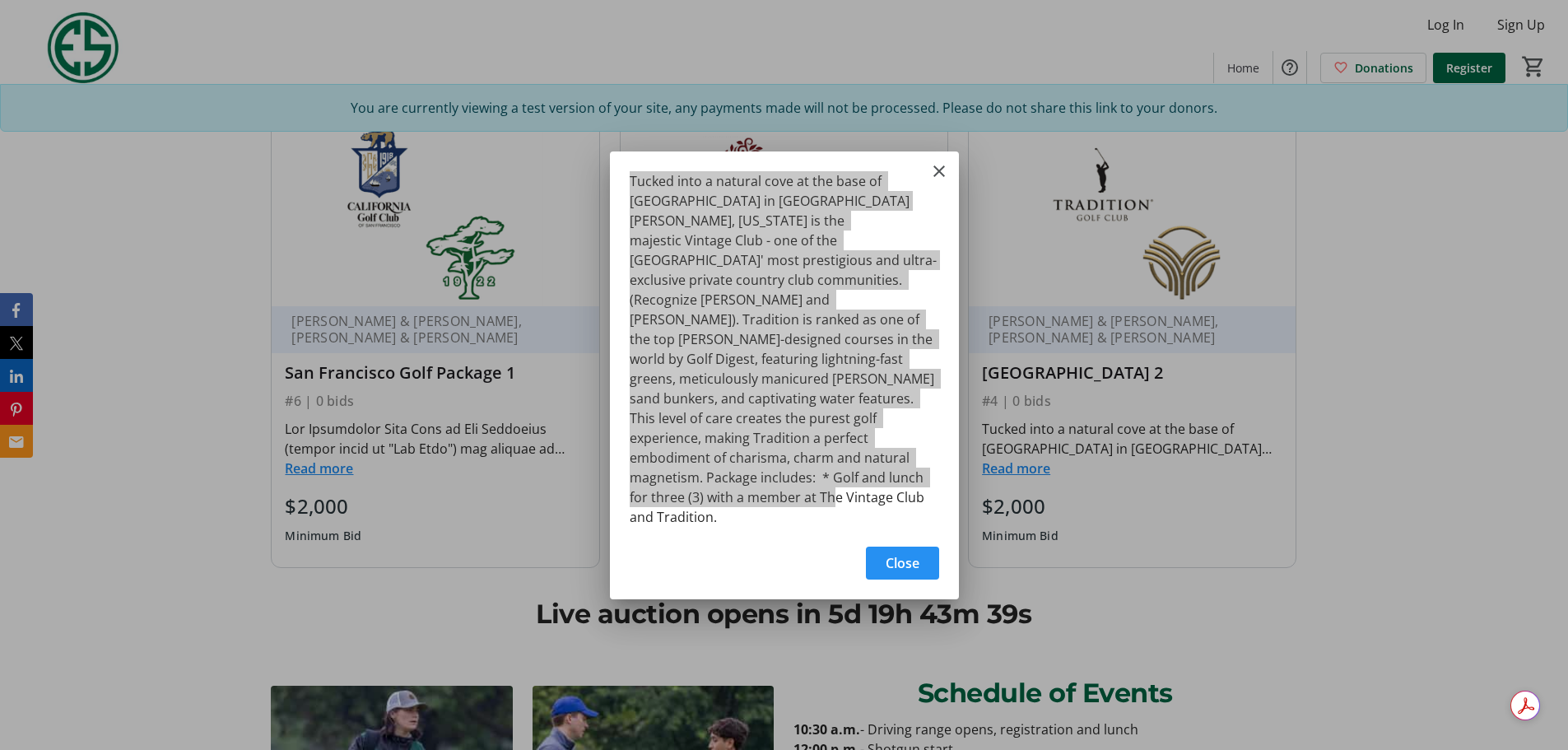
click at [890, 519] on span "Close" at bounding box center [902, 563] width 34 height 20
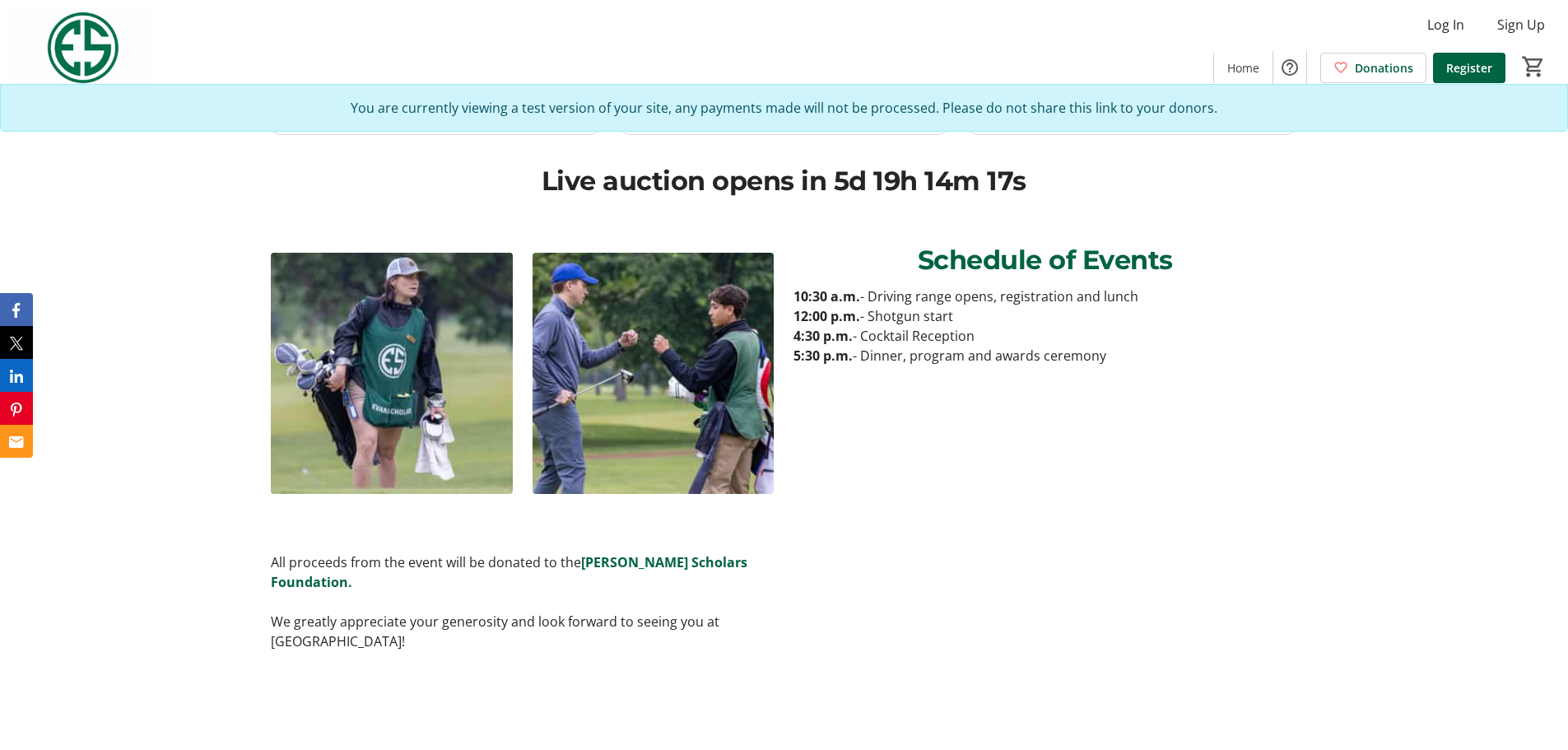
scroll to position [3630, 0]
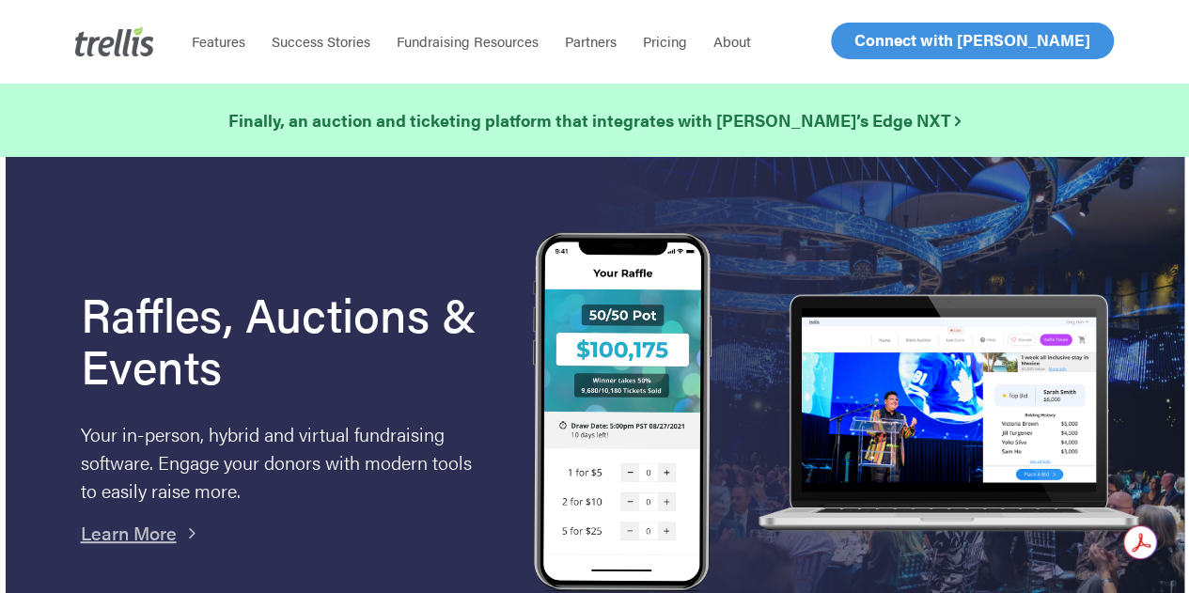
click at [868, 35] on span "Log In" at bounding box center [875, 40] width 45 height 23
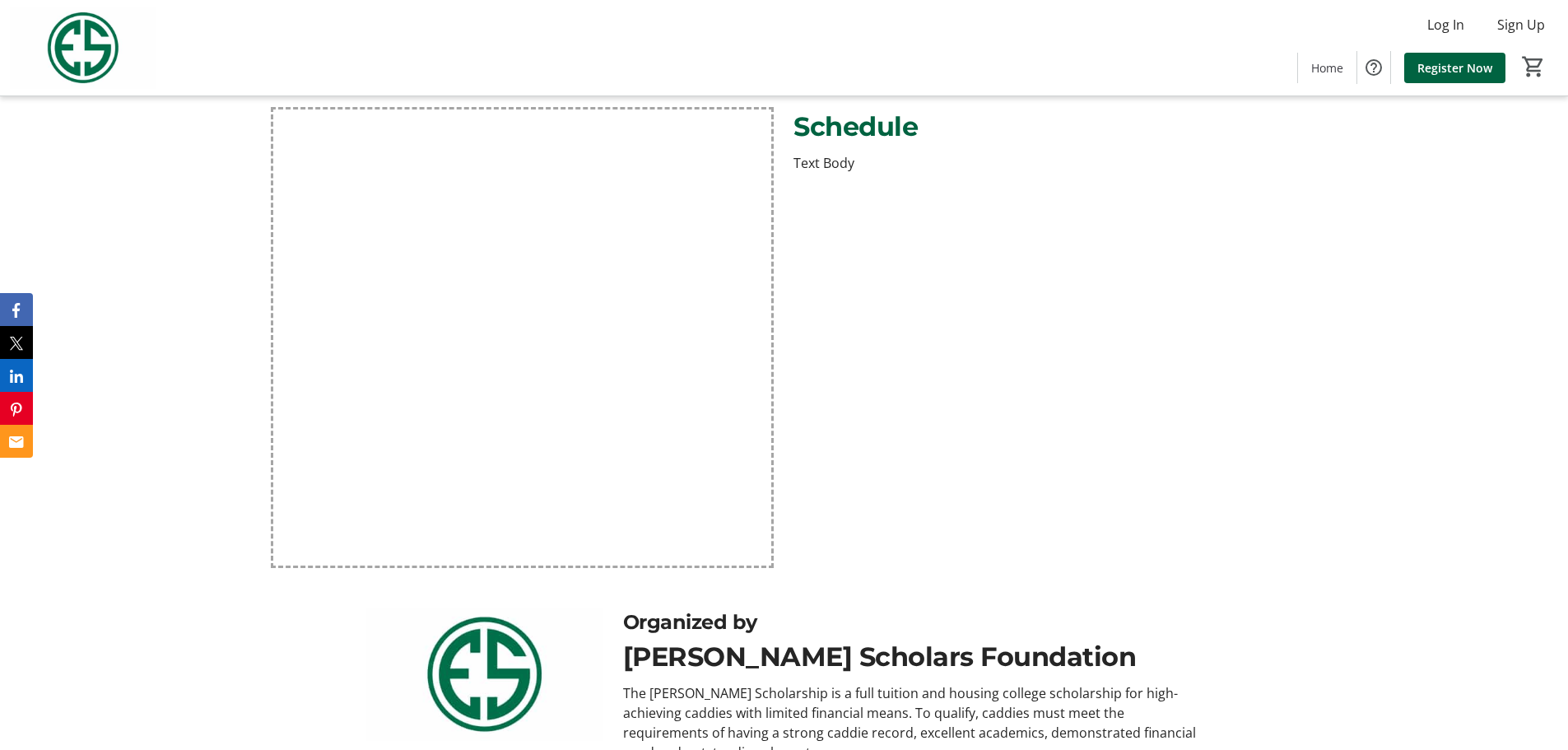
scroll to position [784, 0]
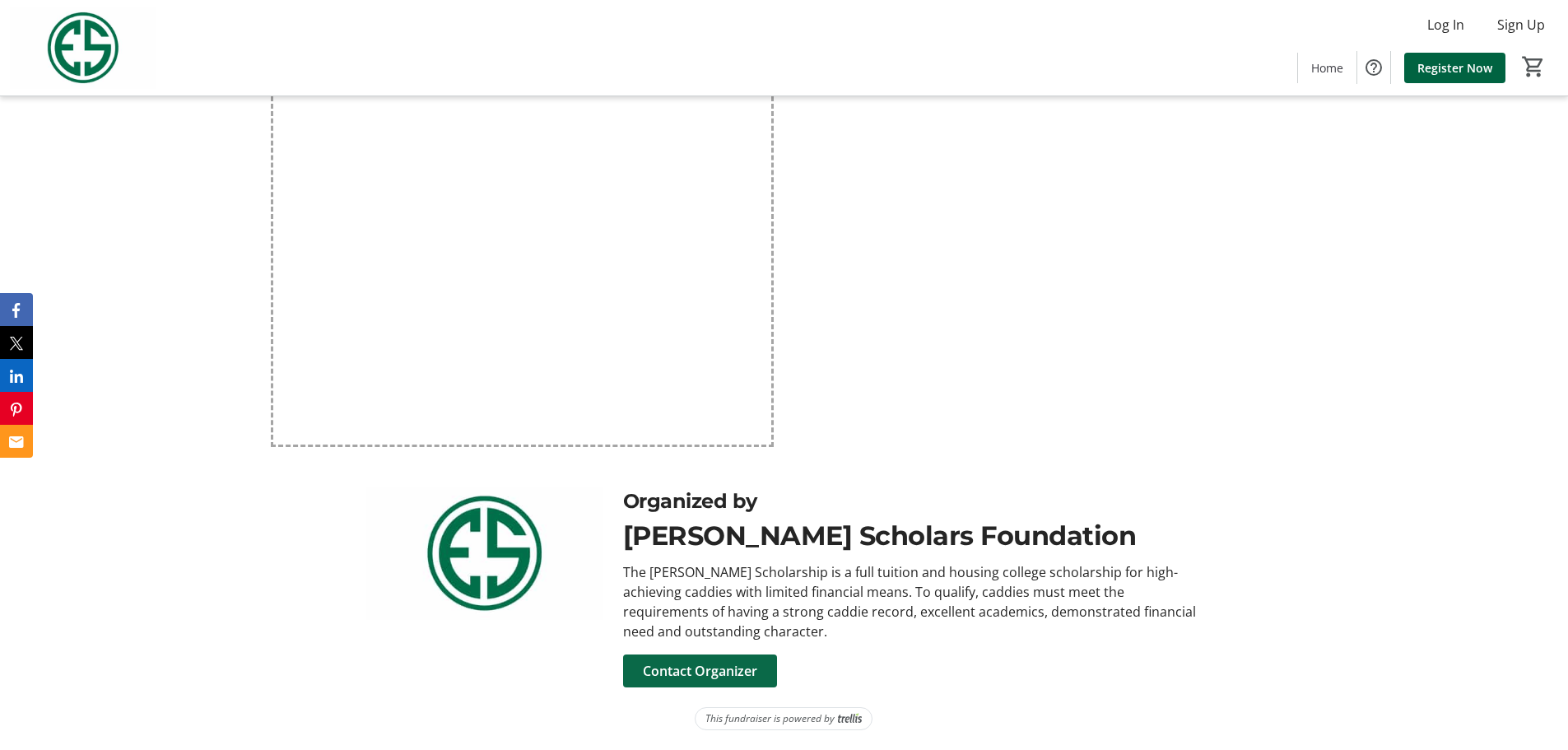
click at [754, 667] on span "Contact Organizer" at bounding box center [700, 671] width 115 height 20
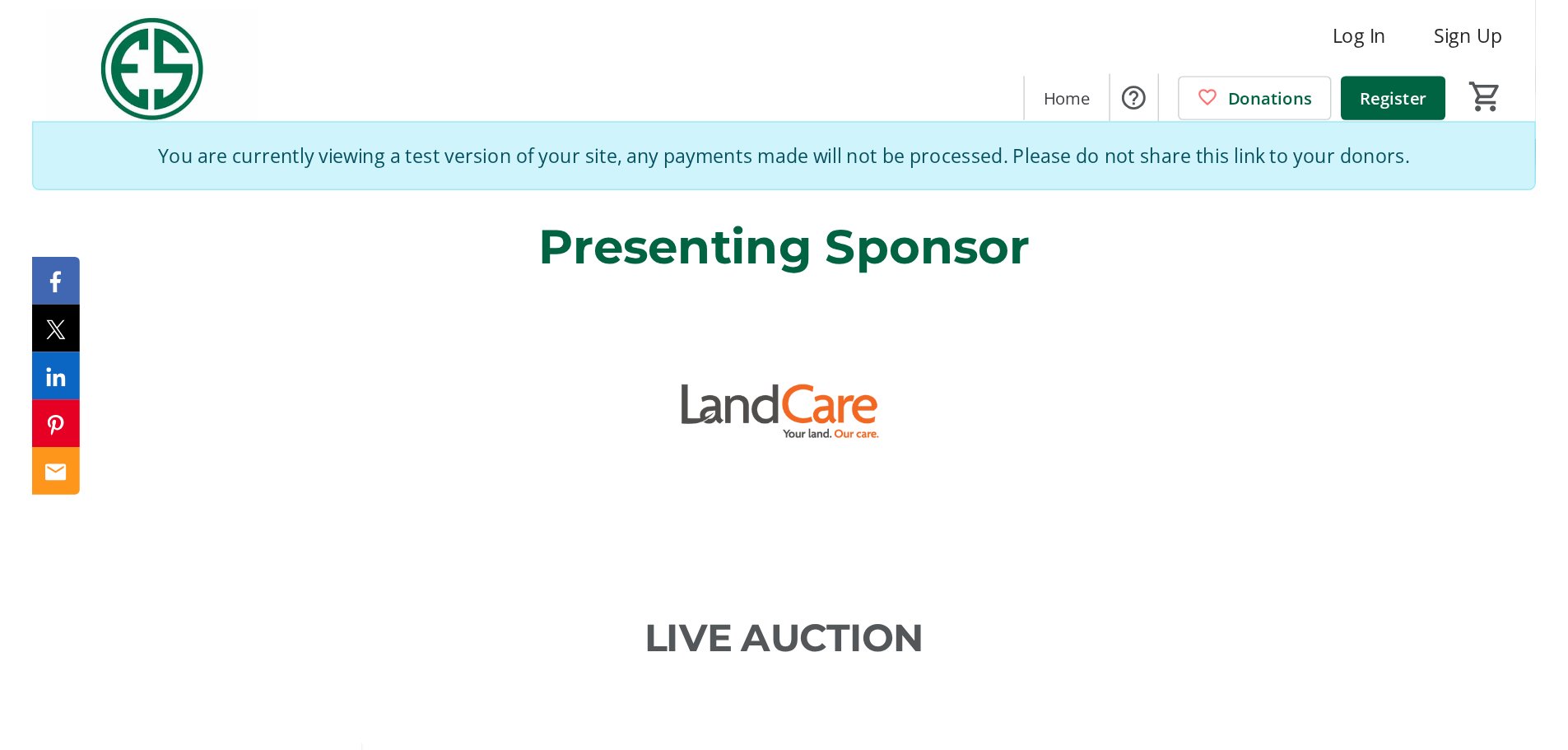
scroll to position [741, 0]
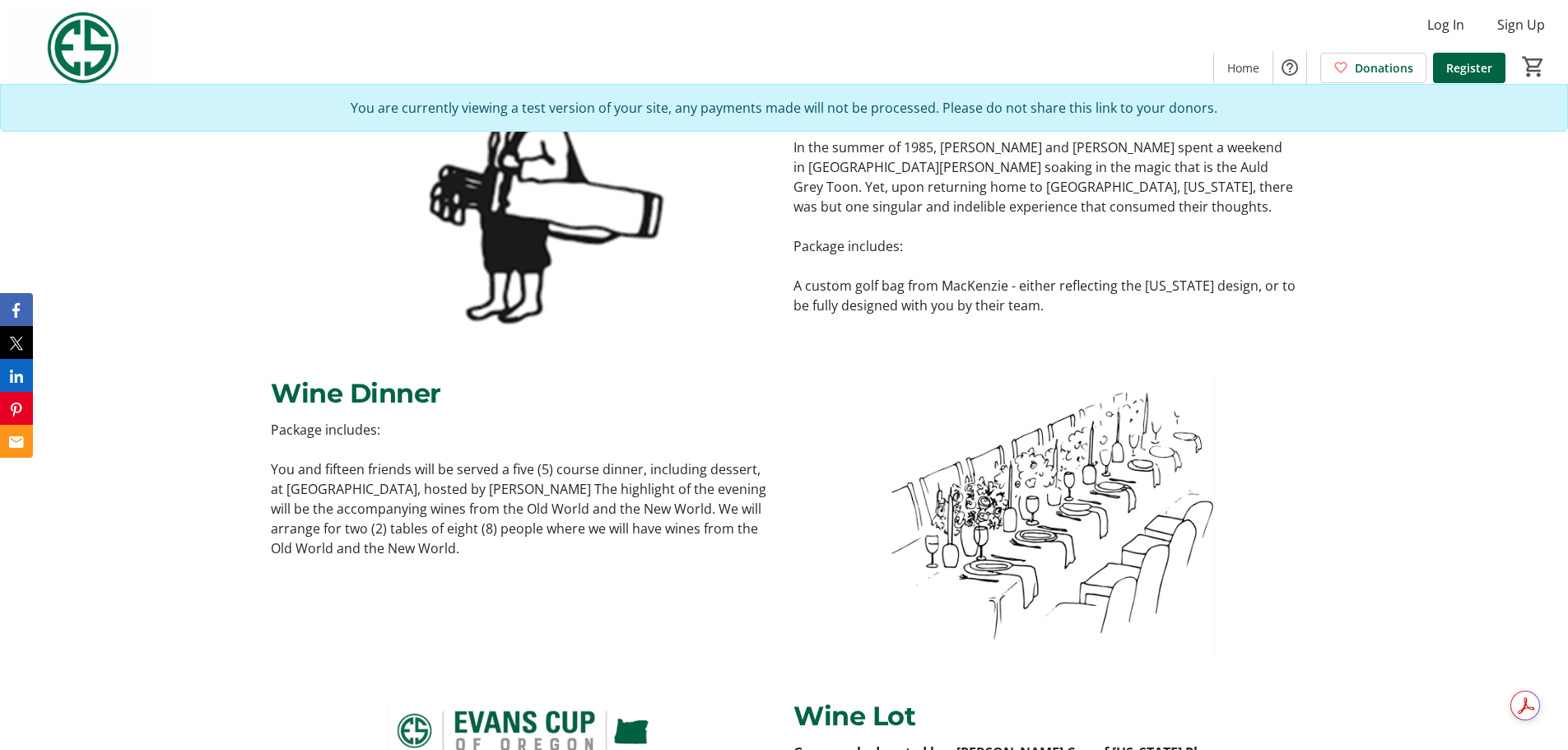
scroll to position [1153, 0]
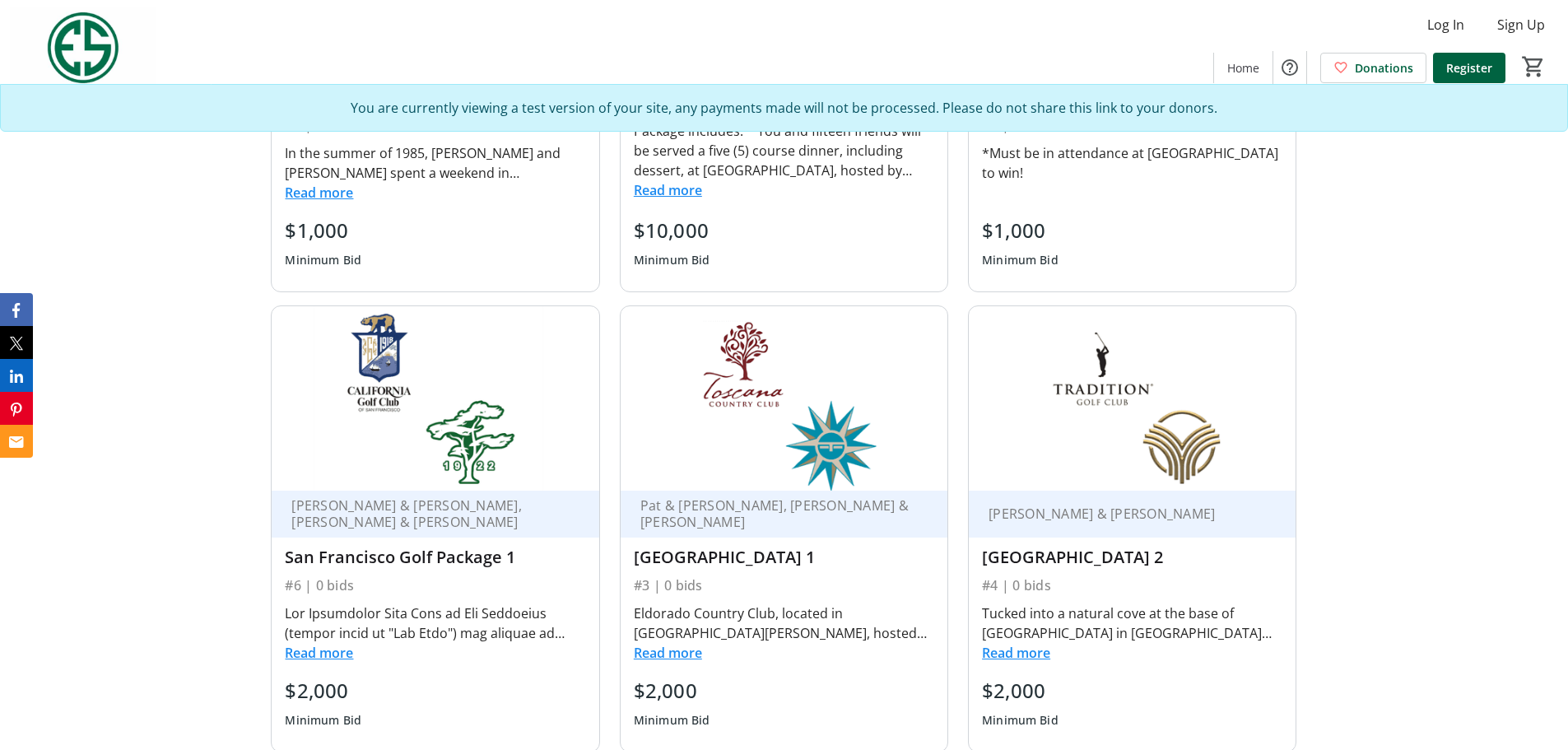
scroll to position [3485, 0]
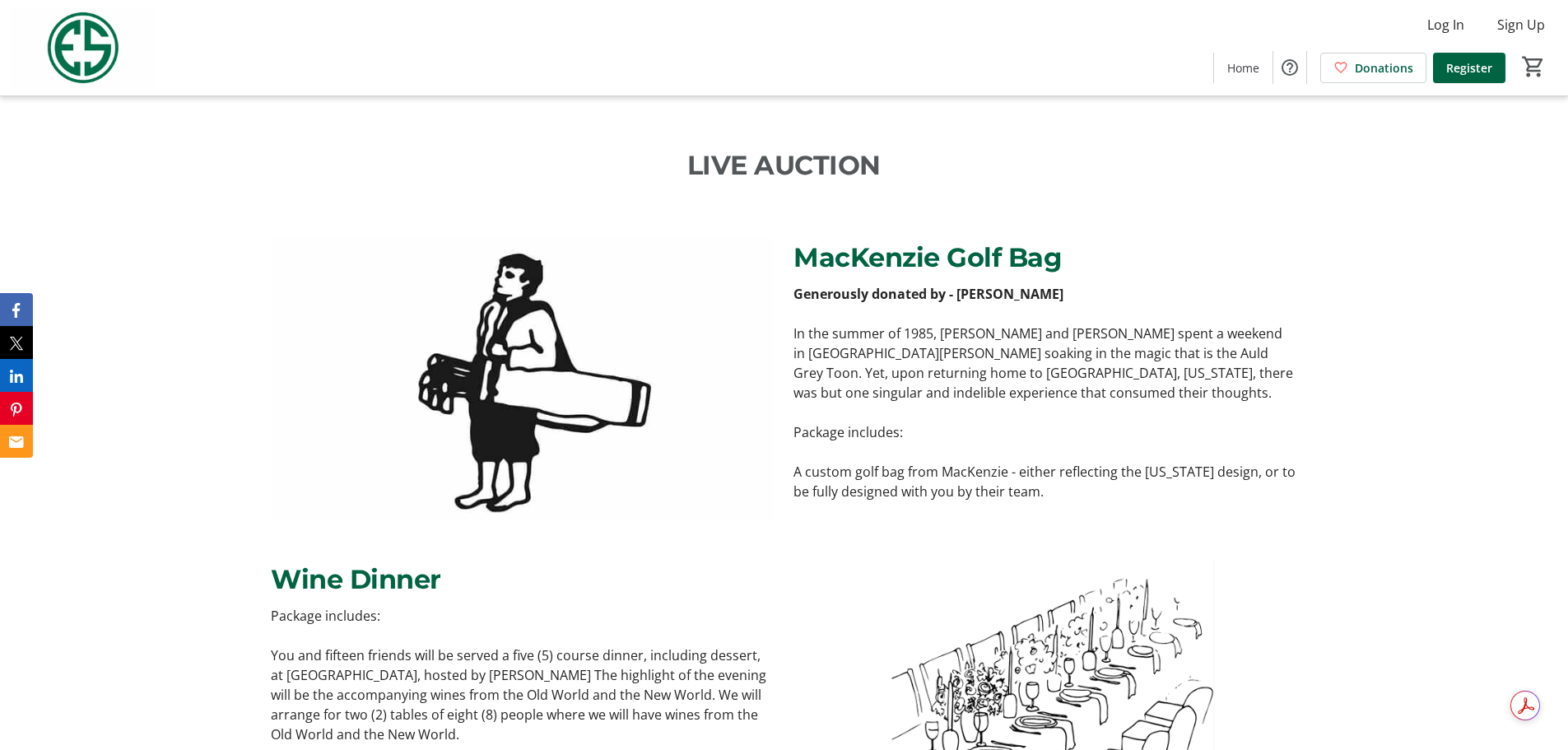
scroll to position [494, 0]
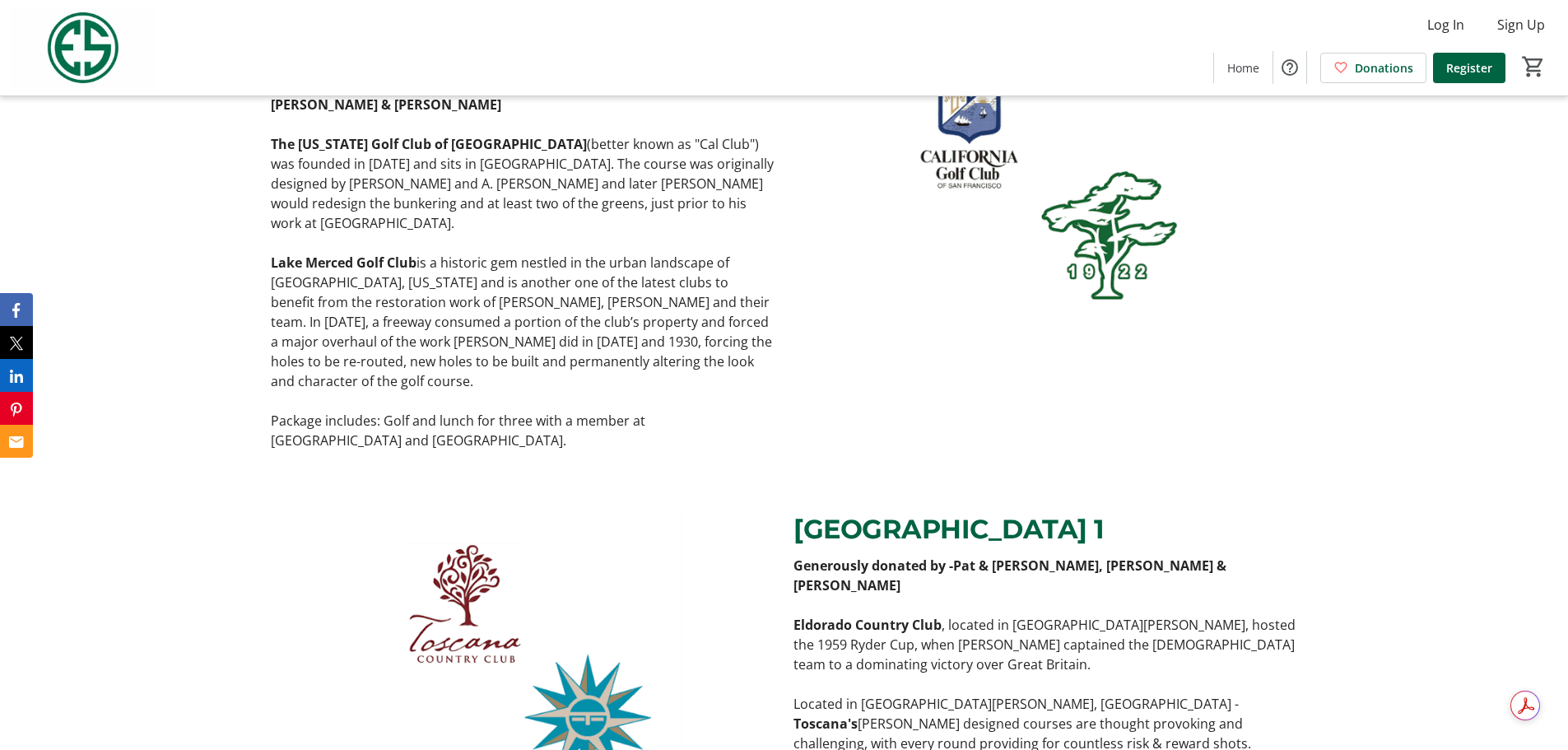
scroll to position [2470, 0]
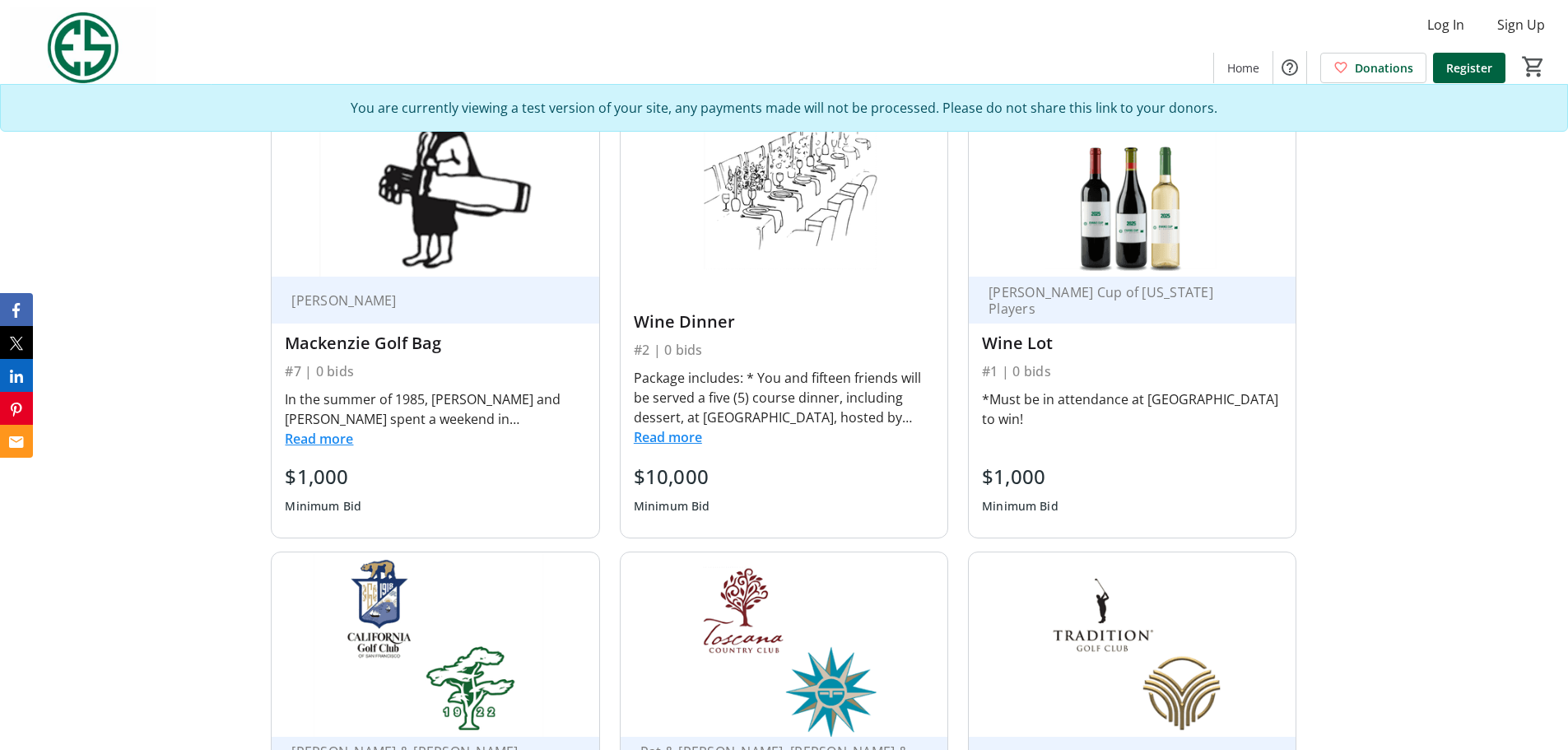
scroll to position [3705, 0]
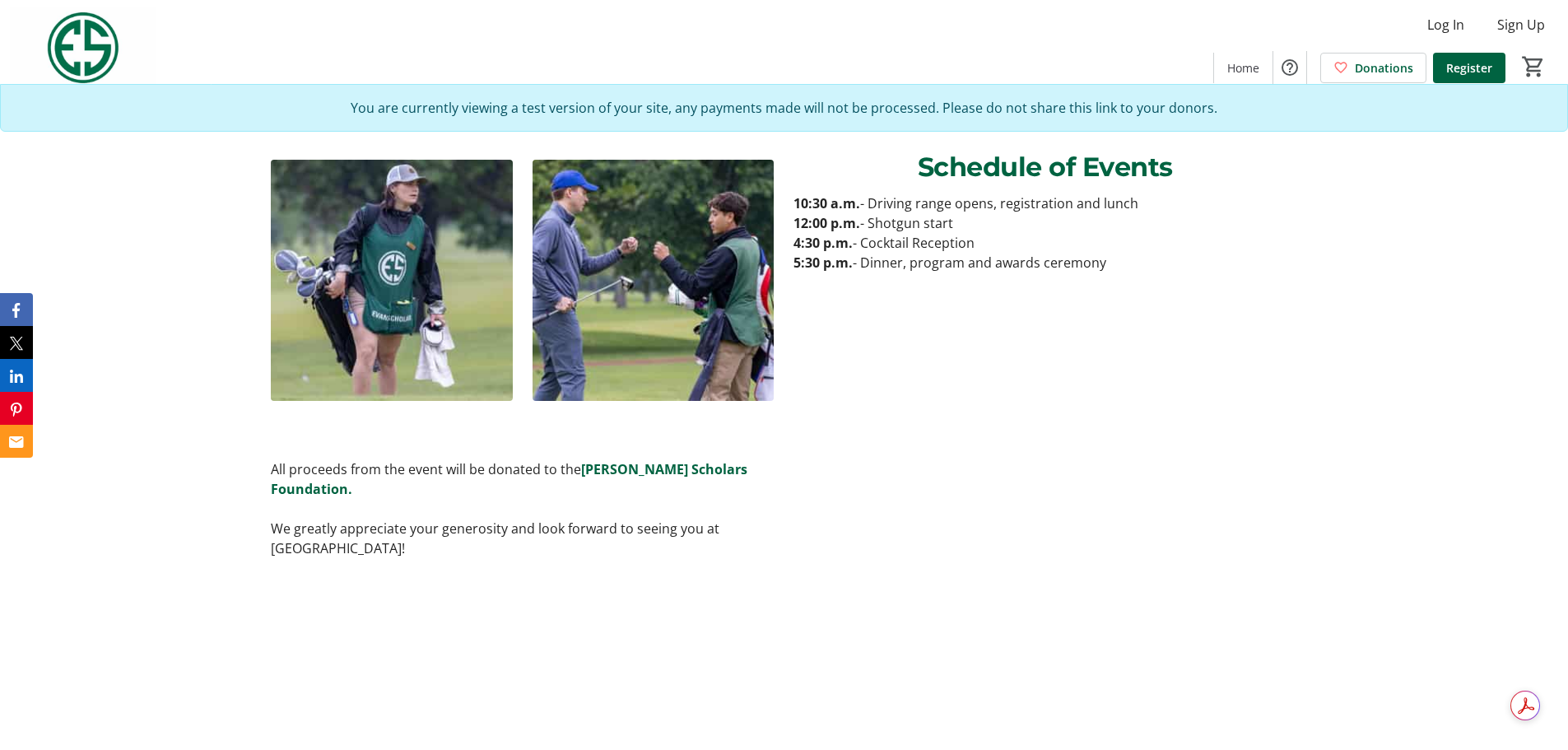
scroll to position [3870, 0]
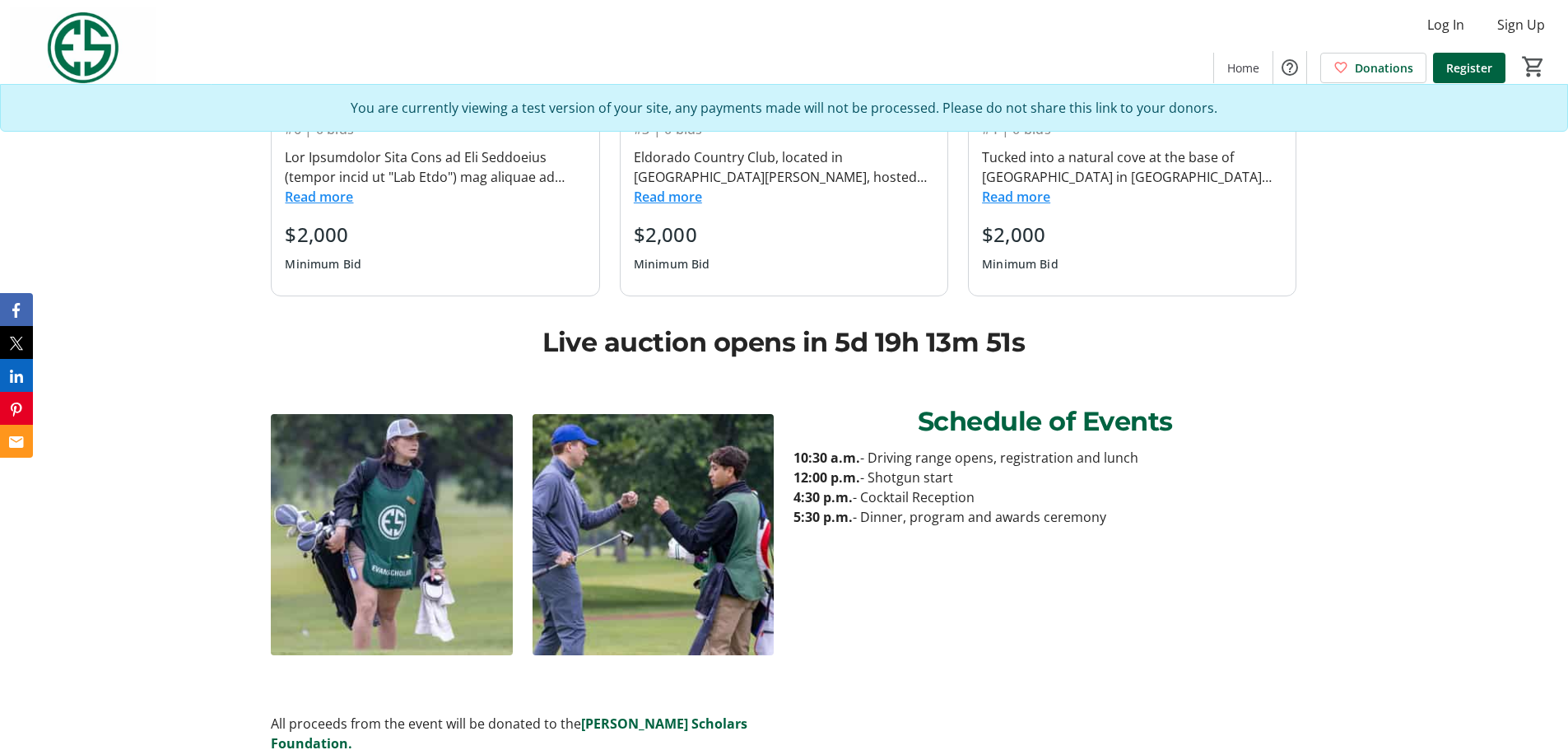
scroll to position [1553, 0]
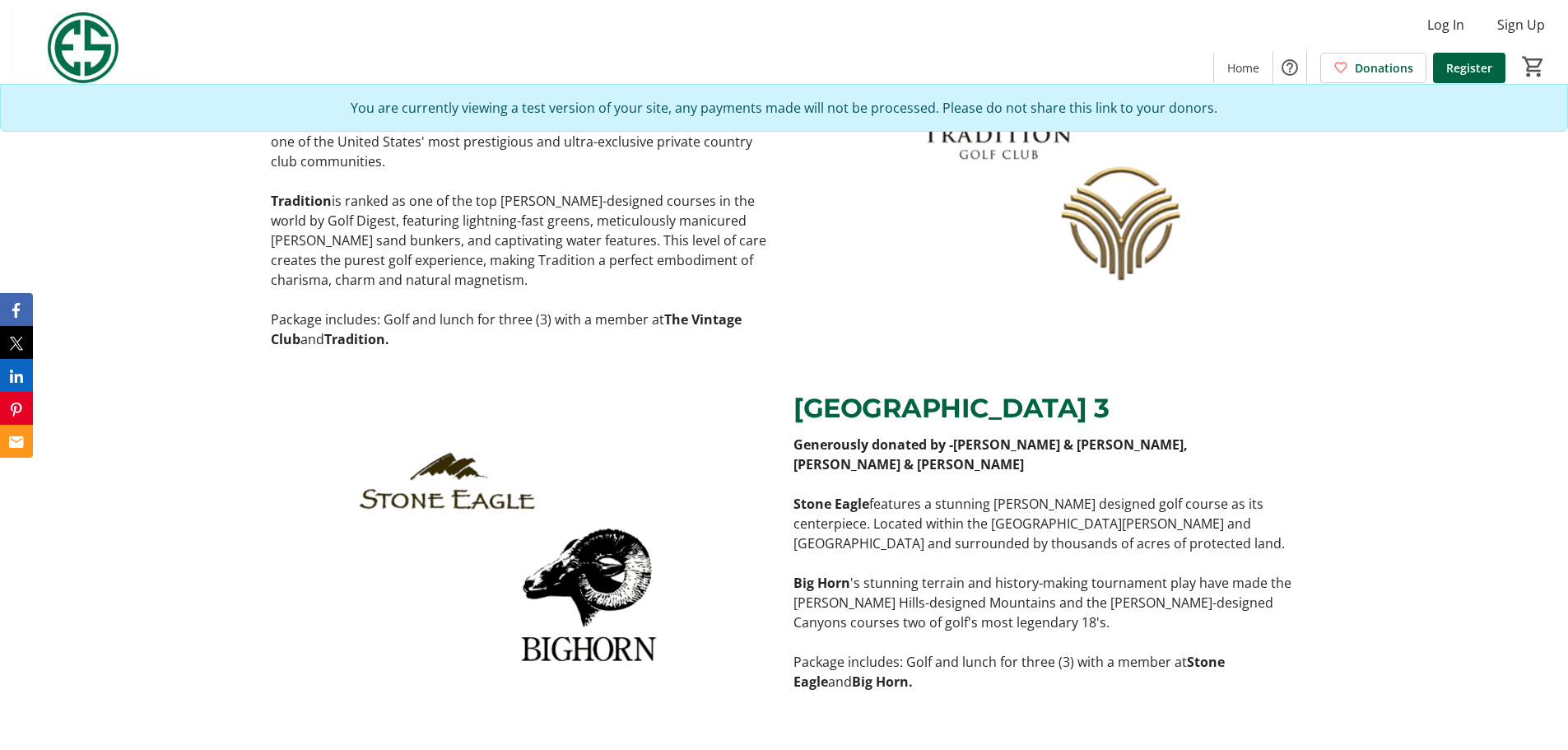
scroll to position [3293, 0]
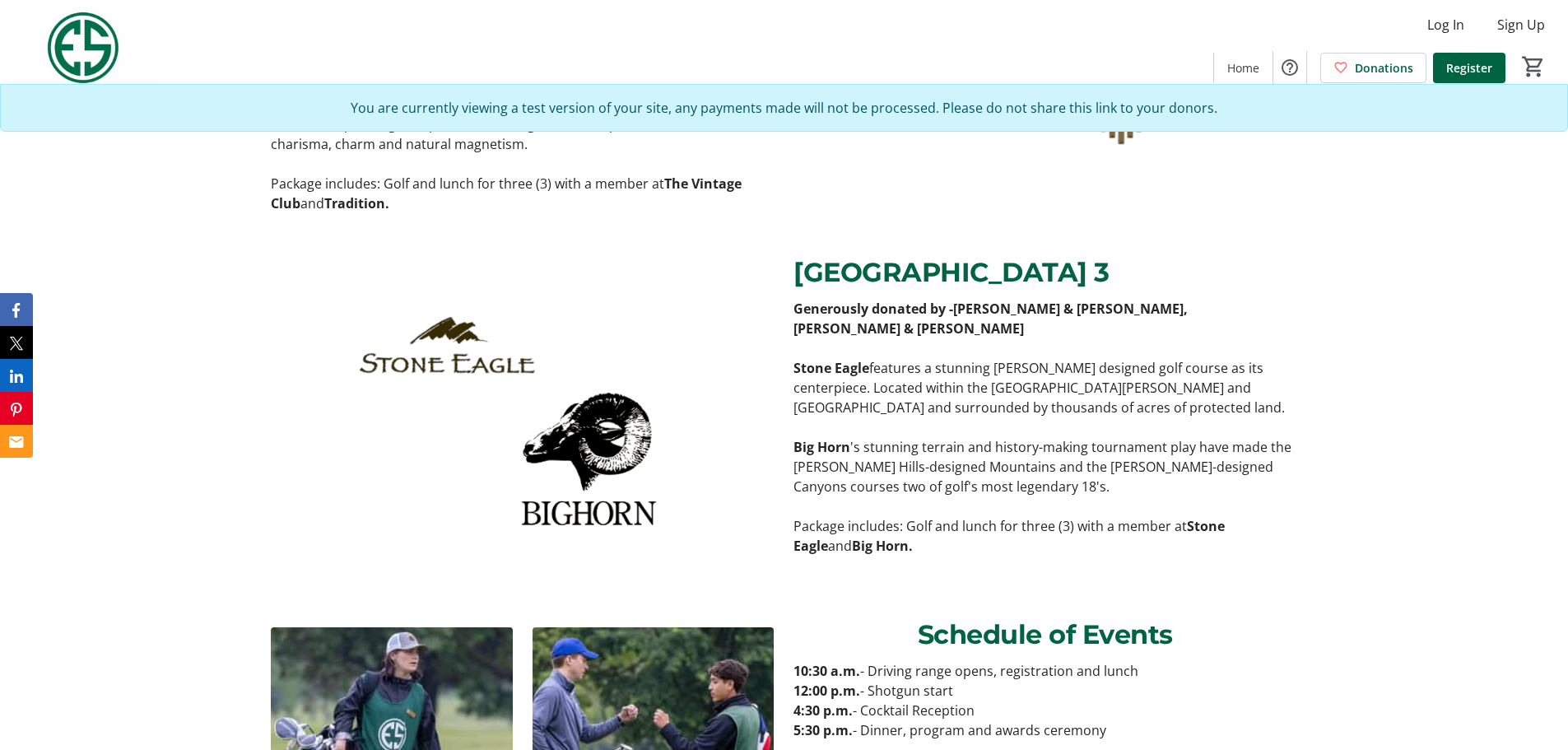
scroll to position [3376, 0]
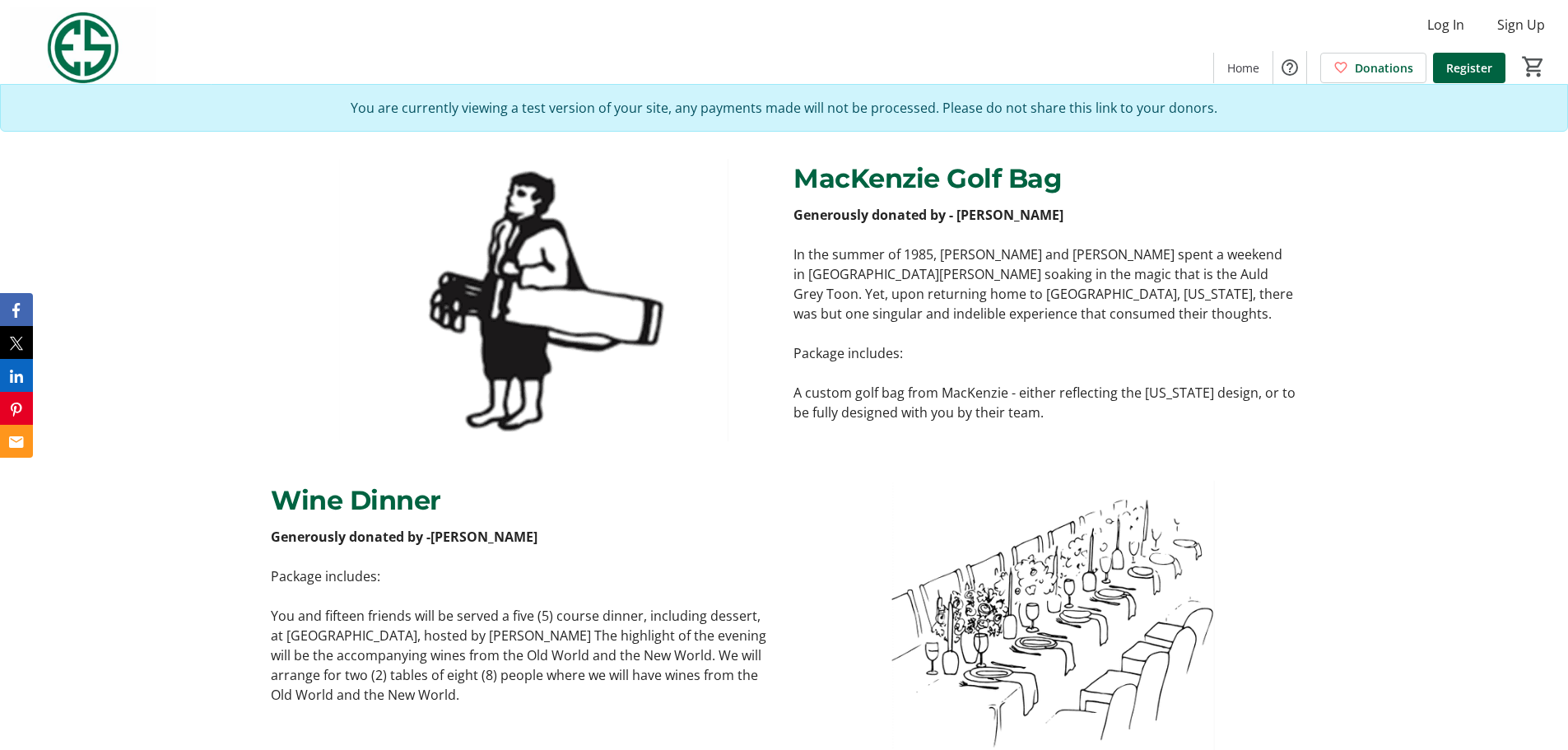
scroll to position [1071, 0]
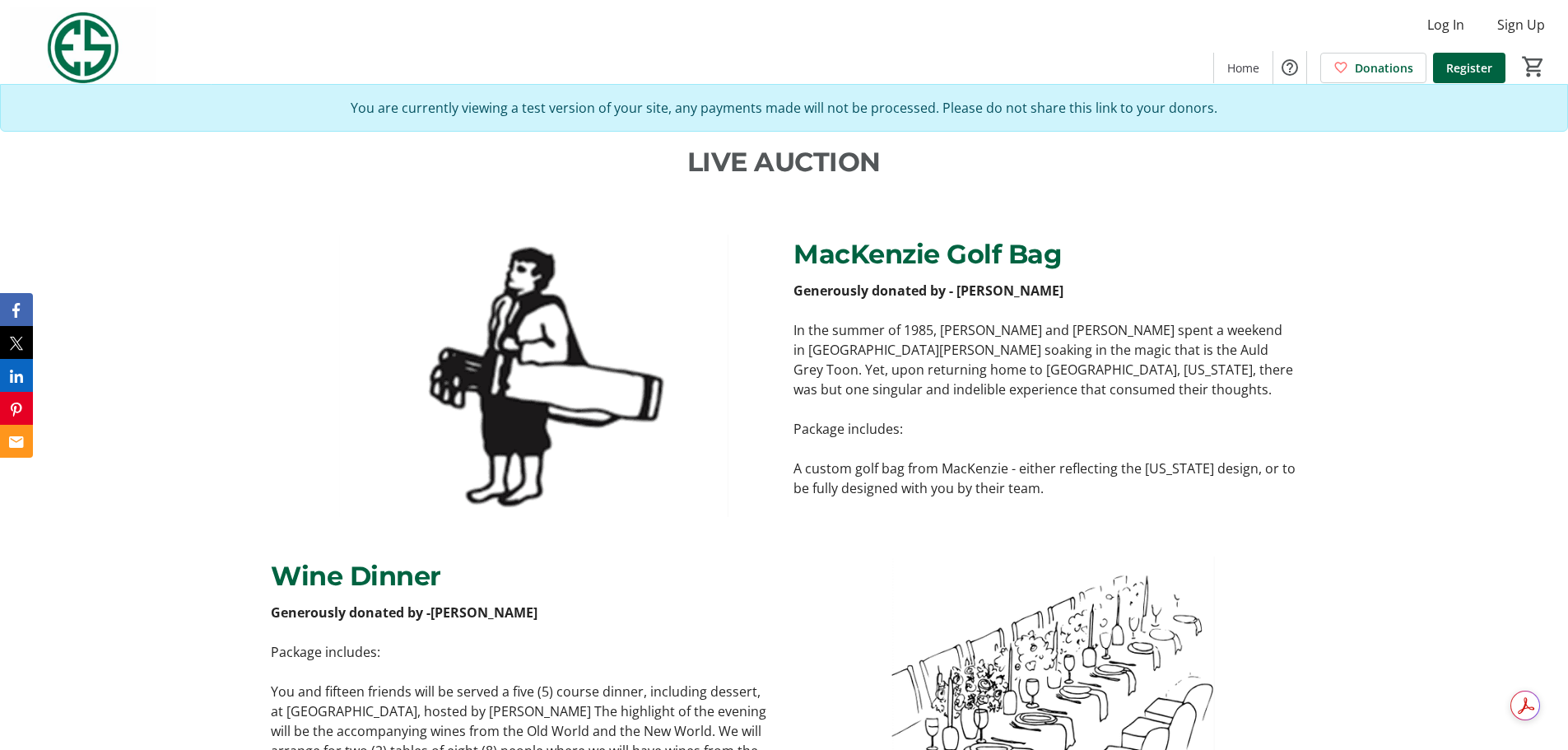
scroll to position [988, 0]
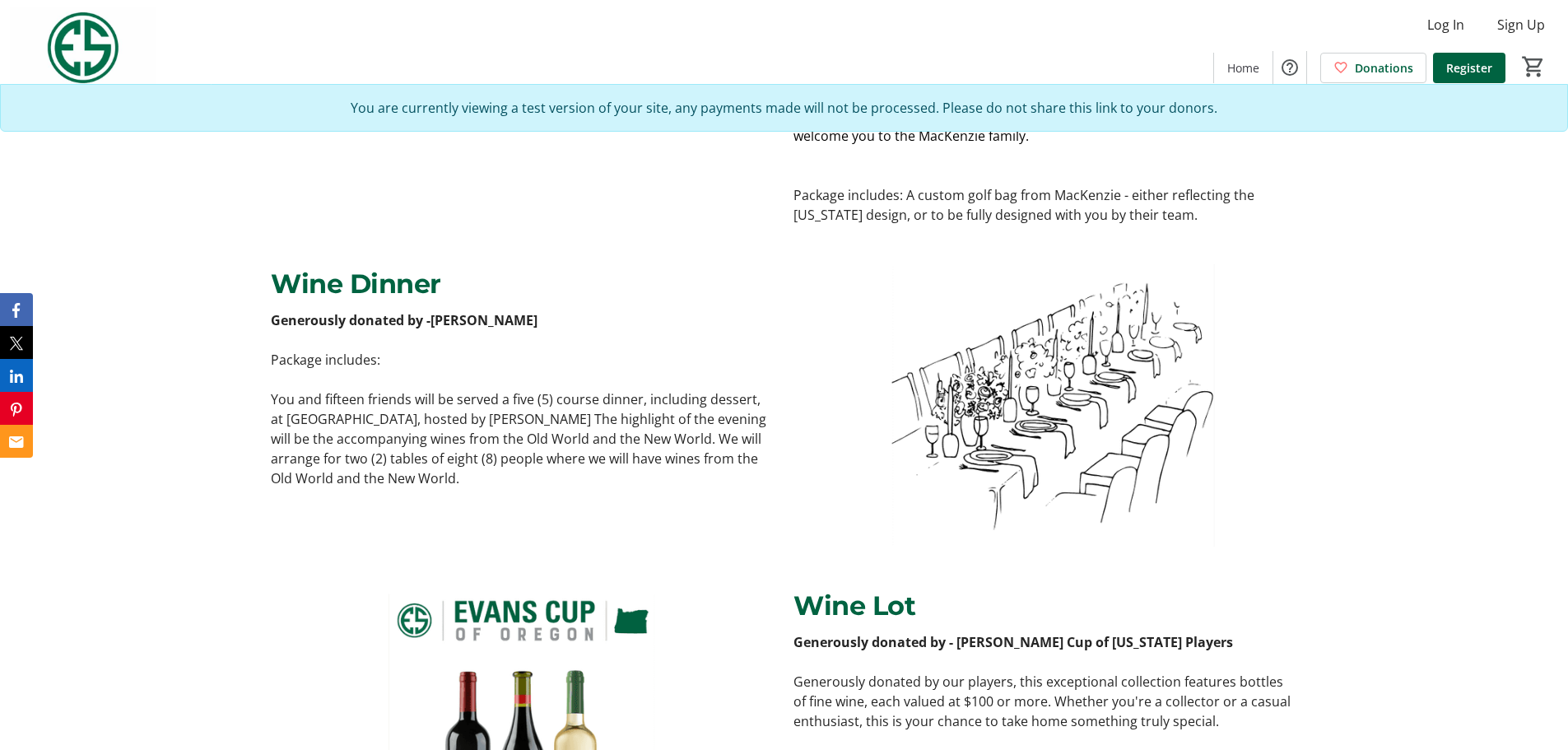
scroll to position [1482, 0]
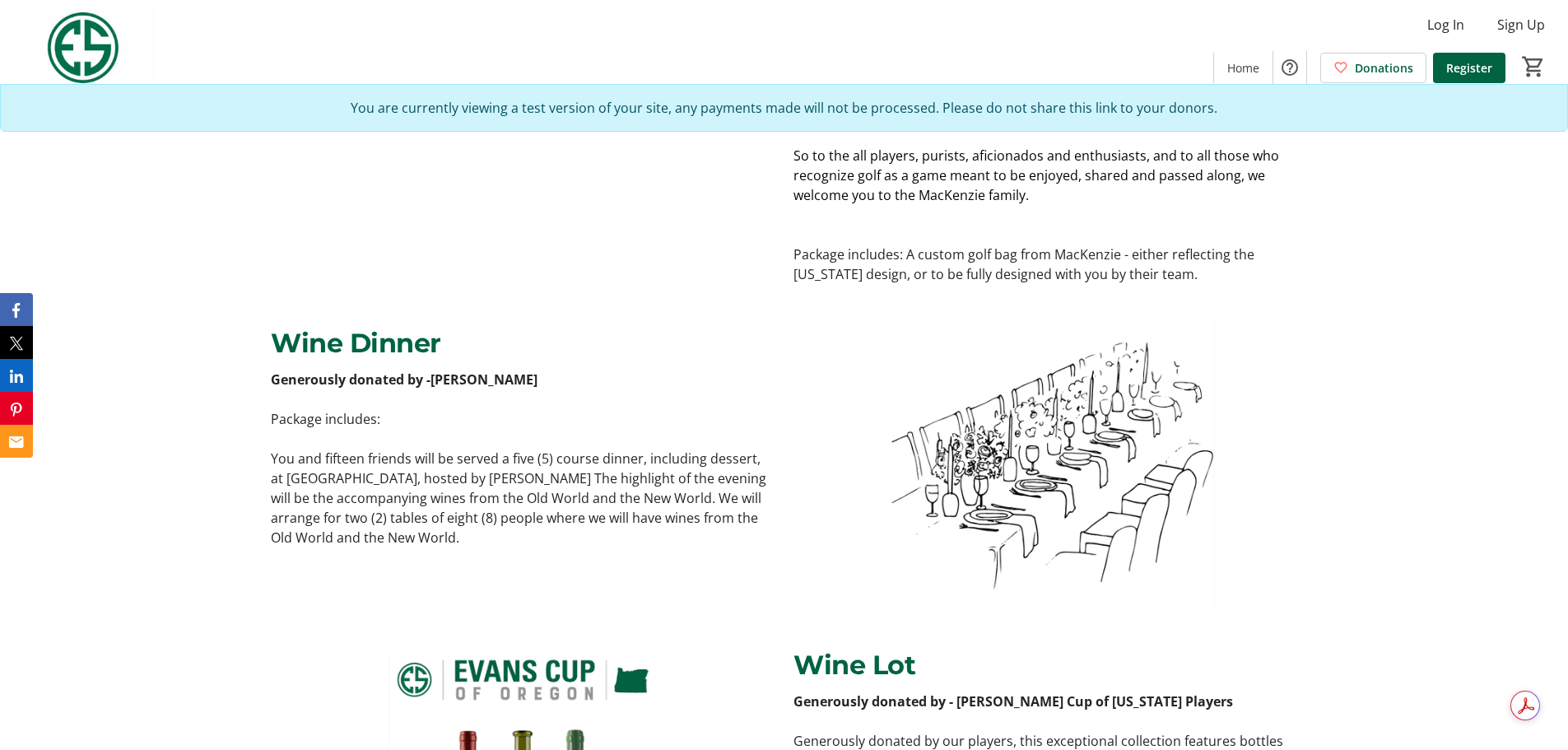
drag, startPoint x: 554, startPoint y: 379, endPoint x: 433, endPoint y: 381, distance: 121.0
click at [433, 381] on p "Generously donated by - Fred Buckman, Sr." at bounding box center [522, 379] width 503 height 20
copy strong "Fred Buckman, Sr."
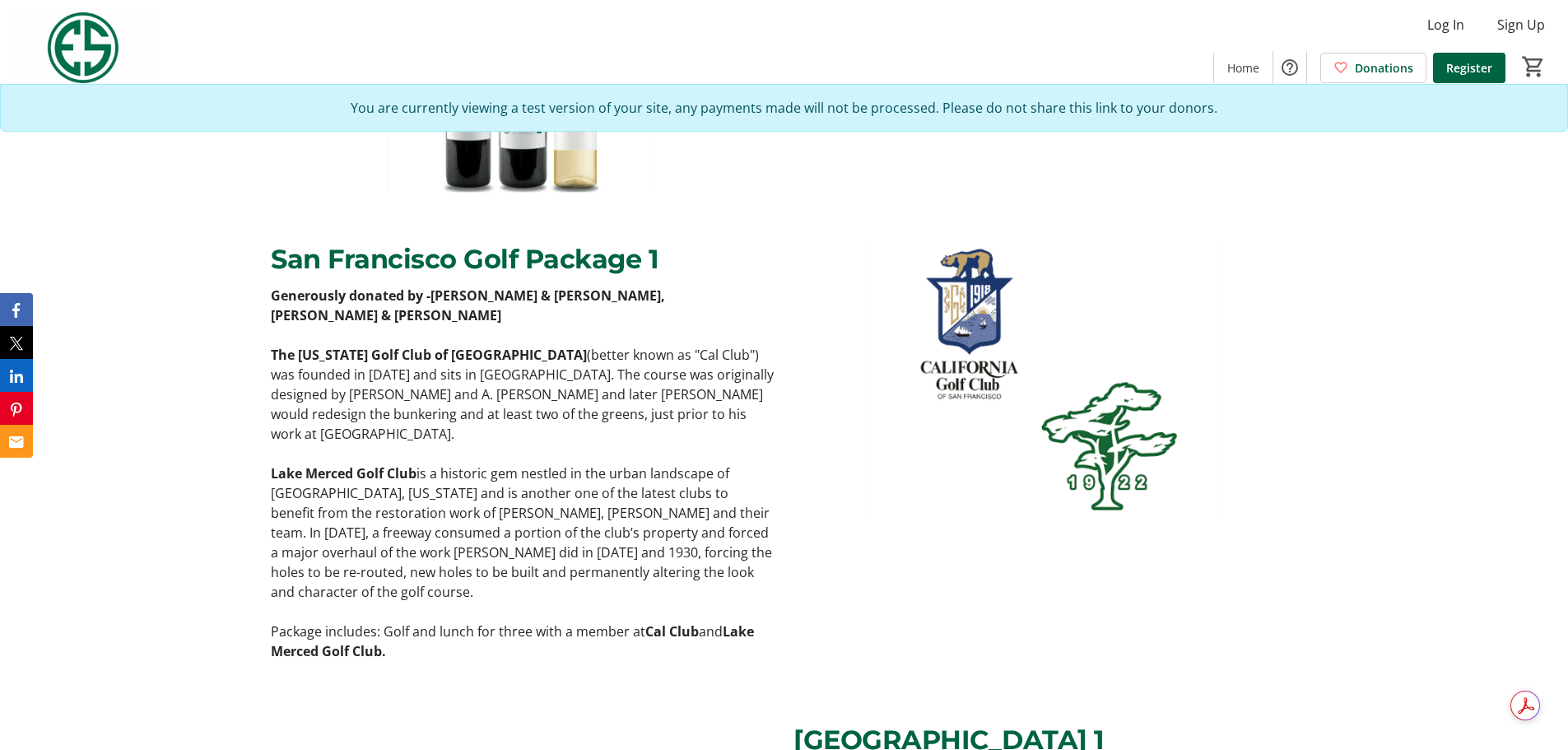
scroll to position [2141, 0]
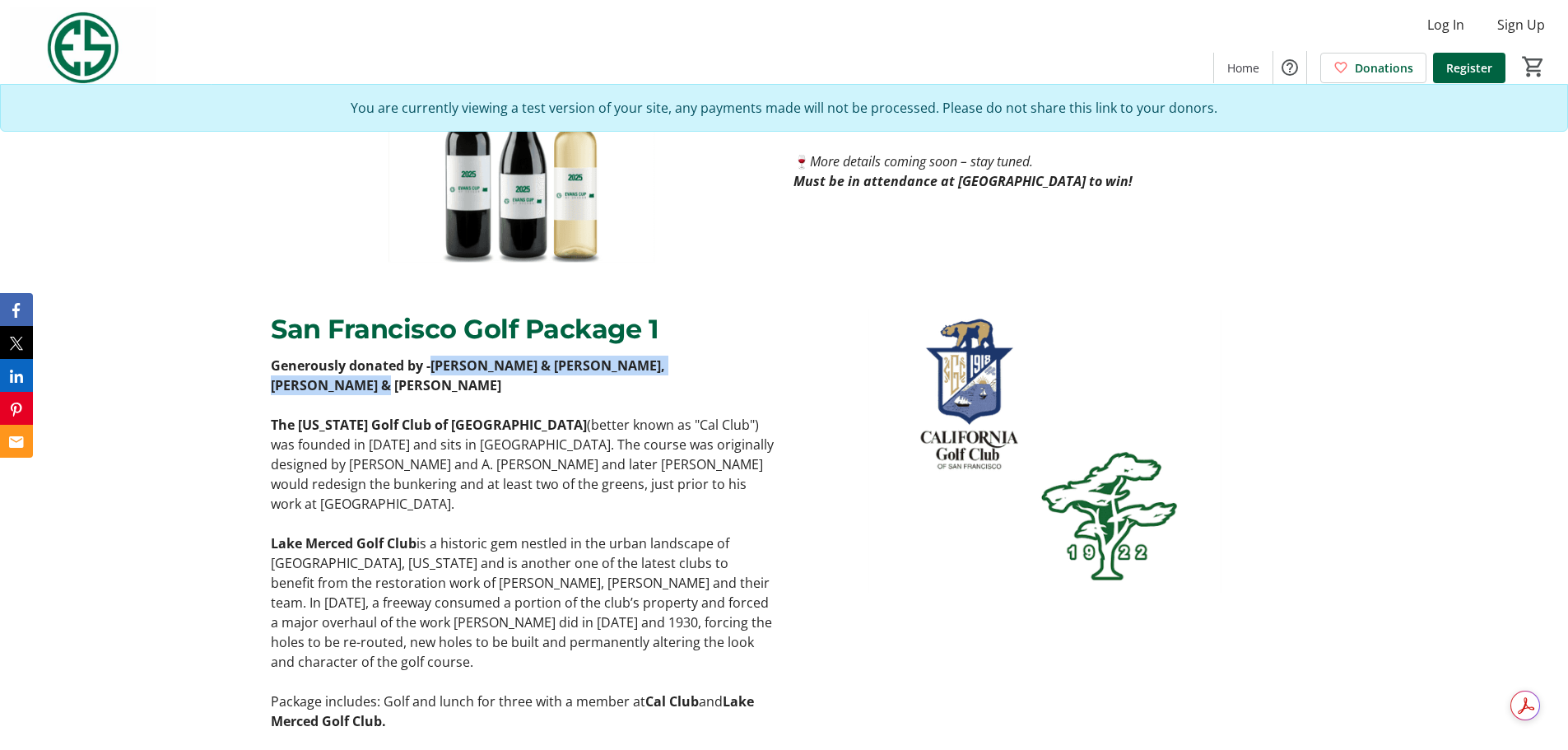
drag, startPoint x: 760, startPoint y: 365, endPoint x: 438, endPoint y: 367, distance: 322.0
click at [438, 367] on p "Generously donated by - Ryan & Jennifer Atkinson, Jon & Kelly McGovern" at bounding box center [522, 375] width 503 height 39
copy strong "[PERSON_NAME] & [PERSON_NAME], [PERSON_NAME] & [PERSON_NAME]"
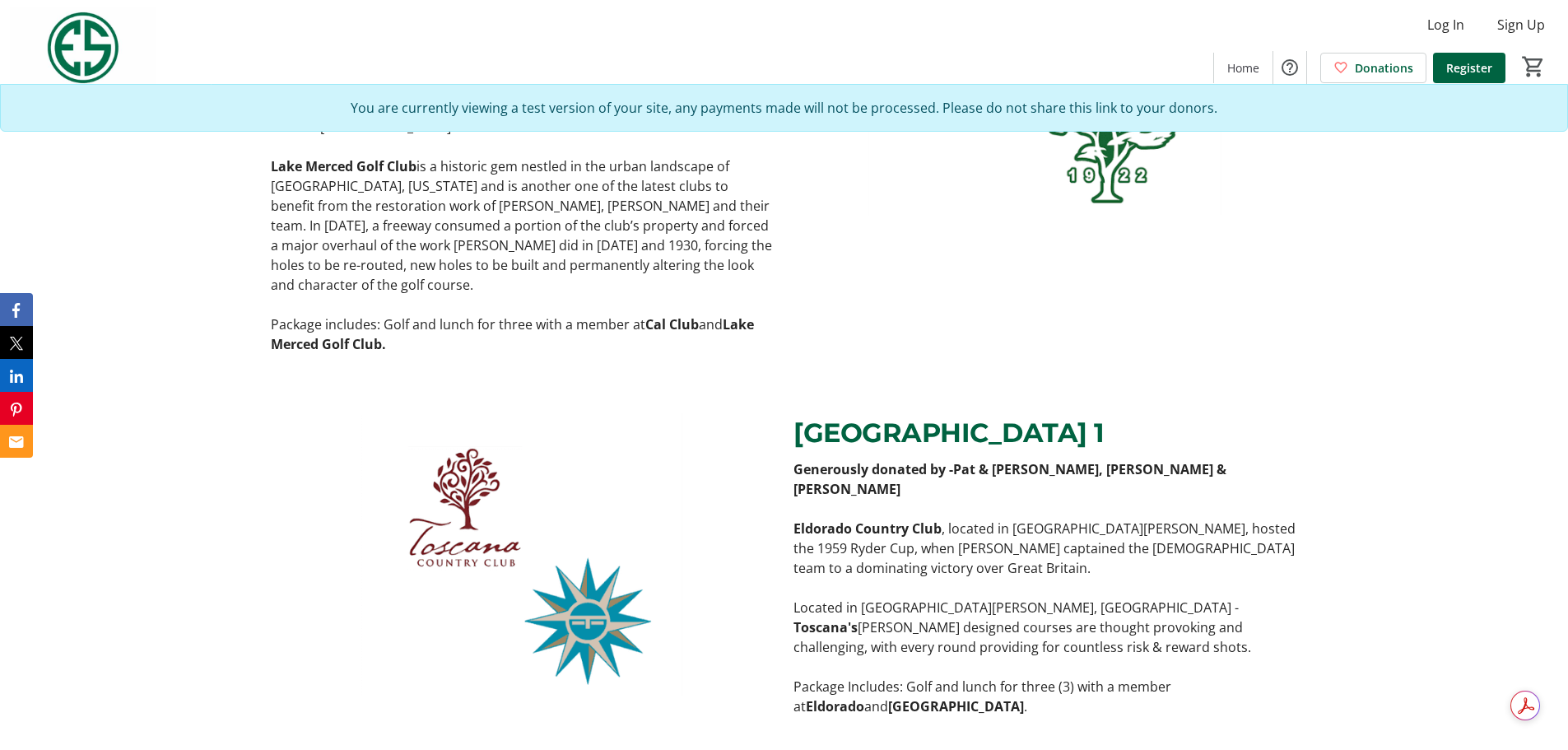
scroll to position [2717, 0]
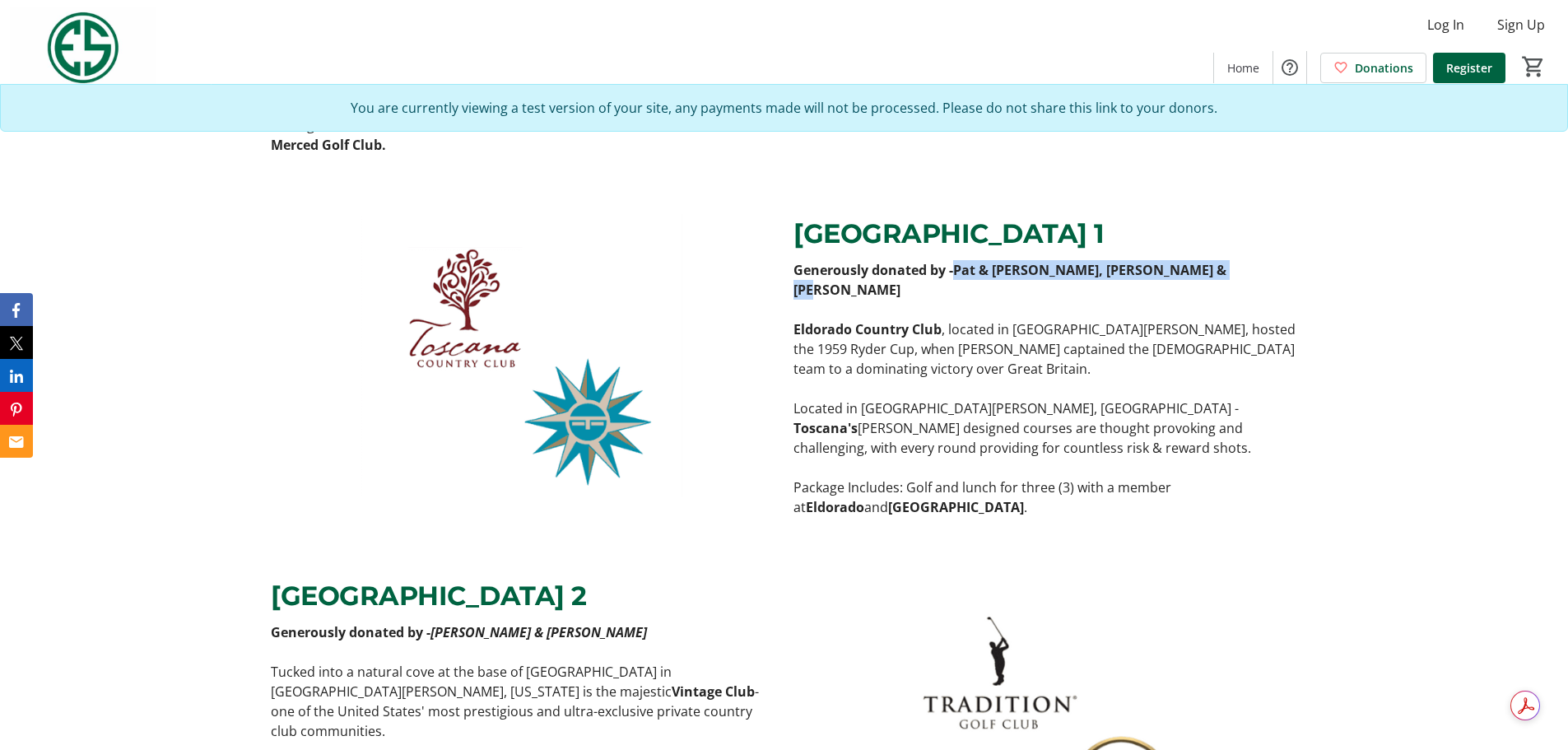
drag, startPoint x: 1226, startPoint y: 251, endPoint x: 959, endPoint y: 241, distance: 267.2
click at [959, 260] on p "Generously donated by - Pat & Susan Terrell, Tom & Cindy Mulflur" at bounding box center [1045, 279] width 503 height 39
copy strong "Pat & [PERSON_NAME], [PERSON_NAME] & [PERSON_NAME]"
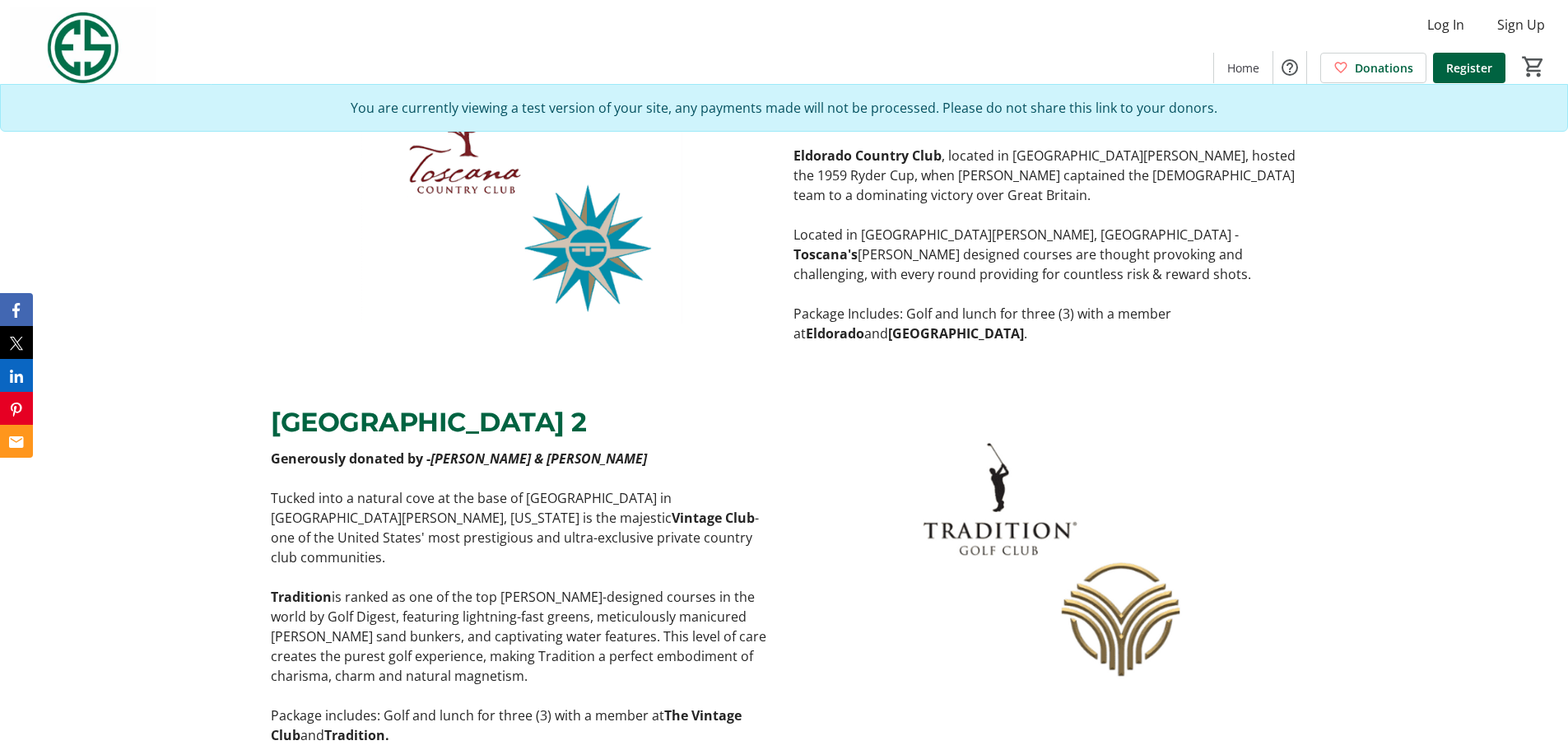
scroll to position [2882, 0]
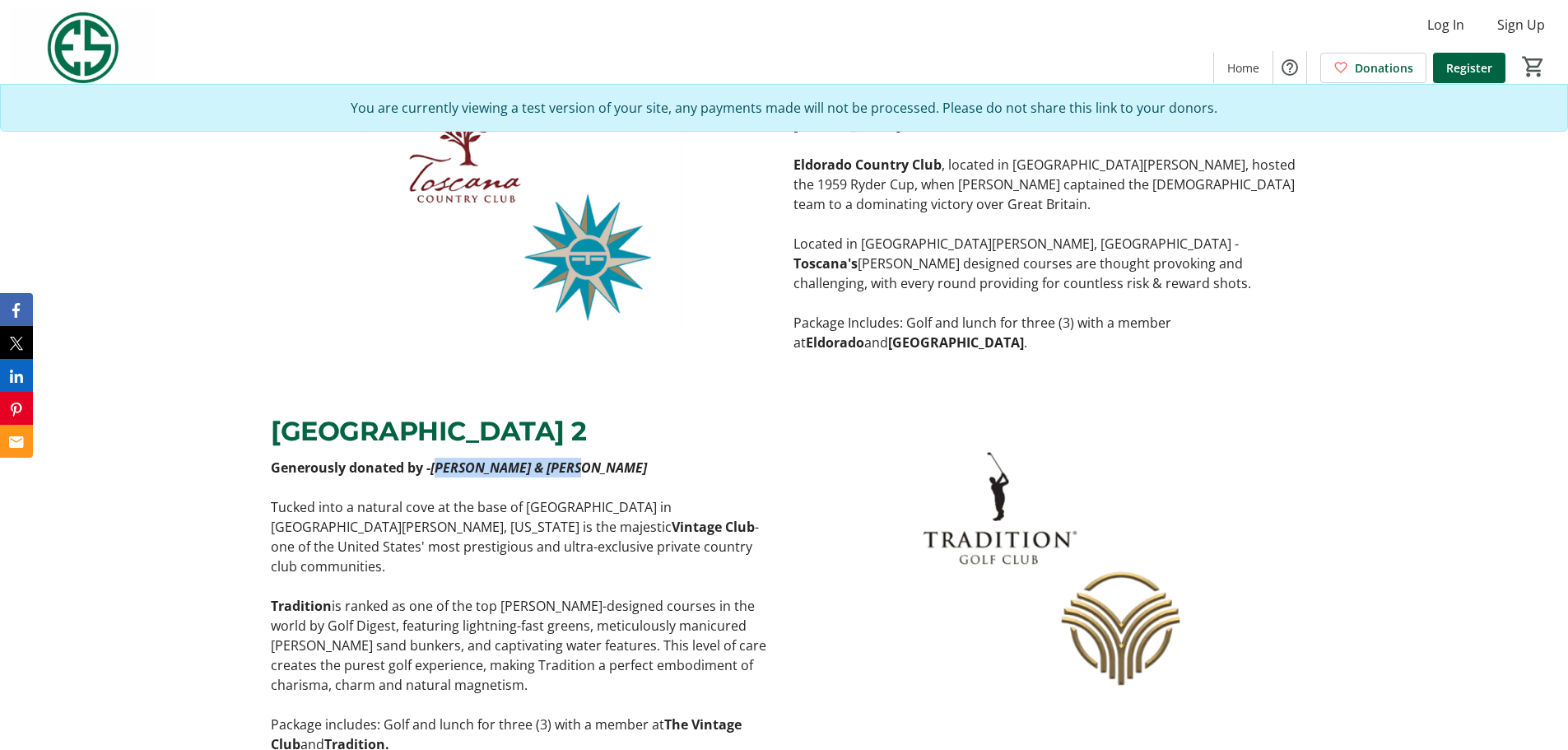
drag, startPoint x: 589, startPoint y: 431, endPoint x: 436, endPoint y: 433, distance: 153.0
click at [436, 458] on p "Generously donated by - Bruce & Brenda Burns" at bounding box center [522, 468] width 503 height 20
copy em "[PERSON_NAME] & [PERSON_NAME]"
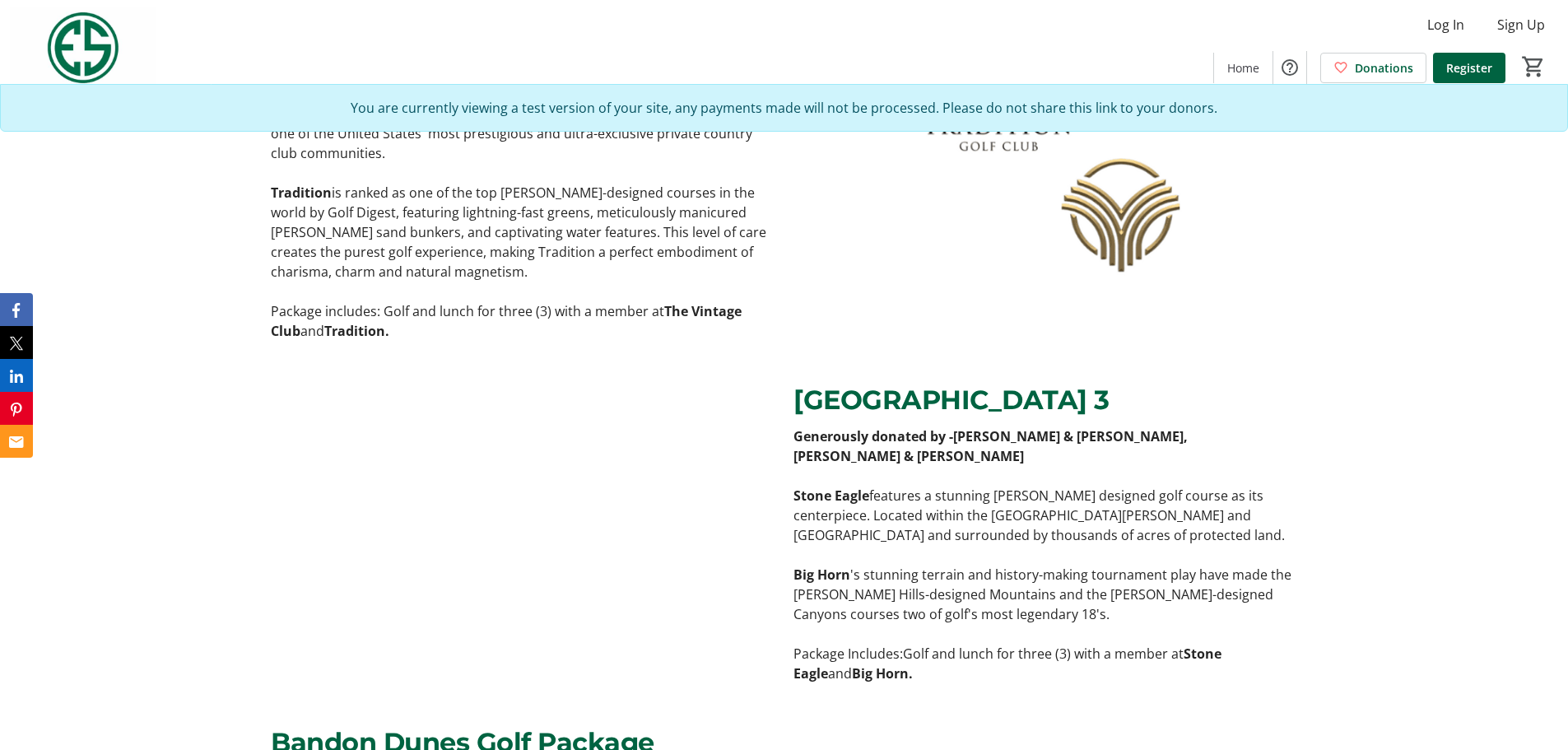
scroll to position [3294, 0]
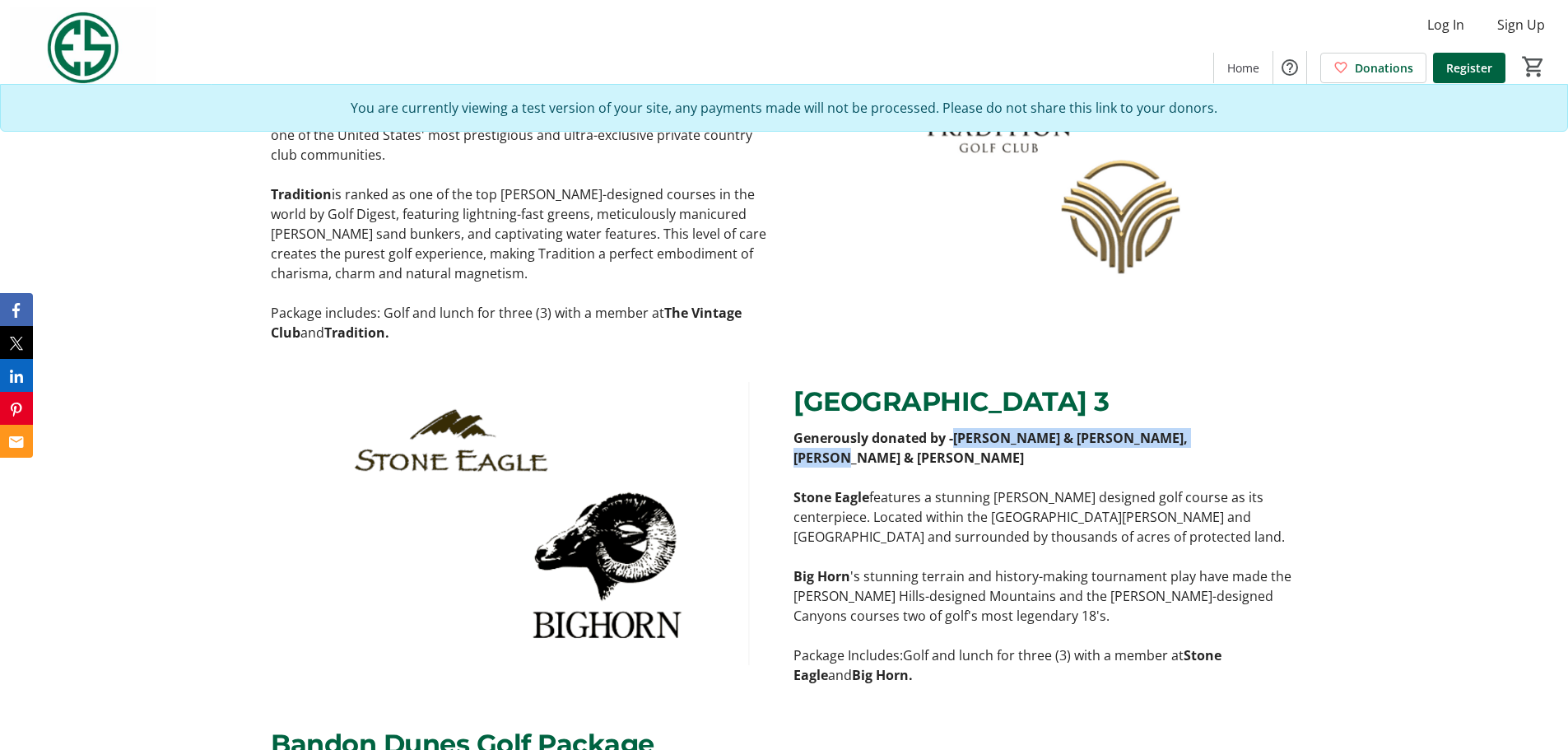
drag, startPoint x: 967, startPoint y: 380, endPoint x: 1229, endPoint y: 374, distance: 262.1
click at [1229, 428] on p "Generously donated by - Brent & Mary Jacobs, Jim & Tracy Morse" at bounding box center [1045, 448] width 503 height 39
copy strong "[PERSON_NAME] & [PERSON_NAME], [PERSON_NAME] & [PERSON_NAME]"
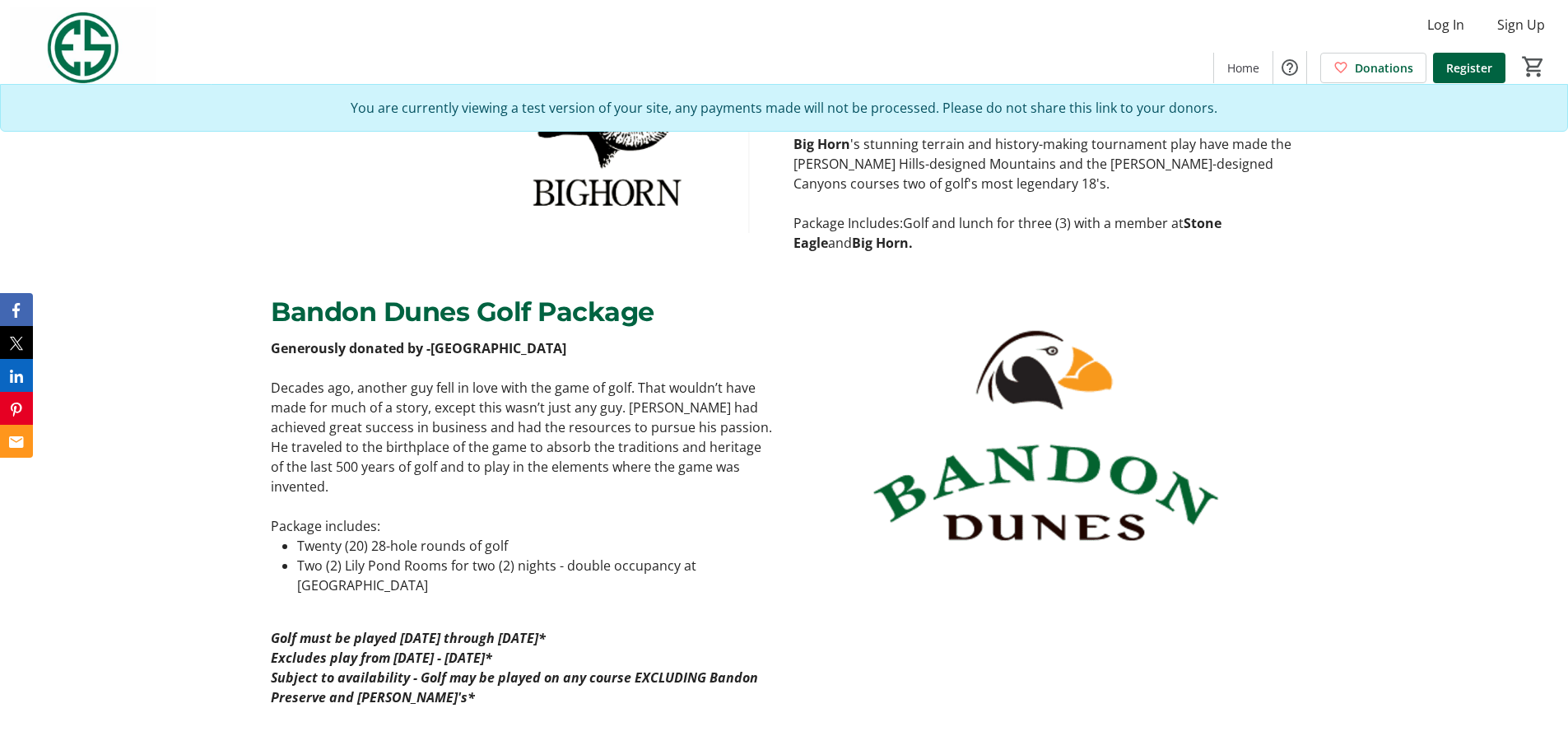
scroll to position [3788, 0]
